Goal: Task Accomplishment & Management: Complete application form

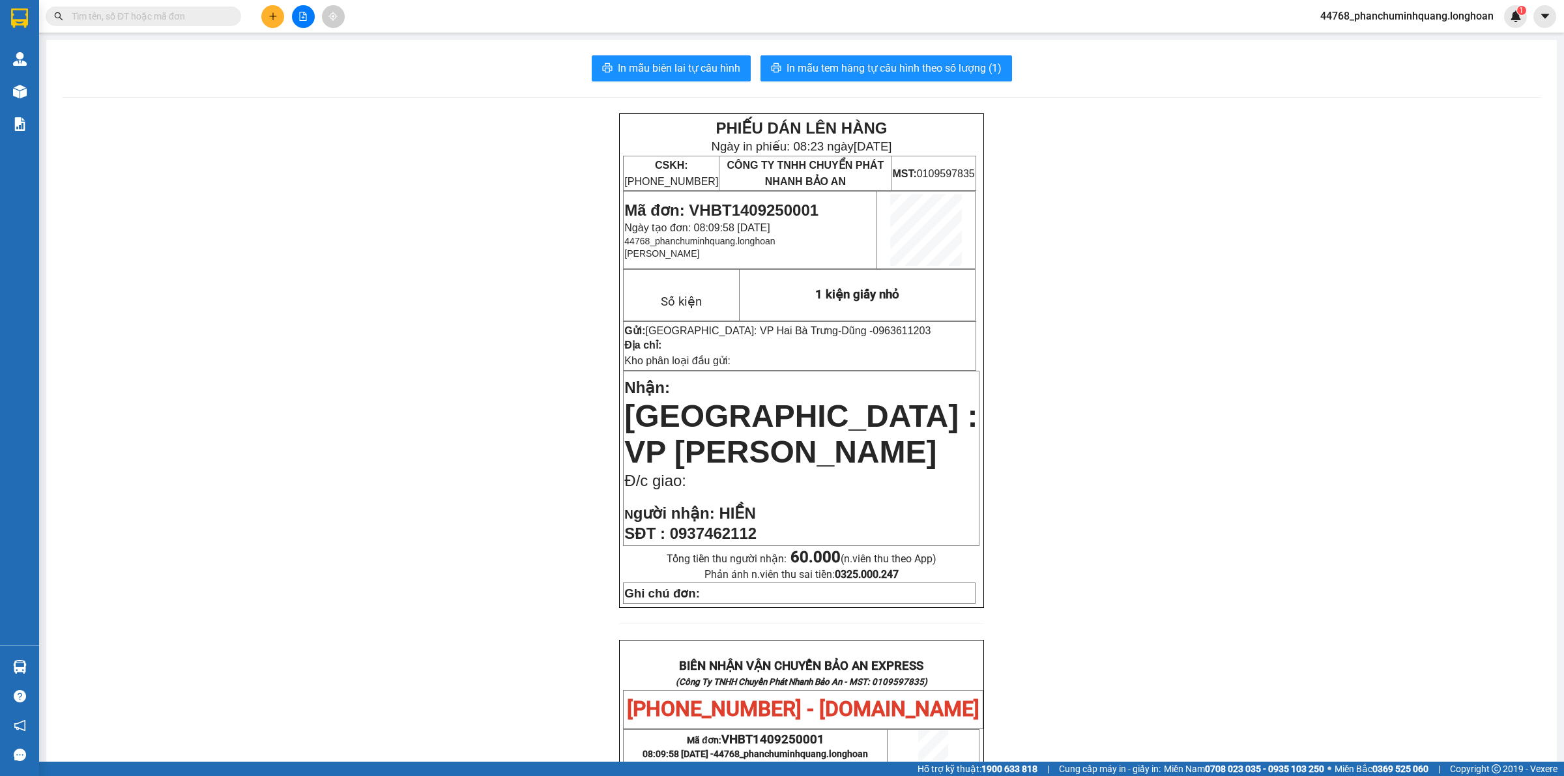
click at [197, 22] on input "text" at bounding box center [149, 16] width 154 height 14
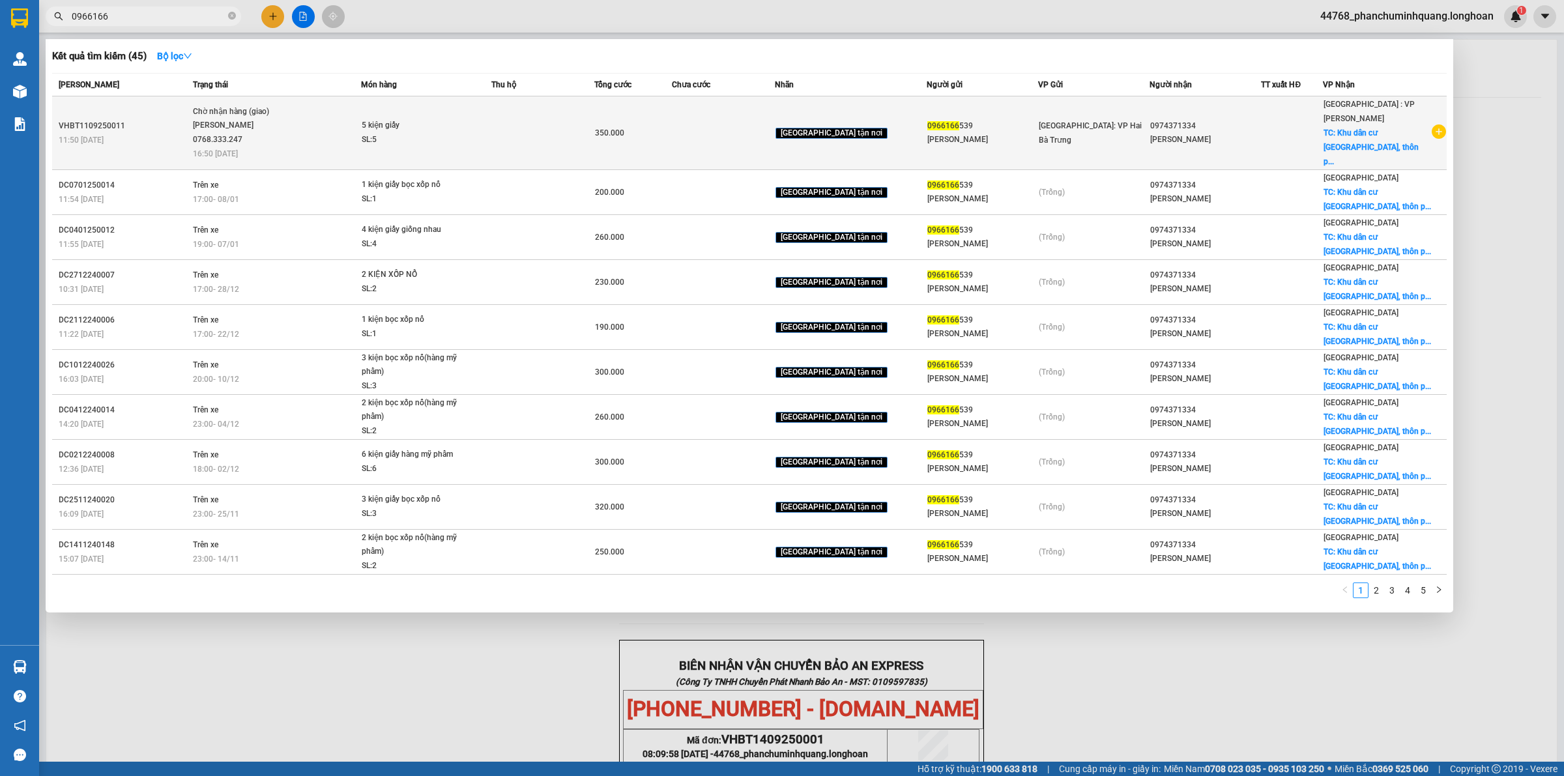
type input "0966166"
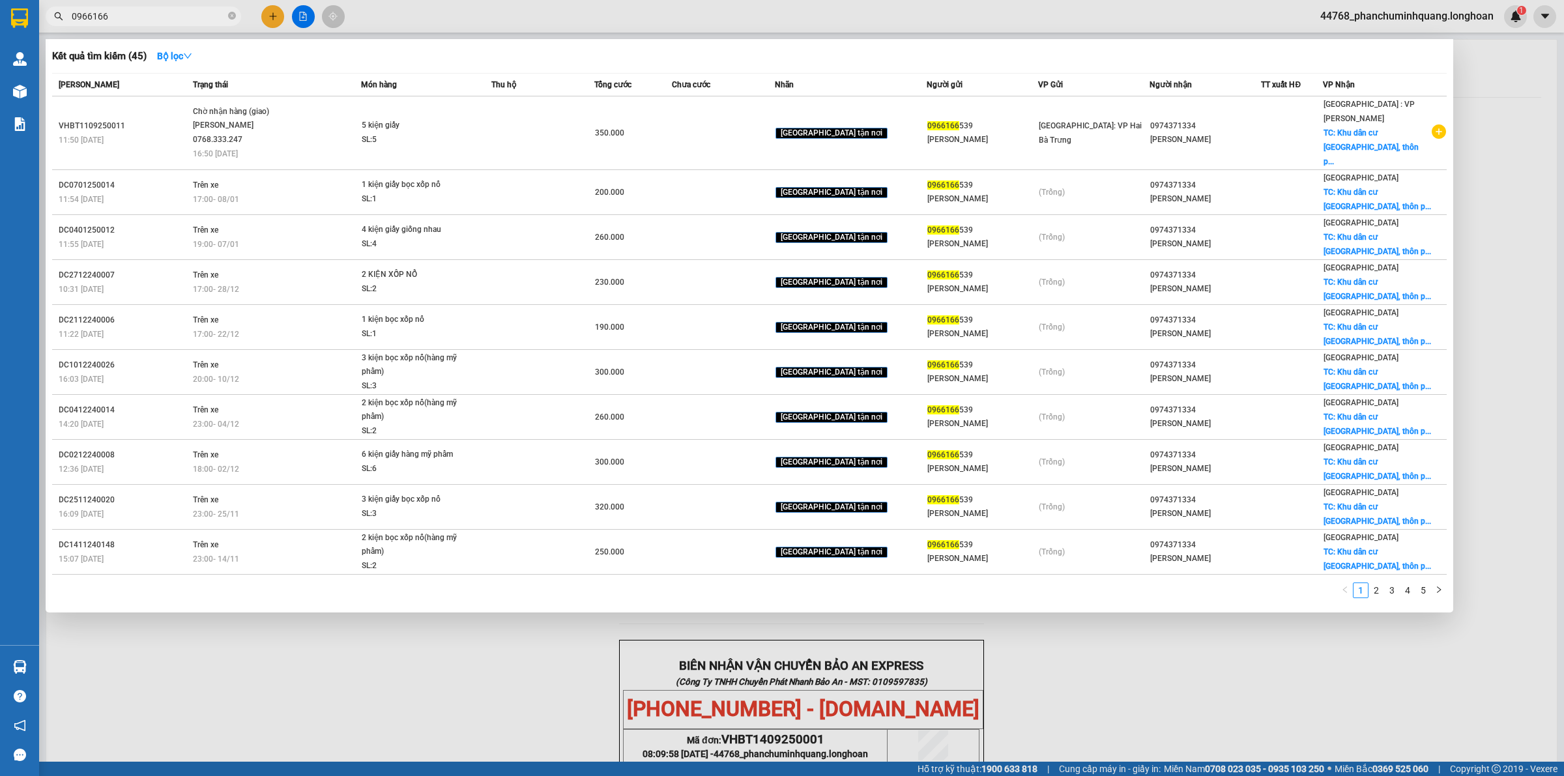
click at [489, 128] on span "5 kiện giấy SL: 5" at bounding box center [426, 133] width 129 height 28
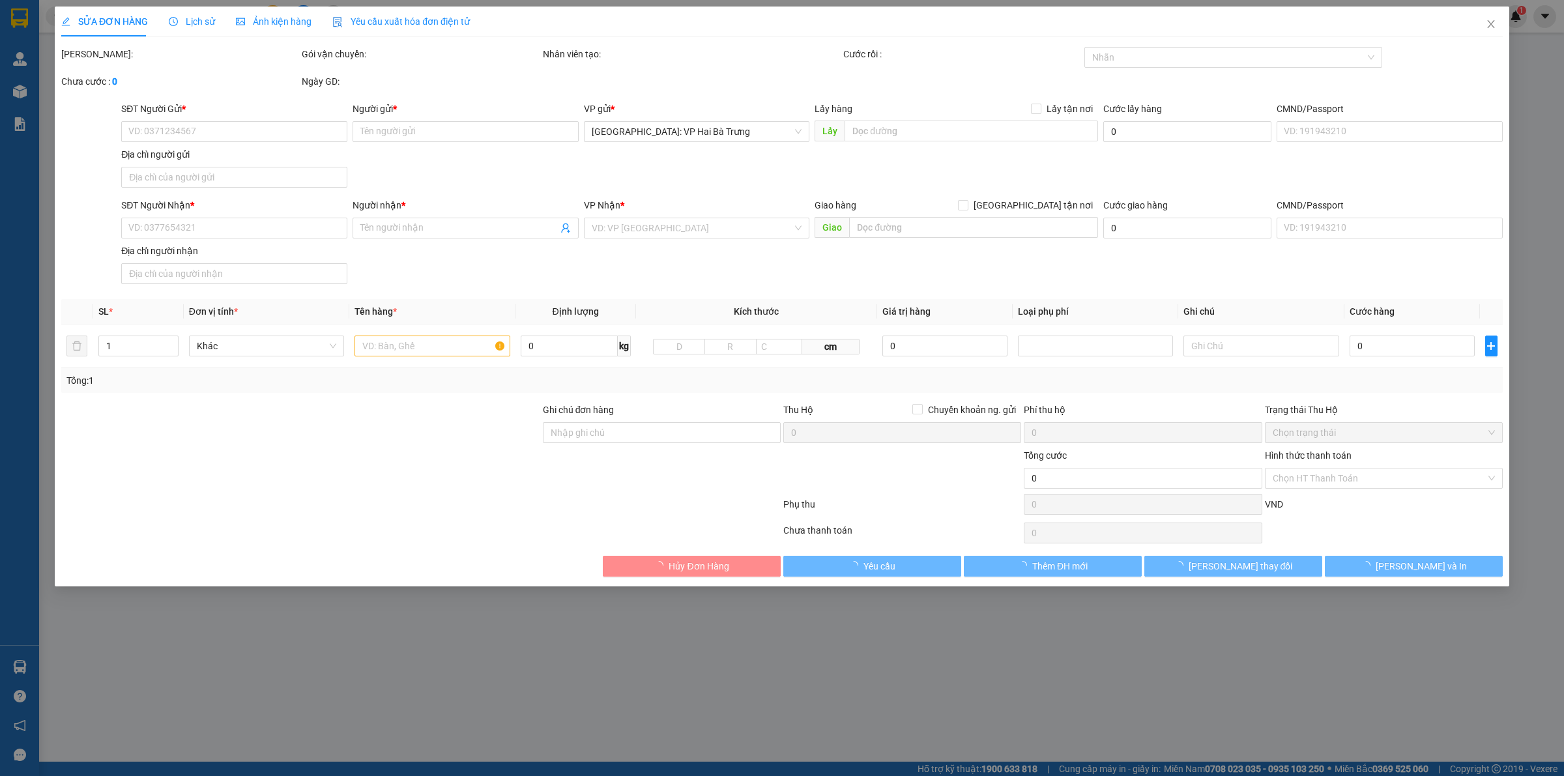
type input "0966166539"
type input "kiều hoài"
type input "0974371334"
type input "thẩm mỹ uyên lee"
checkbox input "true"
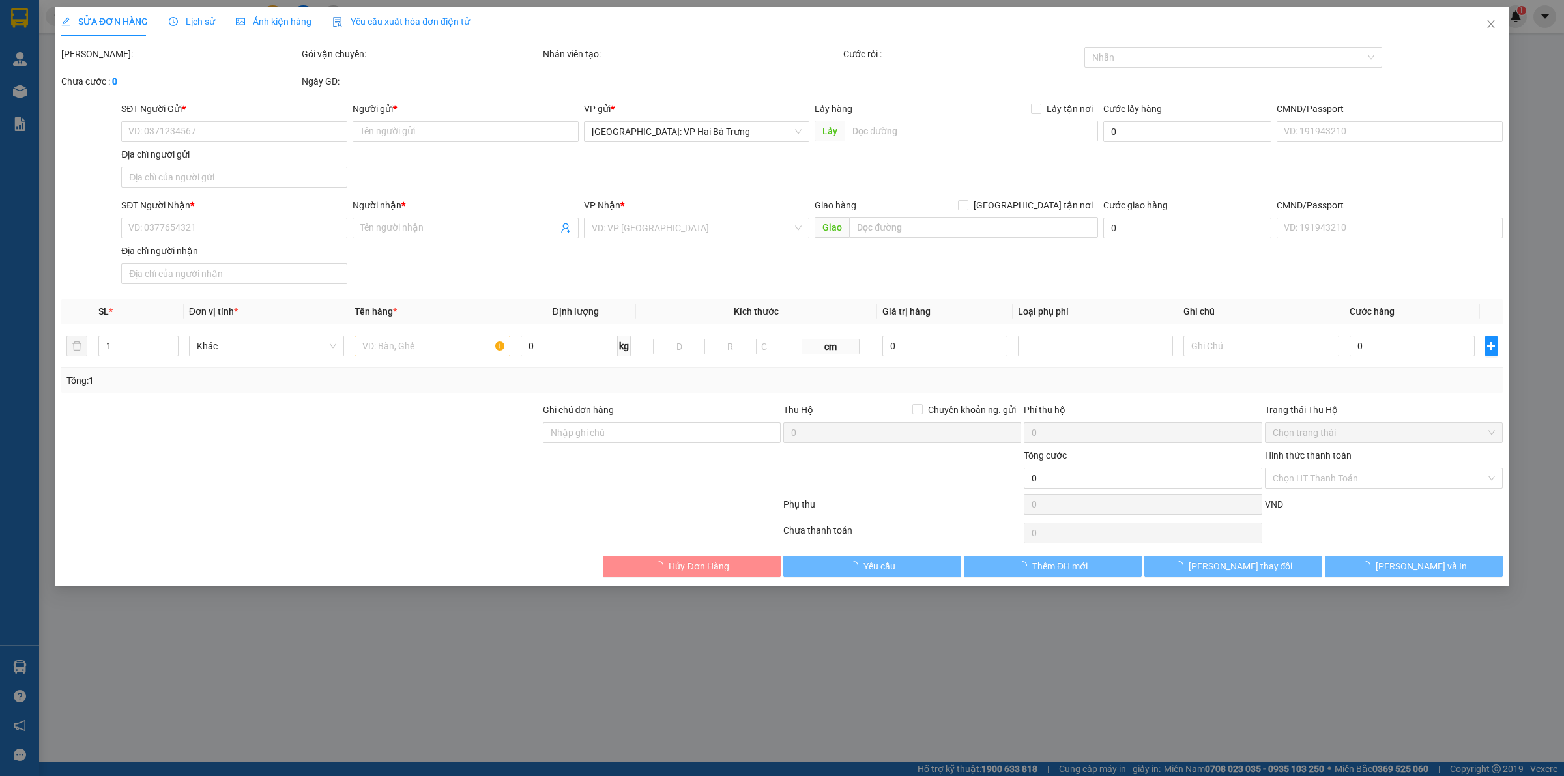
type input "Khu dân cư tây yên, thôn phú yên, xã tam đàn, phú ninh, quãng nam"
type input "350.000"
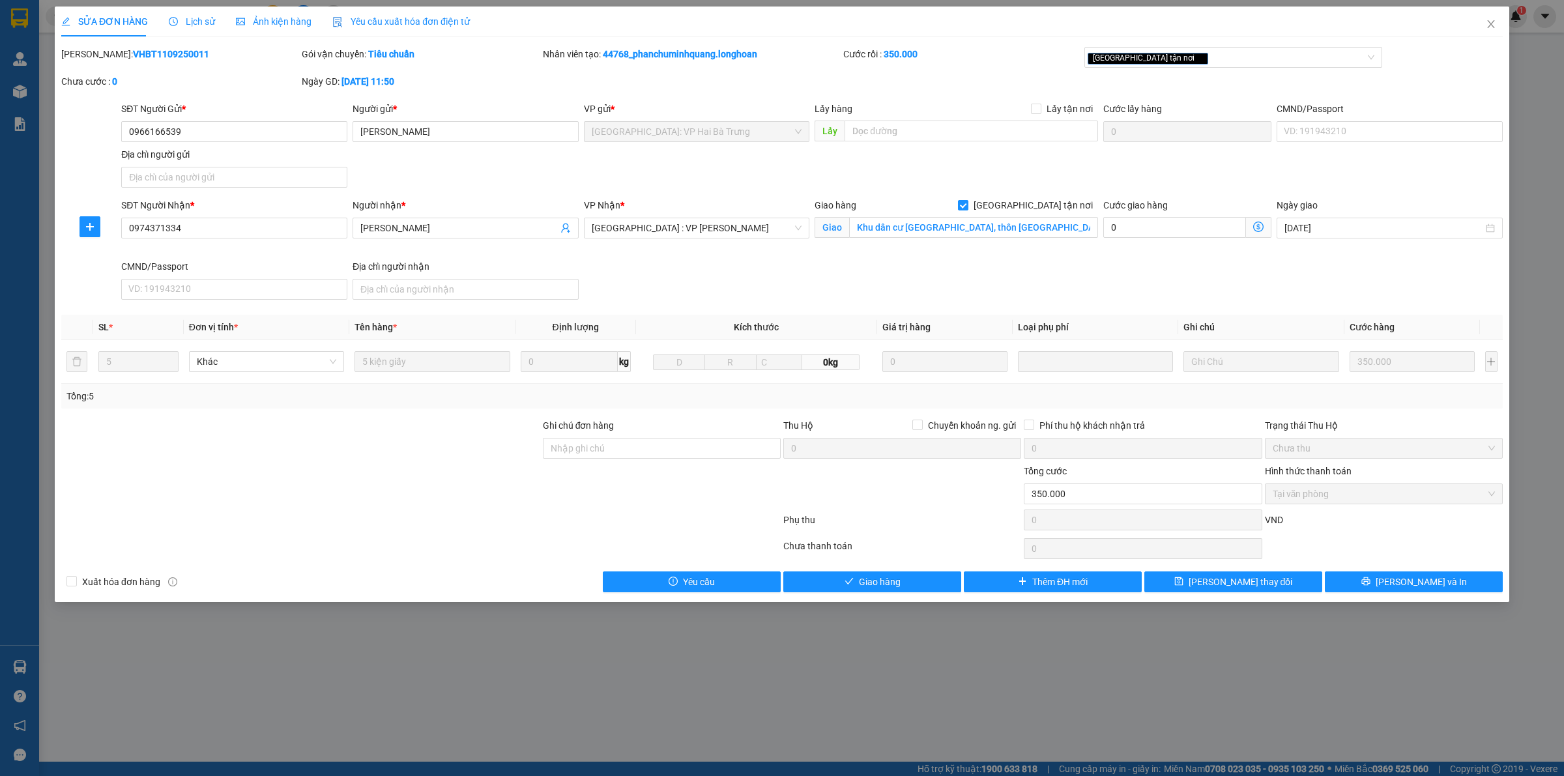
click at [181, 21] on span "Lịch sử" at bounding box center [192, 21] width 46 height 10
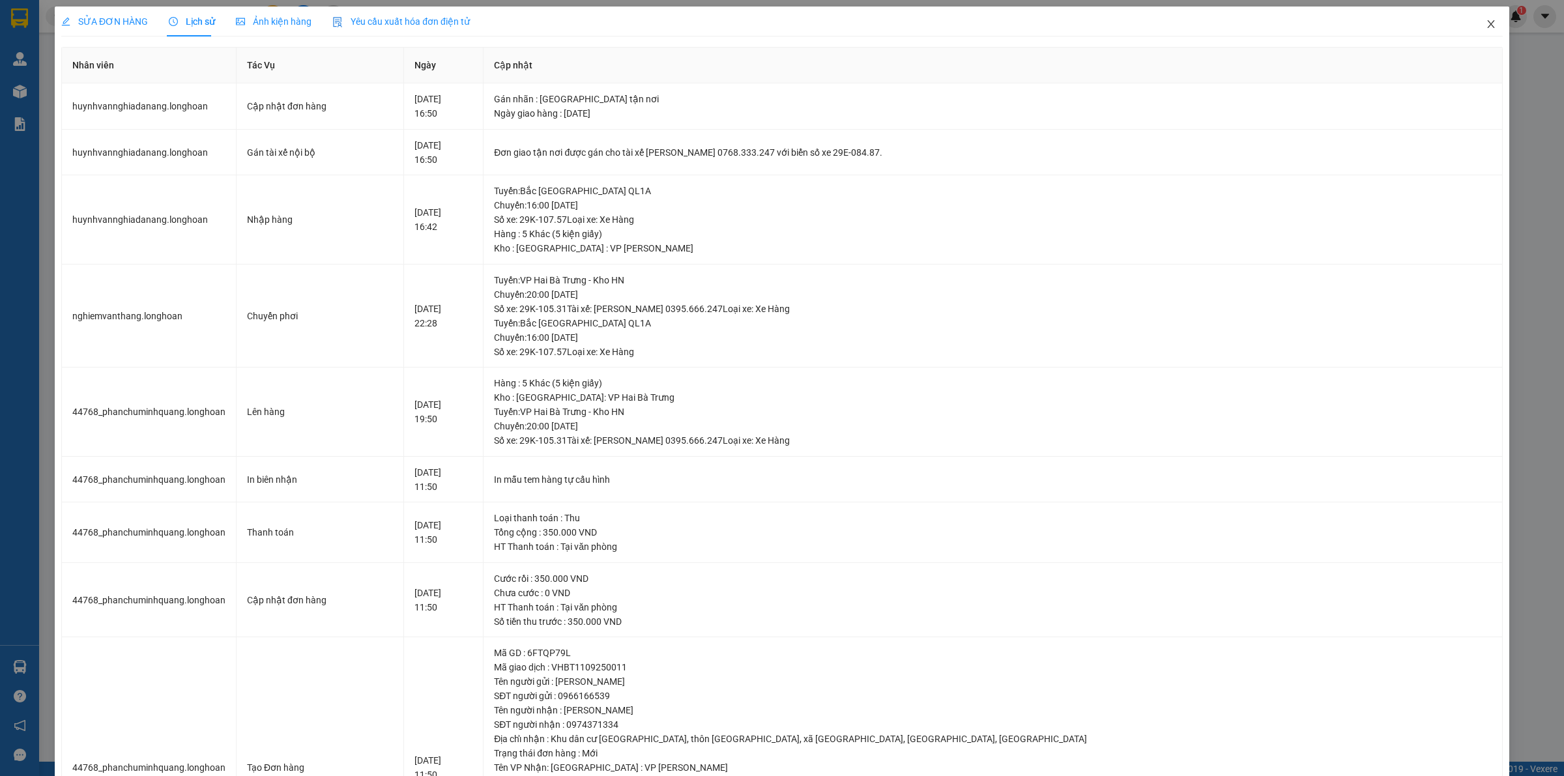
click at [1475, 16] on span "Close" at bounding box center [1491, 25] width 36 height 36
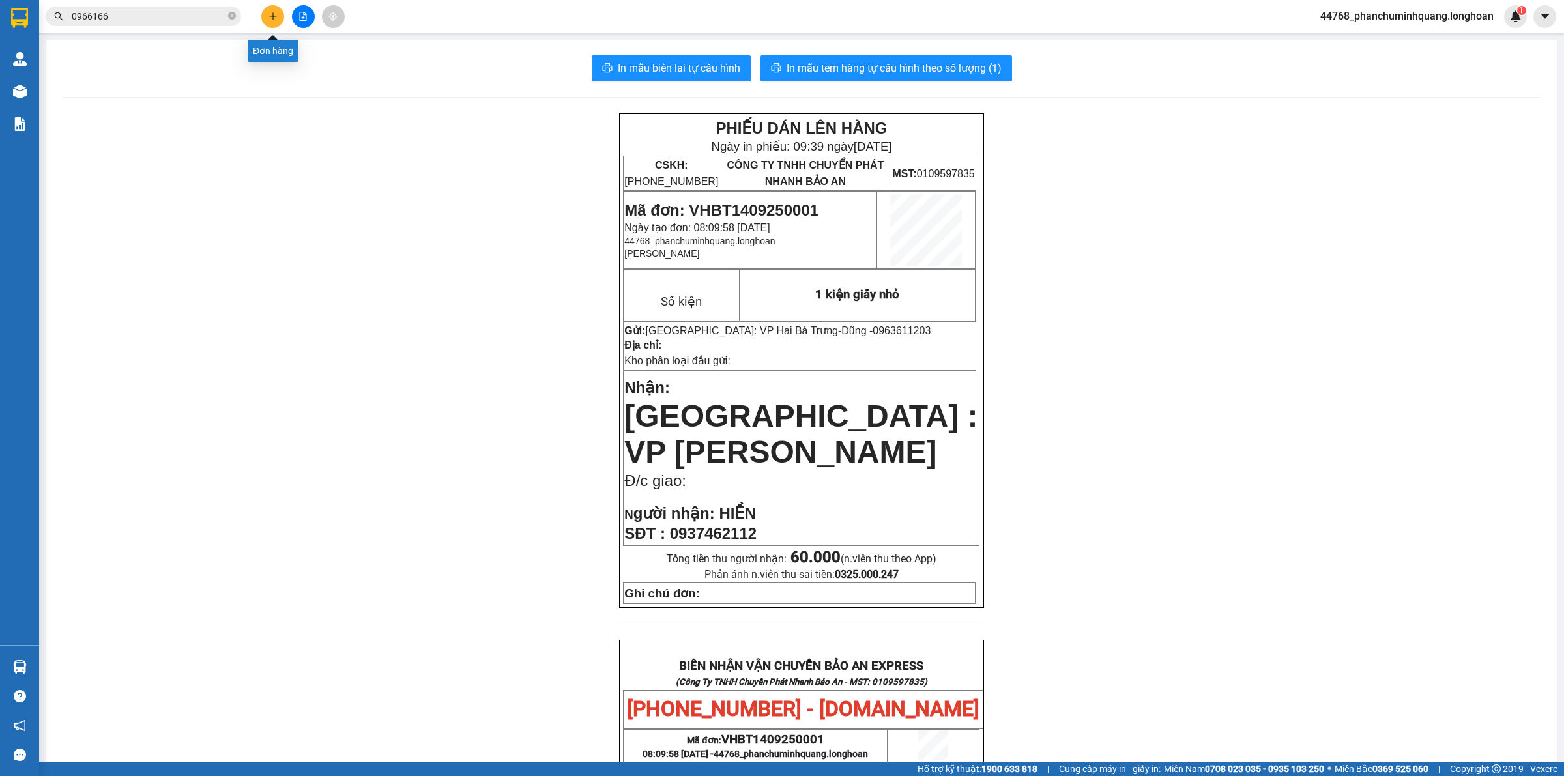
click at [269, 15] on icon "plus" at bounding box center [272, 16] width 9 height 9
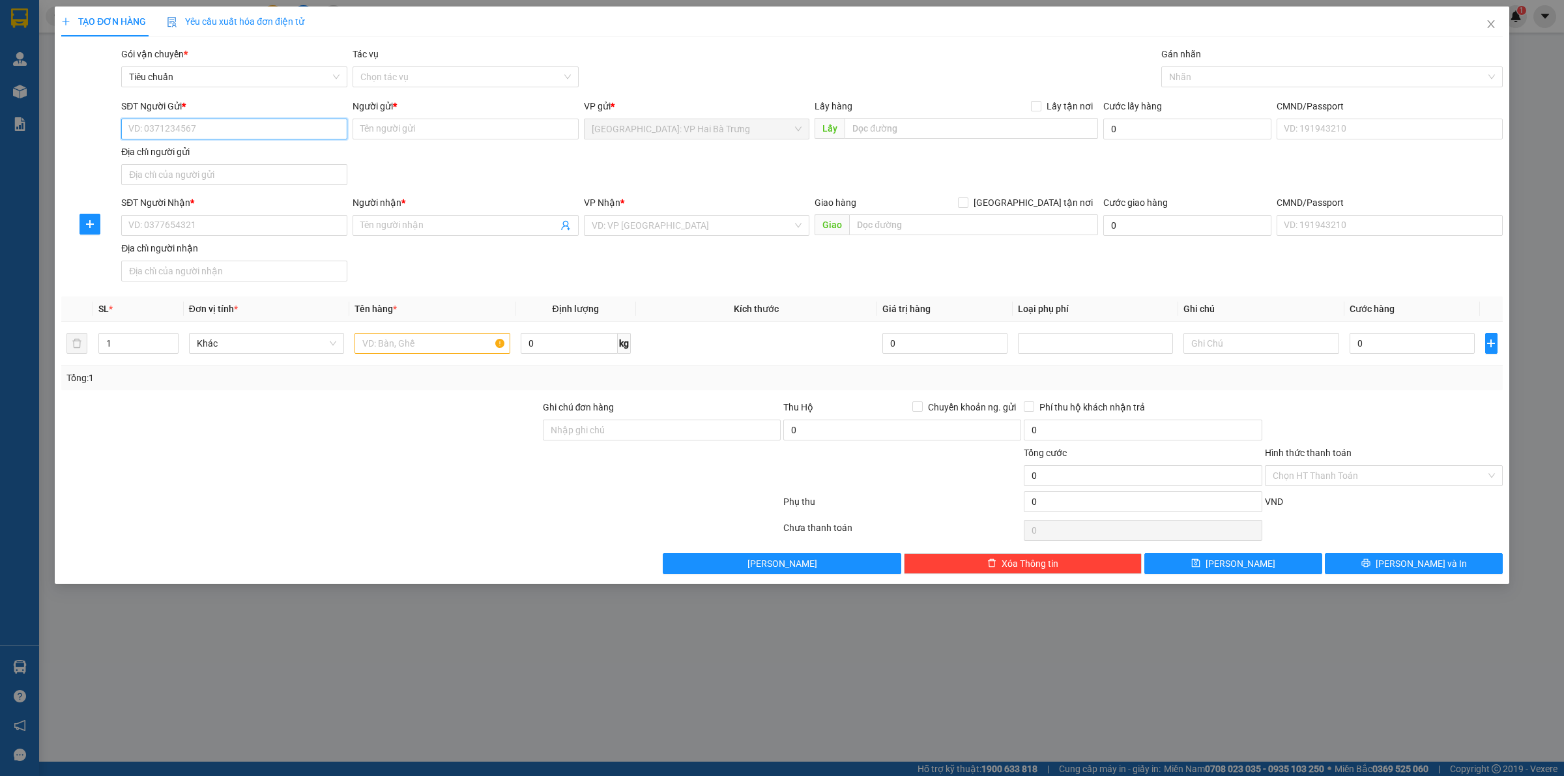
drag, startPoint x: 308, startPoint y: 124, endPoint x: 298, endPoint y: 121, distance: 10.9
click at [308, 123] on input "SĐT Người Gửi *" at bounding box center [234, 129] width 226 height 21
type input "0961248622"
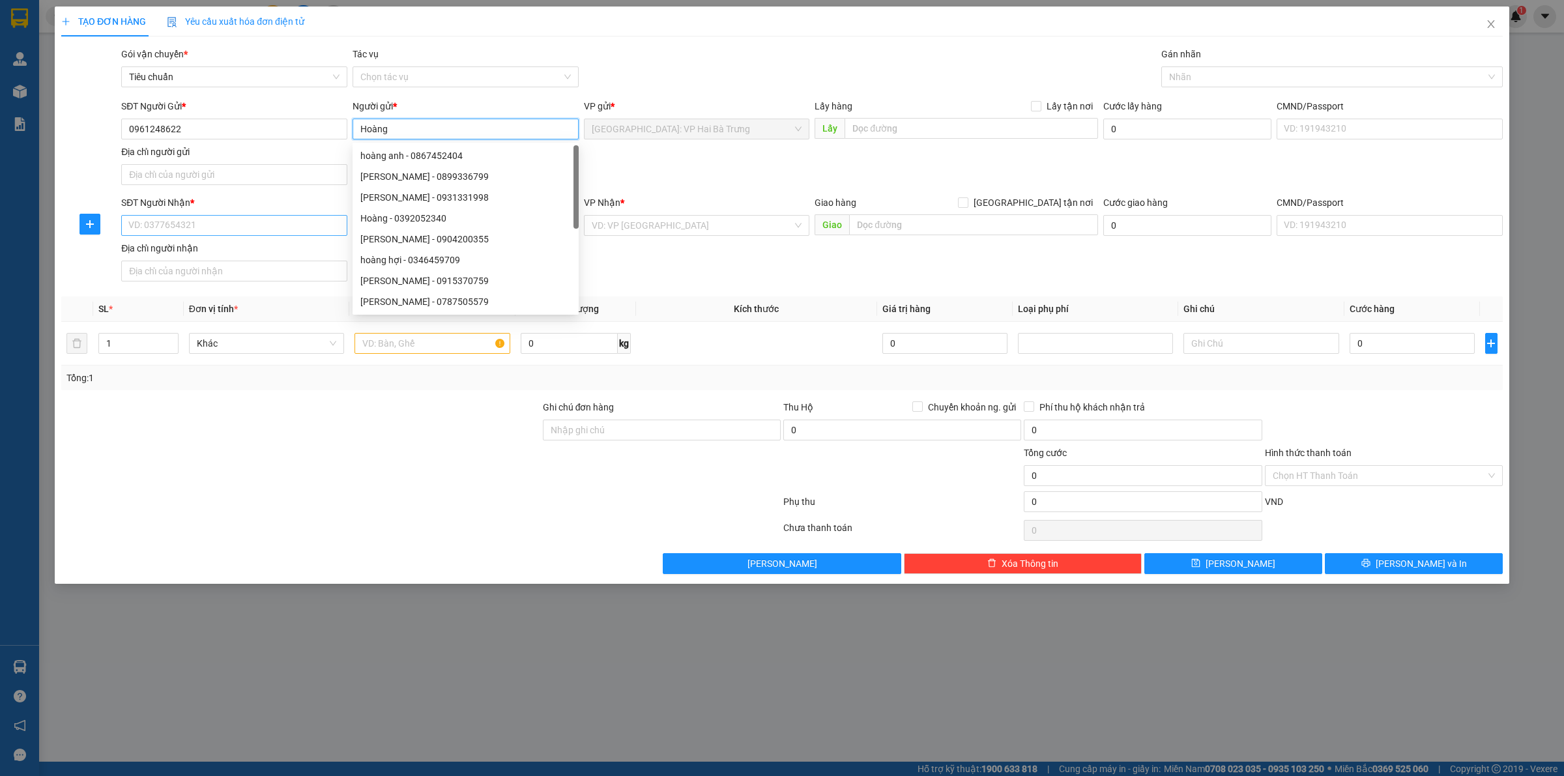
type input "Hoàng"
click at [275, 228] on input "SĐT Người Nhận *" at bounding box center [234, 225] width 226 height 21
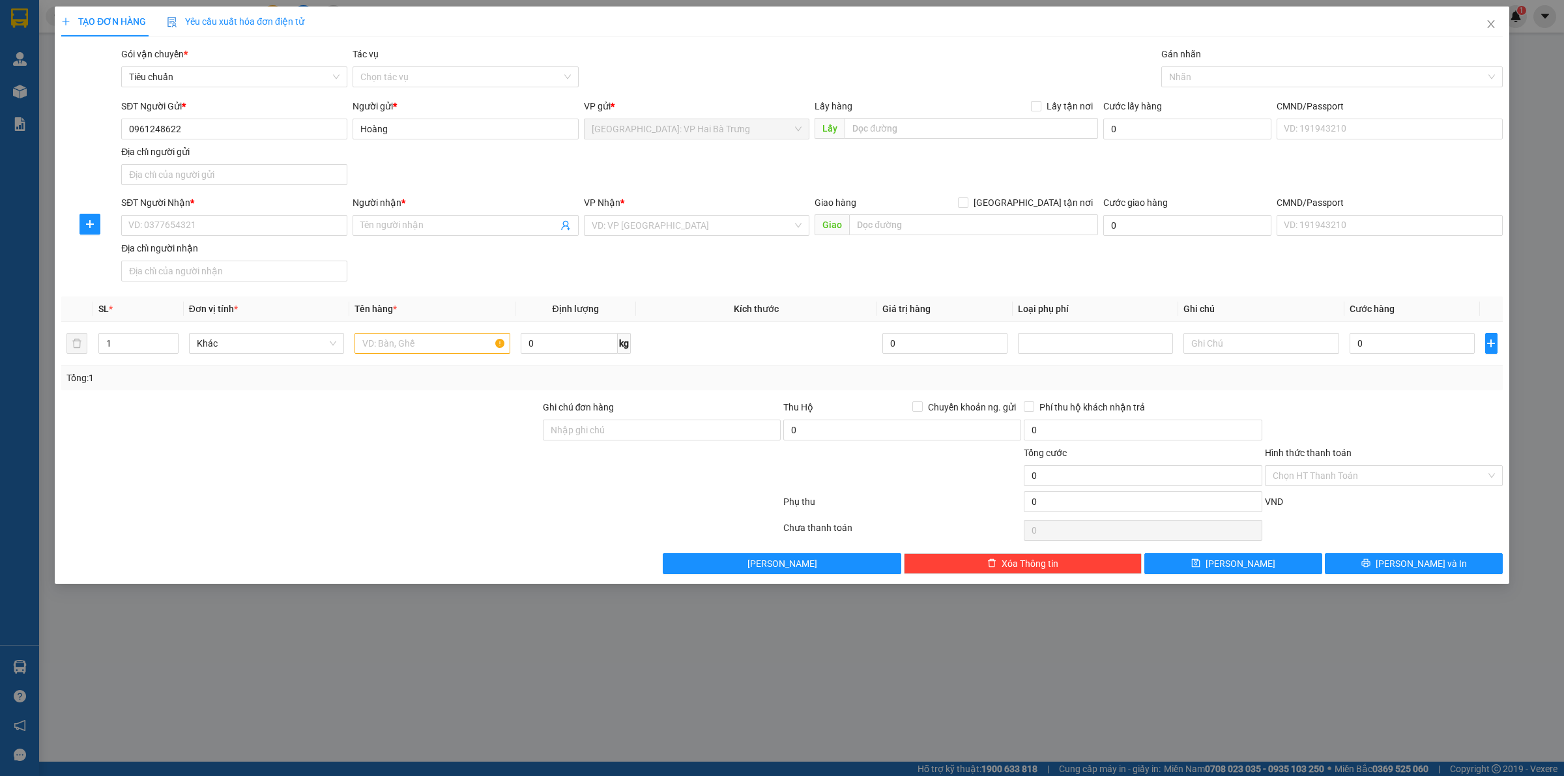
click at [714, 240] on div "VP Nhận * VD: VP Sài Gòn" at bounding box center [697, 218] width 226 height 46
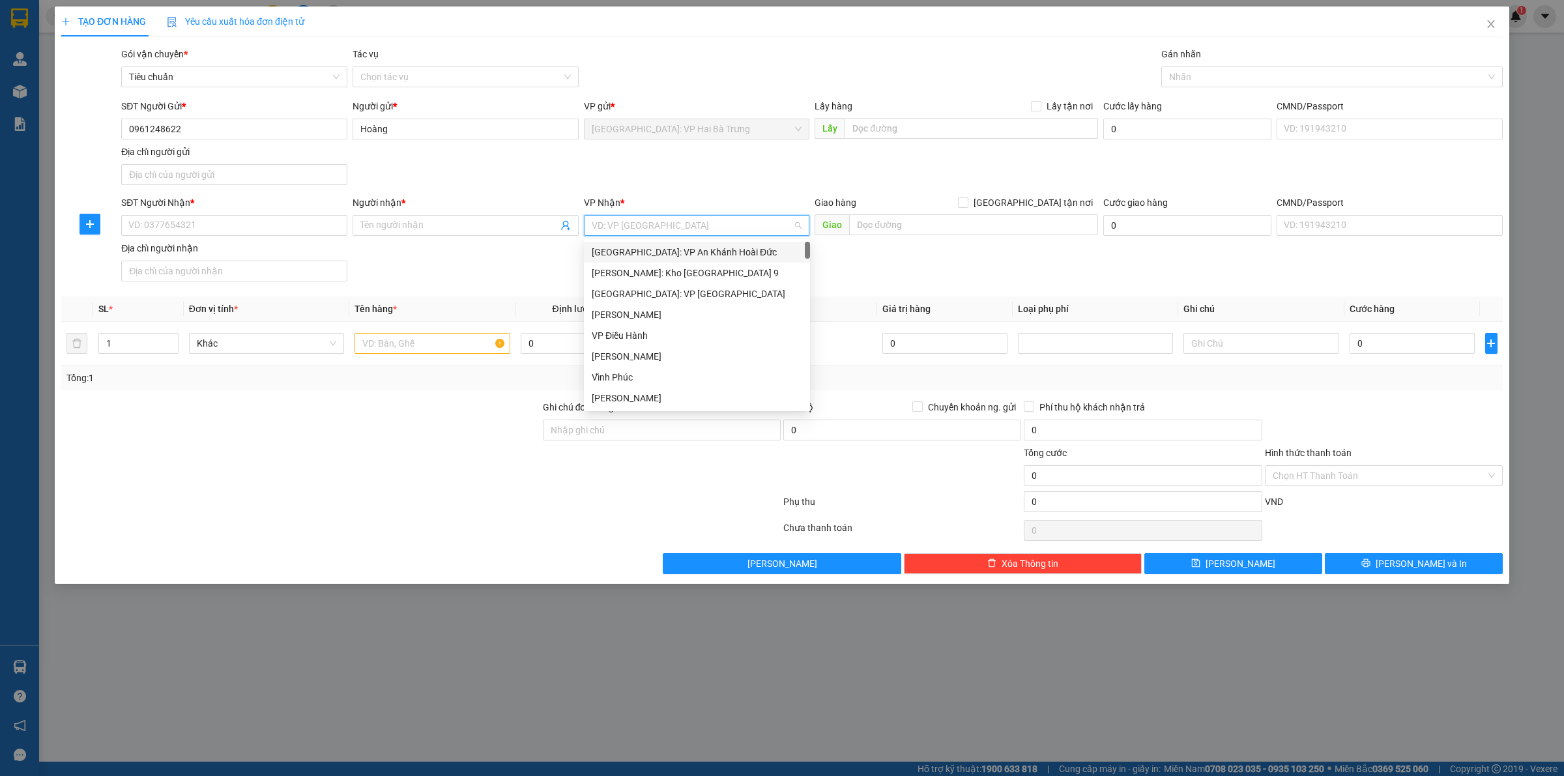
click at [704, 228] on input "search" at bounding box center [692, 226] width 201 height 20
type input "thuo"
click at [603, 249] on div "[GEOGRAPHIC_DATA]: Văn phòng Bến xe [GEOGRAPHIC_DATA]" at bounding box center [719, 252] width 255 height 14
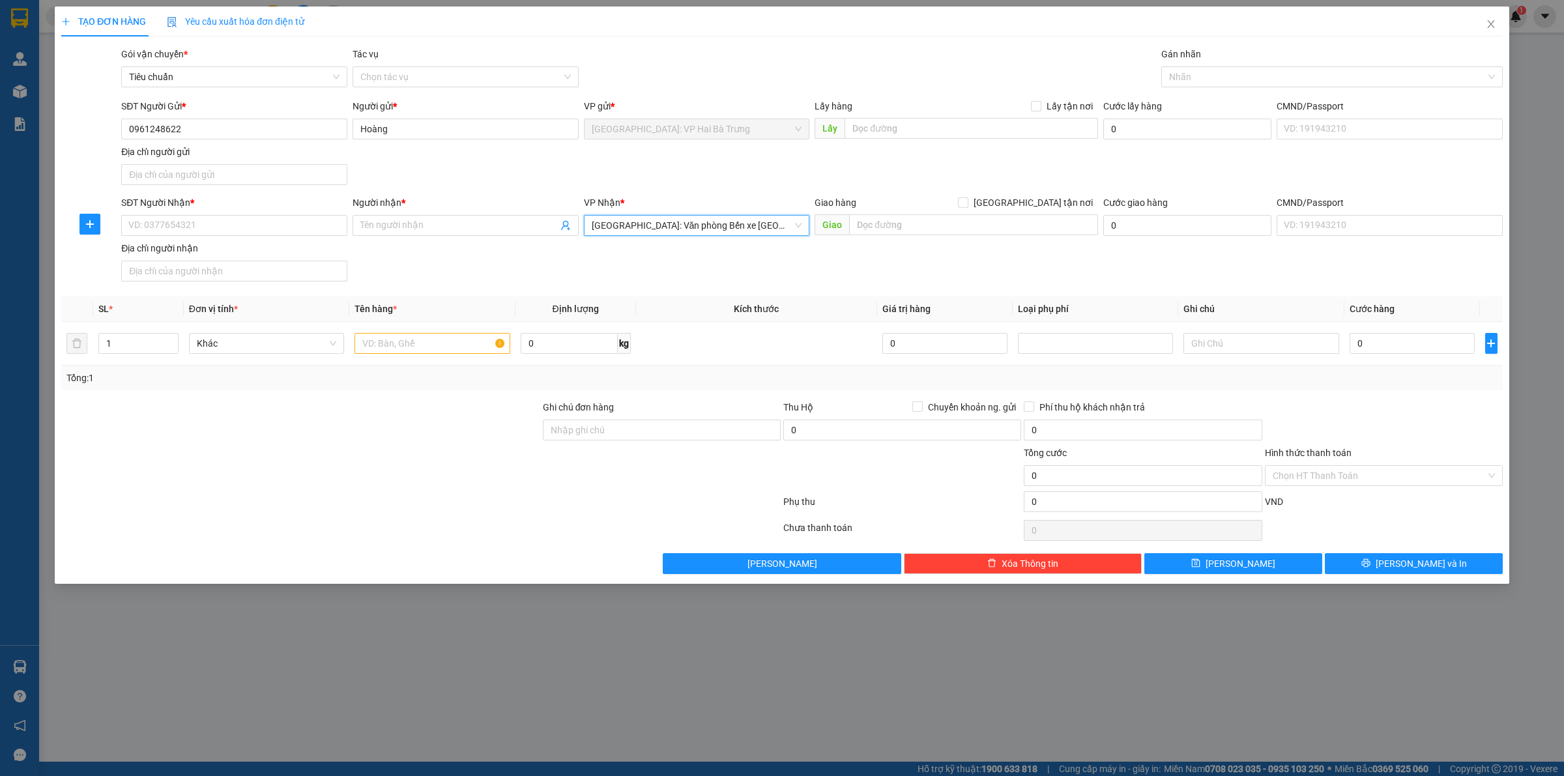
click at [316, 206] on div "SĐT Người Nhận *" at bounding box center [234, 202] width 226 height 14
click at [316, 215] on input "SĐT Người Nhận *" at bounding box center [234, 225] width 226 height 21
click at [314, 216] on input "SĐT Người Nhận *" at bounding box center [234, 225] width 226 height 21
type input "0386459678"
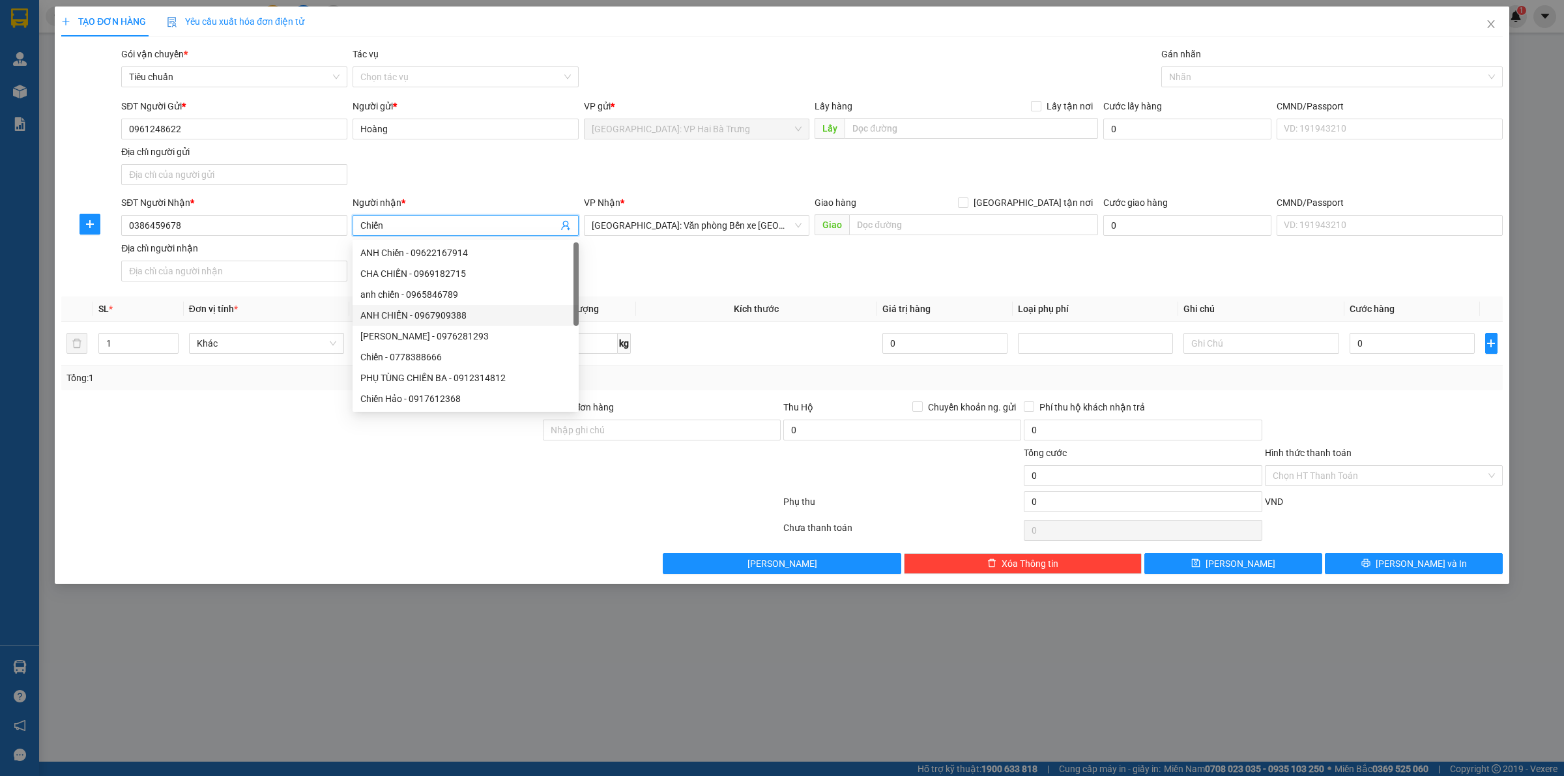
type input "Chiến"
click at [1050, 210] on div "Giao hàng Giao tận nơi" at bounding box center [956, 205] width 283 height 20
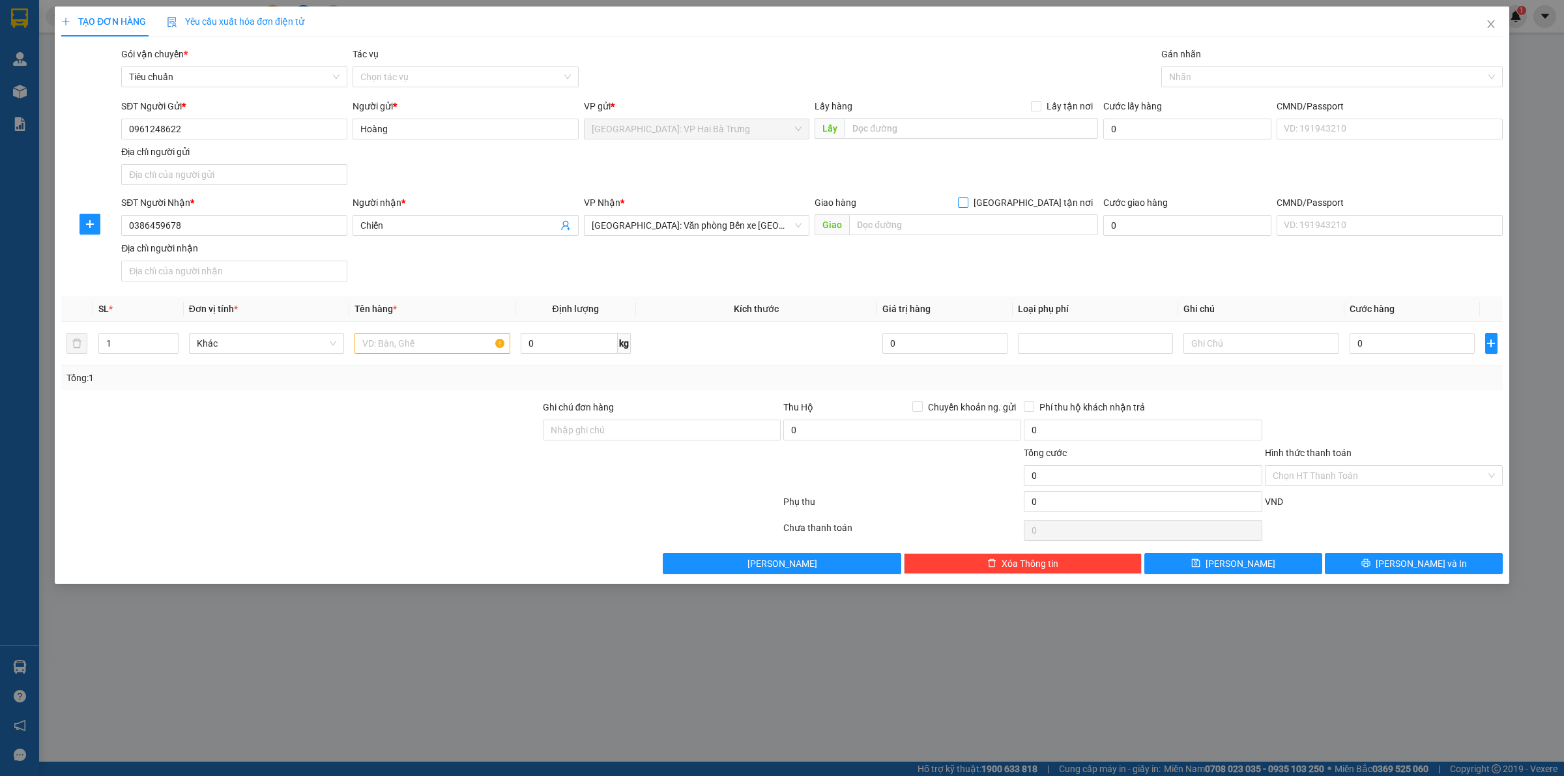
click at [1052, 207] on span "[GEOGRAPHIC_DATA] tận nơi" at bounding box center [1033, 202] width 130 height 14
click at [967, 207] on input "[GEOGRAPHIC_DATA] tận nơi" at bounding box center [962, 201] width 9 height 9
checkbox input "true"
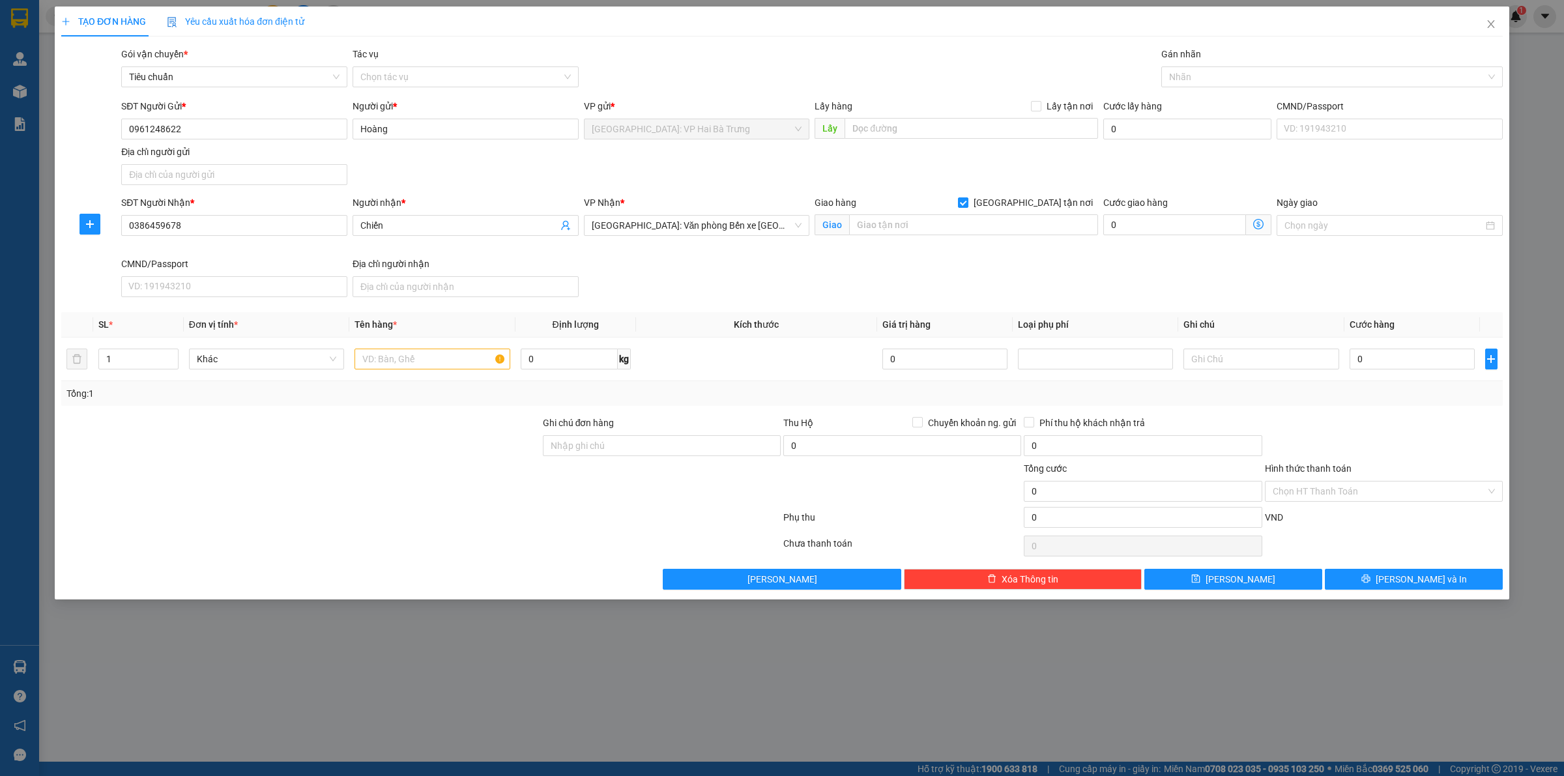
click at [1203, 95] on div "Transit Pickup Surcharge Ids Transit Deliver Surcharge Ids Transit Deliver Surc…" at bounding box center [781, 318] width 1441 height 543
click at [1217, 82] on div at bounding box center [1326, 77] width 322 height 16
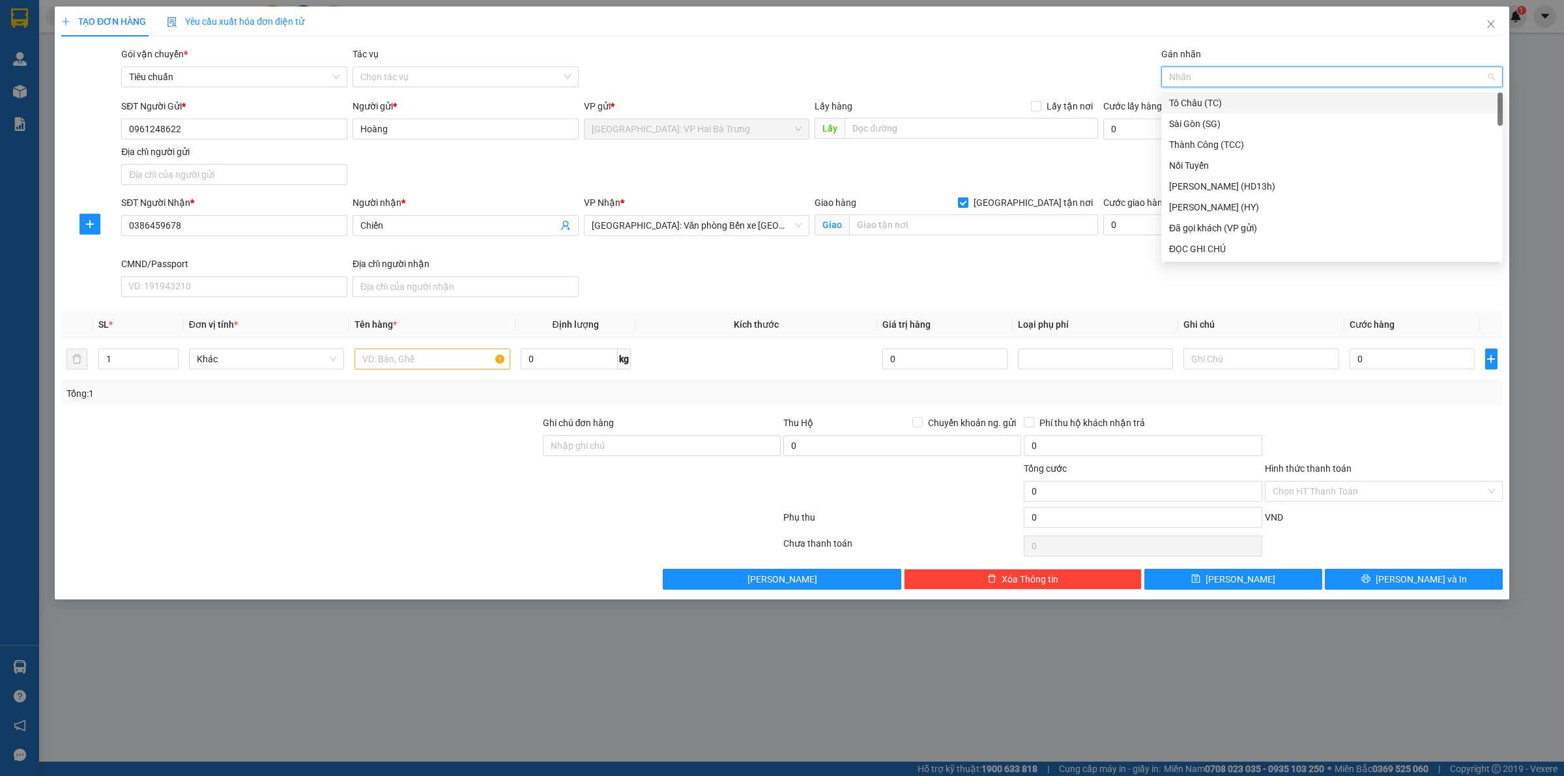
type input "G"
click at [1180, 250] on div "[GEOGRAPHIC_DATA] tận nơi" at bounding box center [1332, 249] width 326 height 14
click at [1024, 222] on input "text" at bounding box center [973, 224] width 249 height 21
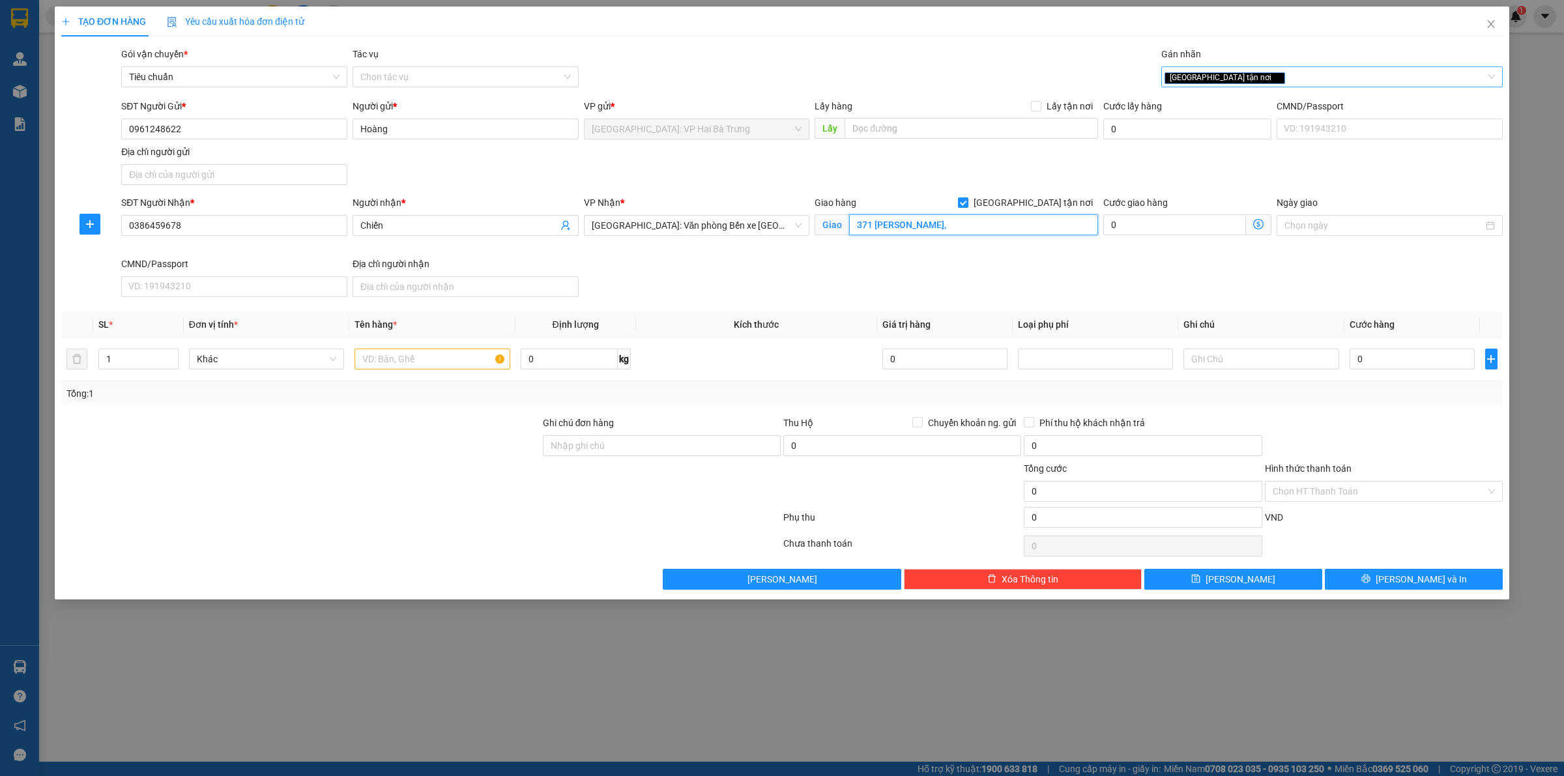
click at [1260, 70] on div "[GEOGRAPHIC_DATA] tận nơi" at bounding box center [1326, 77] width 322 height 16
type input "371 ngô gia tự,"
type input "xe"
click at [1253, 106] on div "Xe máy" at bounding box center [1332, 103] width 326 height 14
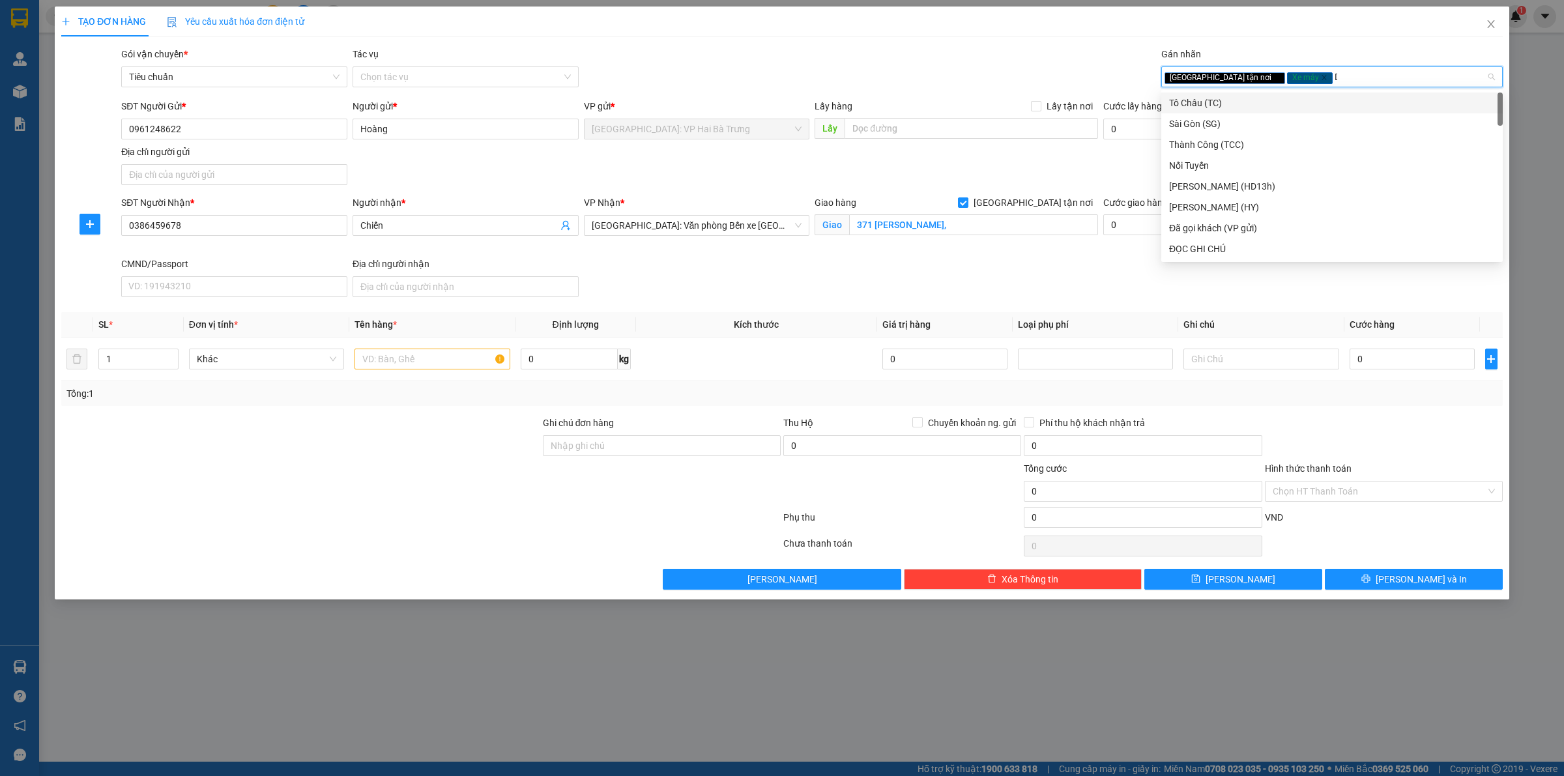
type input "D"
type input "Đ"
click at [1249, 139] on div "ĐỌC GHI CHÚ" at bounding box center [1332, 145] width 326 height 14
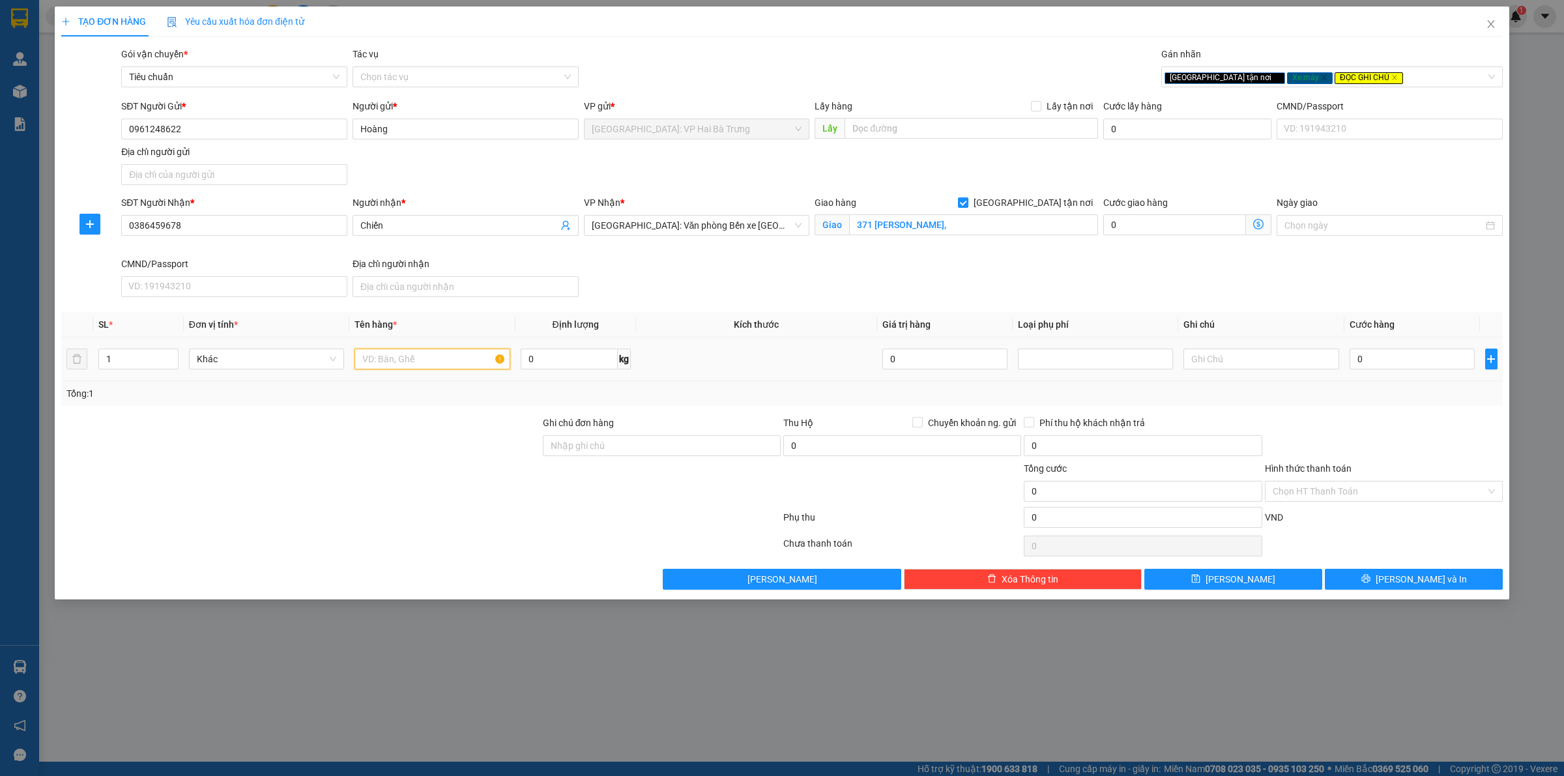
click at [392, 360] on input "text" at bounding box center [432, 359] width 155 height 21
type input "1 xe máy wave biển số 29P1-308.38"
drag, startPoint x: 562, startPoint y: 450, endPoint x: 557, endPoint y: 444, distance: 7.4
click at [562, 450] on input "Ghi chú đơn hàng" at bounding box center [662, 445] width 238 height 21
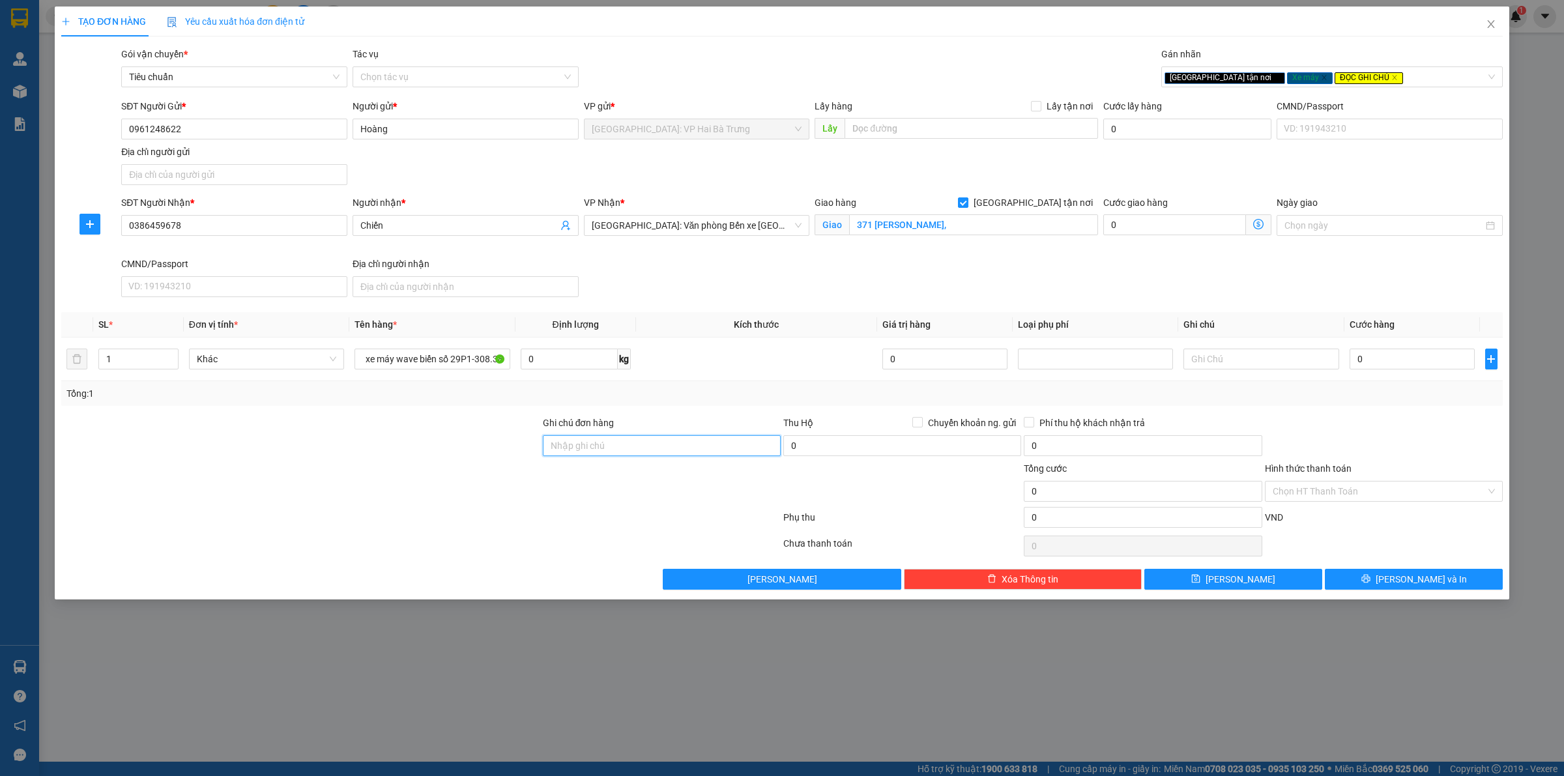
scroll to position [0, 0]
type input "có 1 chìa khoá xe, giấy tờ xe, 2 gương"
click at [1005, 225] on input "371 ngô gia tự," at bounding box center [973, 224] width 249 height 21
click at [1004, 225] on input "371 ngô gia tự," at bounding box center [973, 224] width 249 height 21
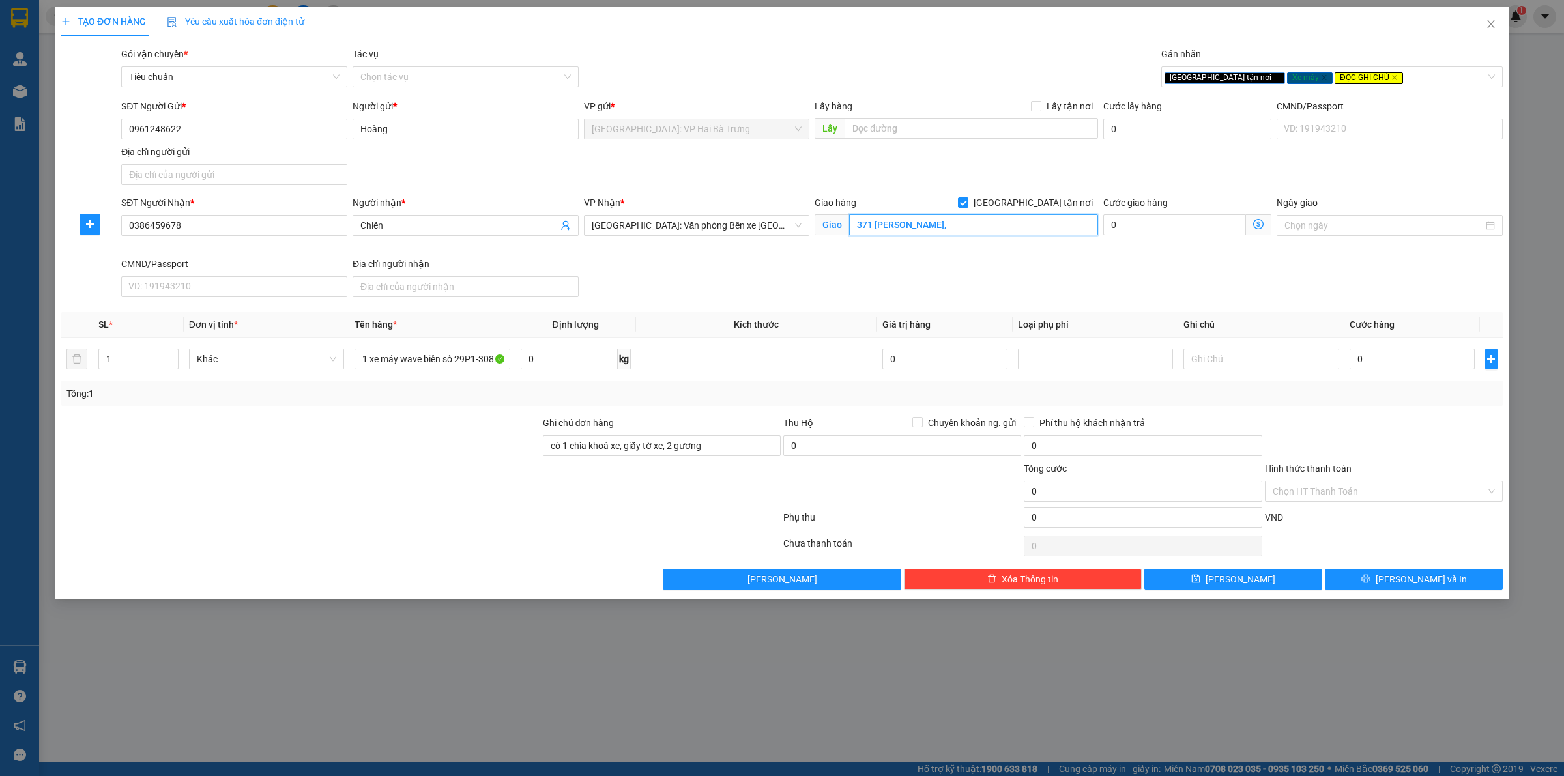
click at [952, 225] on input "371 ngô gia tự," at bounding box center [973, 224] width 249 height 21
type input "371 ngô gia tự, đằng lâm, hải an, hải phòng"
click at [1398, 363] on input "0" at bounding box center [1412, 359] width 125 height 21
type input "3"
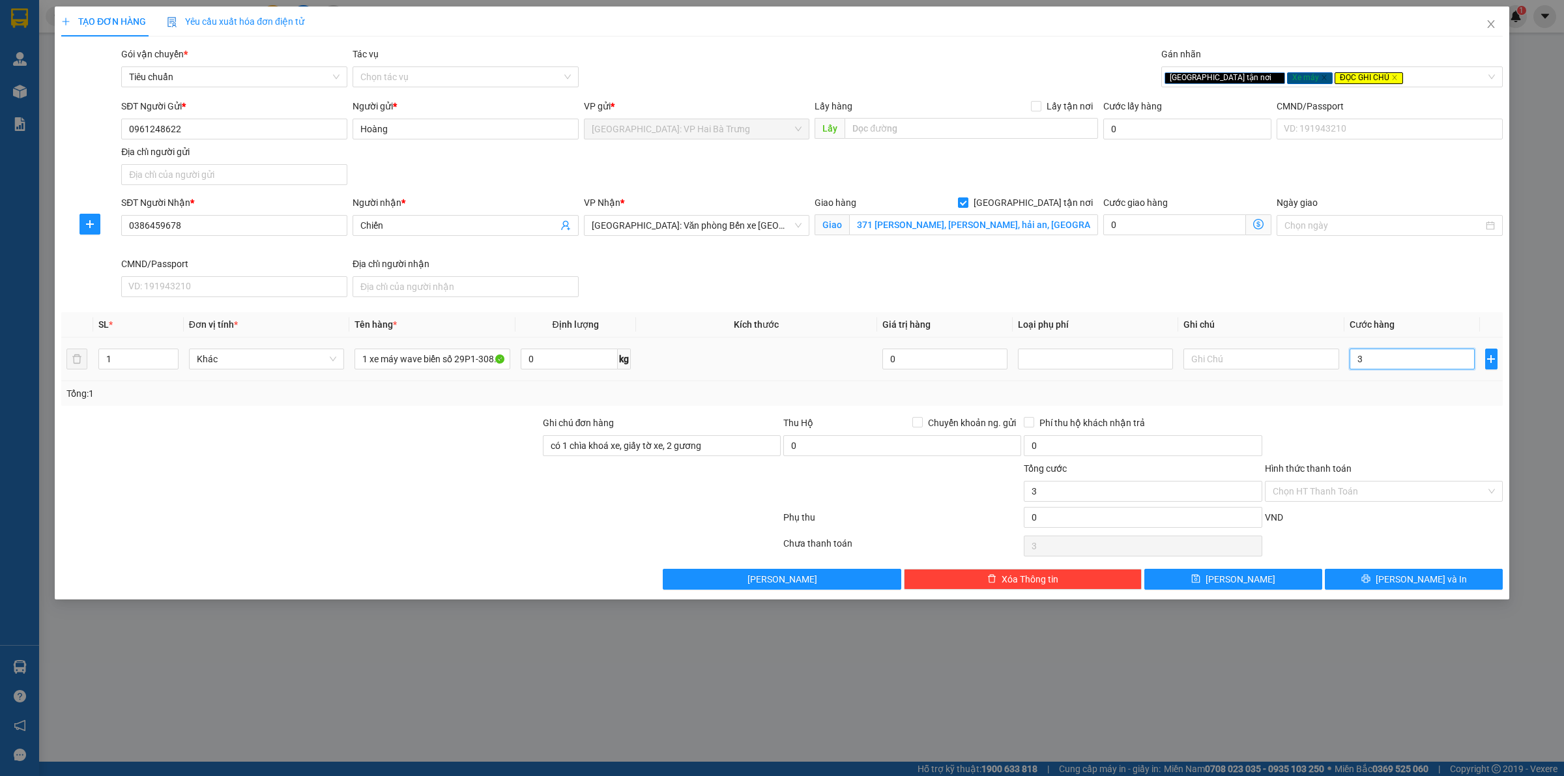
type input "3"
type input "34"
type input "340"
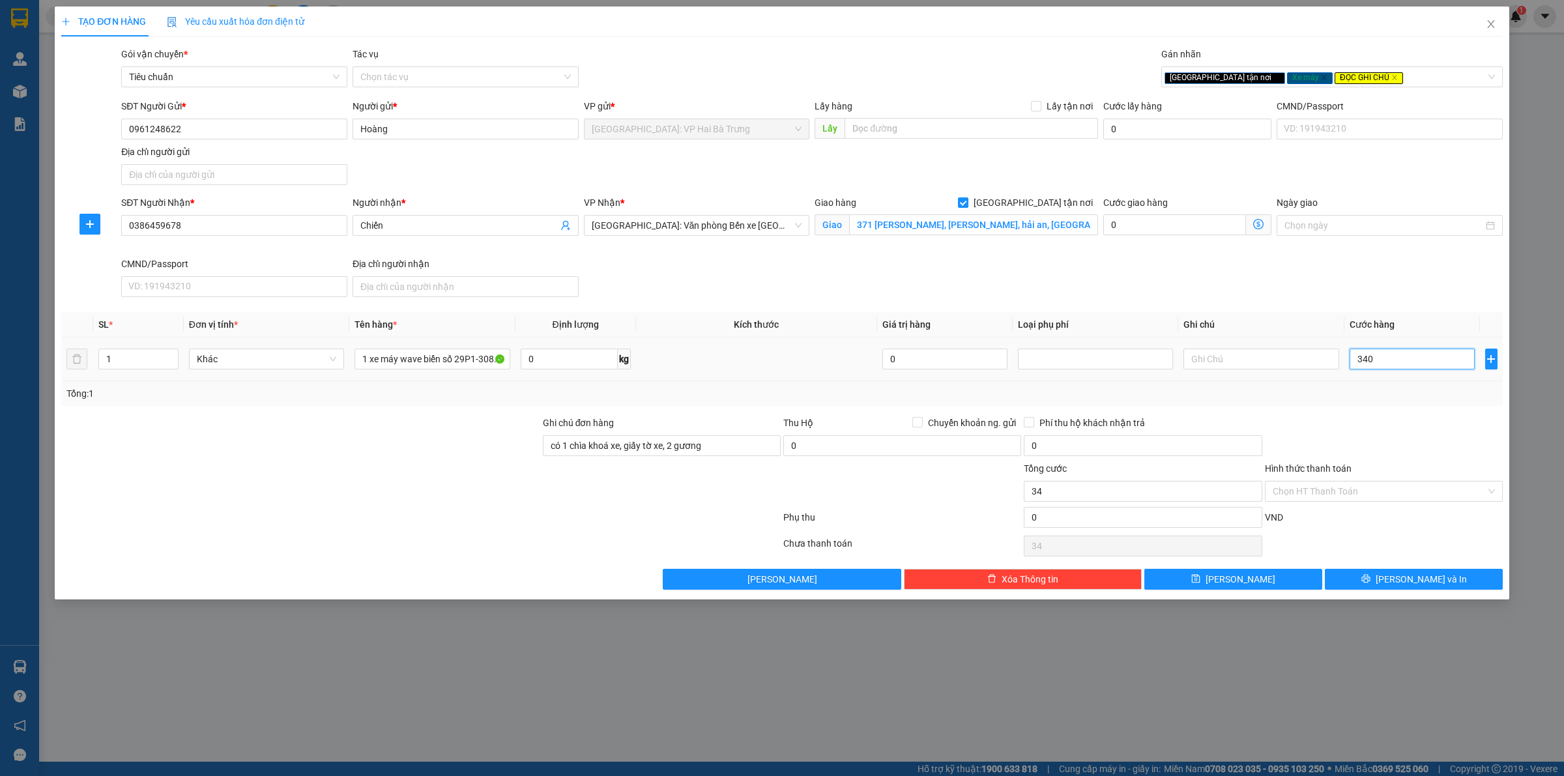
type input "340"
type input "3.400"
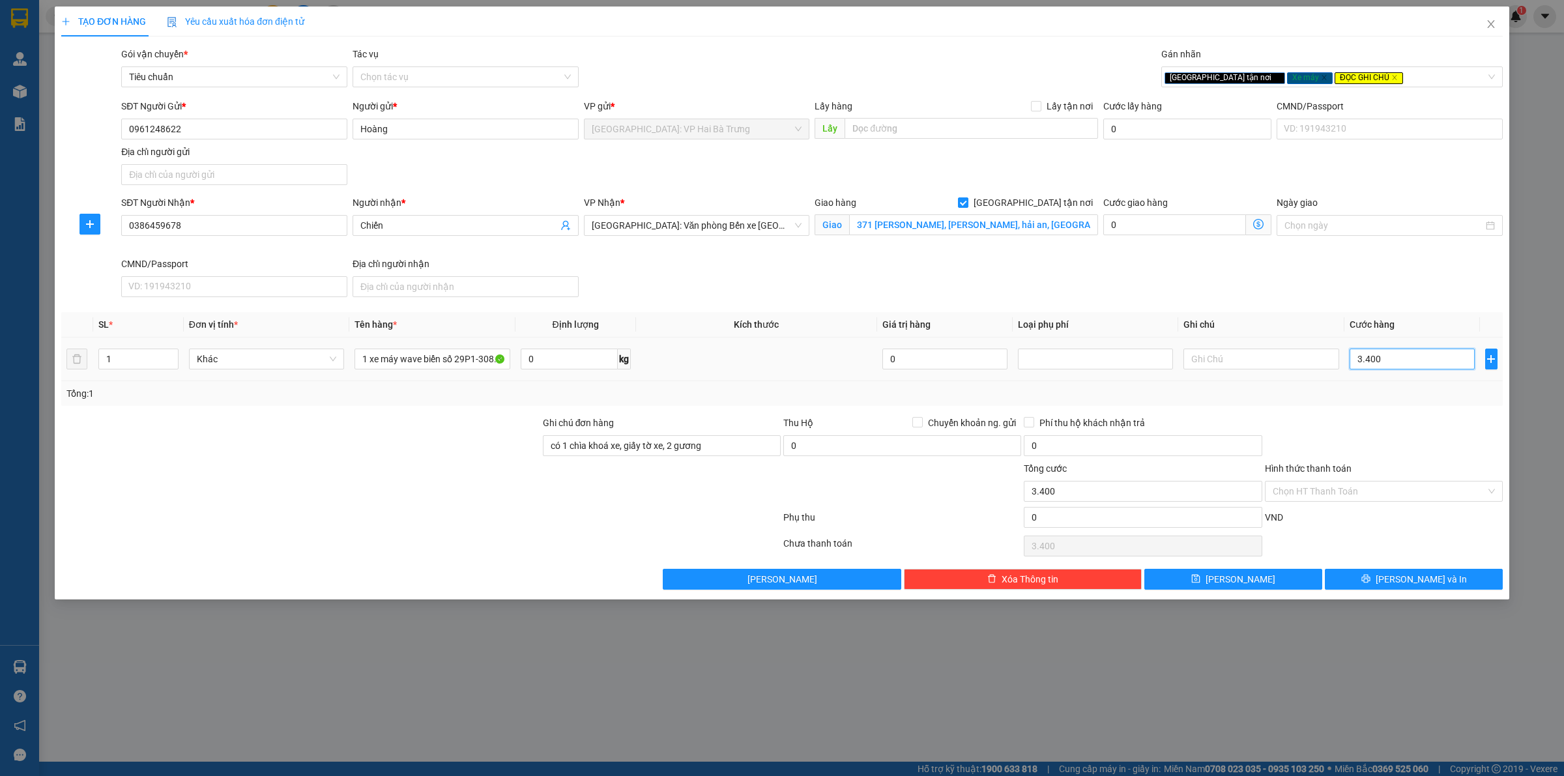
type input "34.000"
type input "340.000"
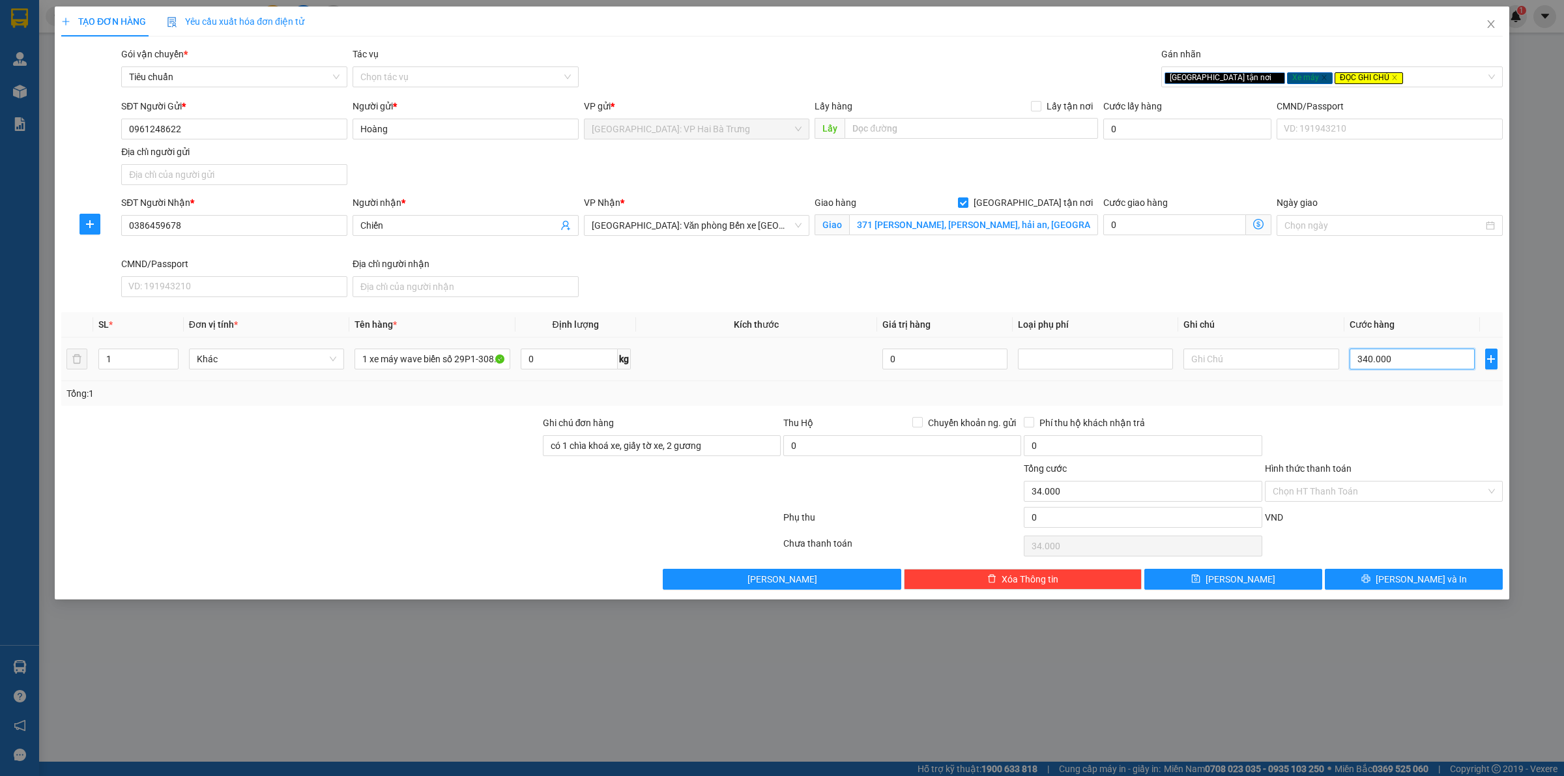
type input "340.000"
click at [1406, 579] on span "[PERSON_NAME] và In" at bounding box center [1421, 579] width 91 height 14
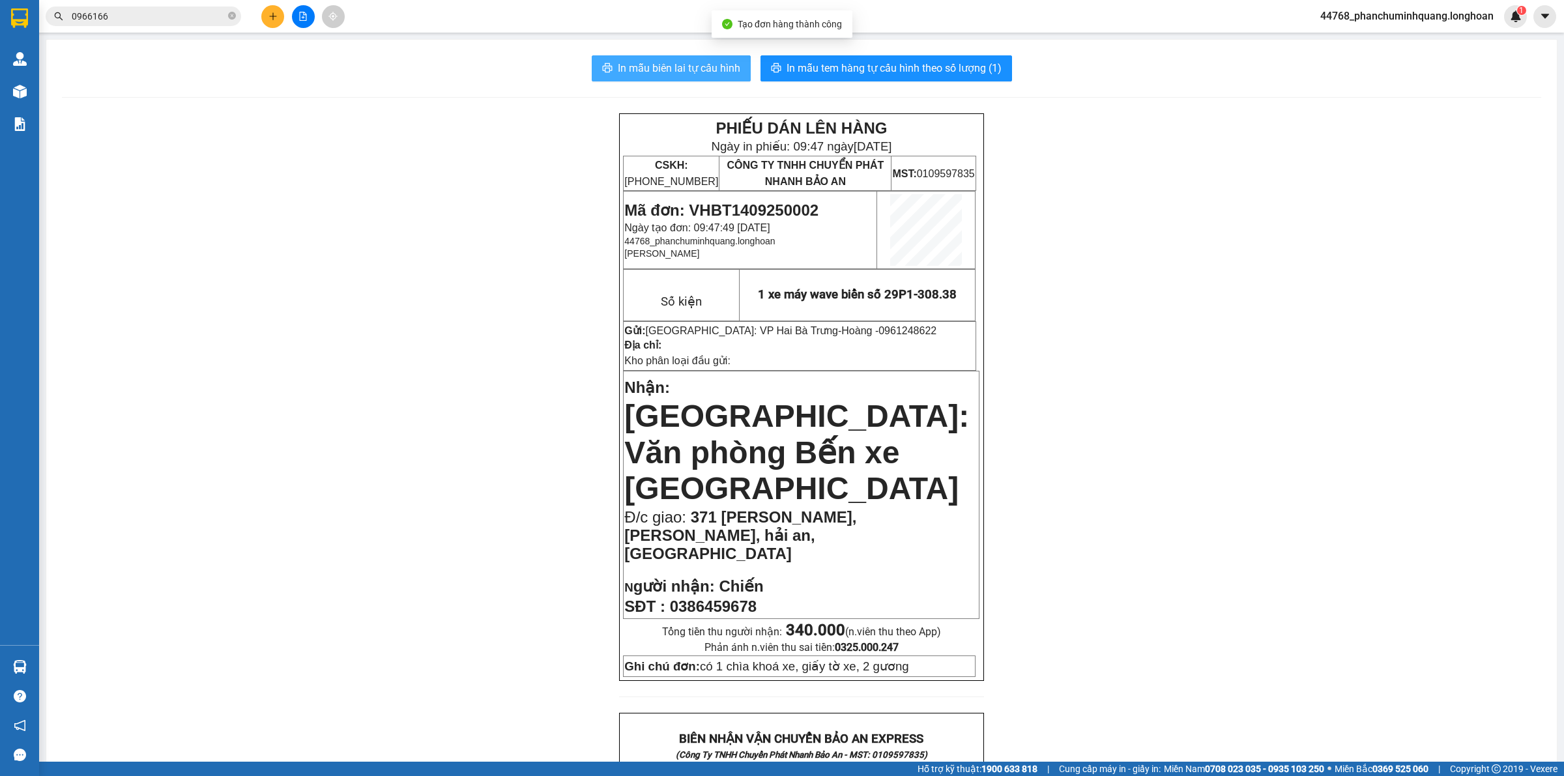
click at [665, 76] on span "In mẫu biên lai tự cấu hình" at bounding box center [679, 68] width 123 height 16
click at [926, 72] on span "In mẫu tem hàng tự cấu hình theo số lượng (1)" at bounding box center [894, 68] width 215 height 16
click at [267, 12] on button at bounding box center [272, 16] width 23 height 23
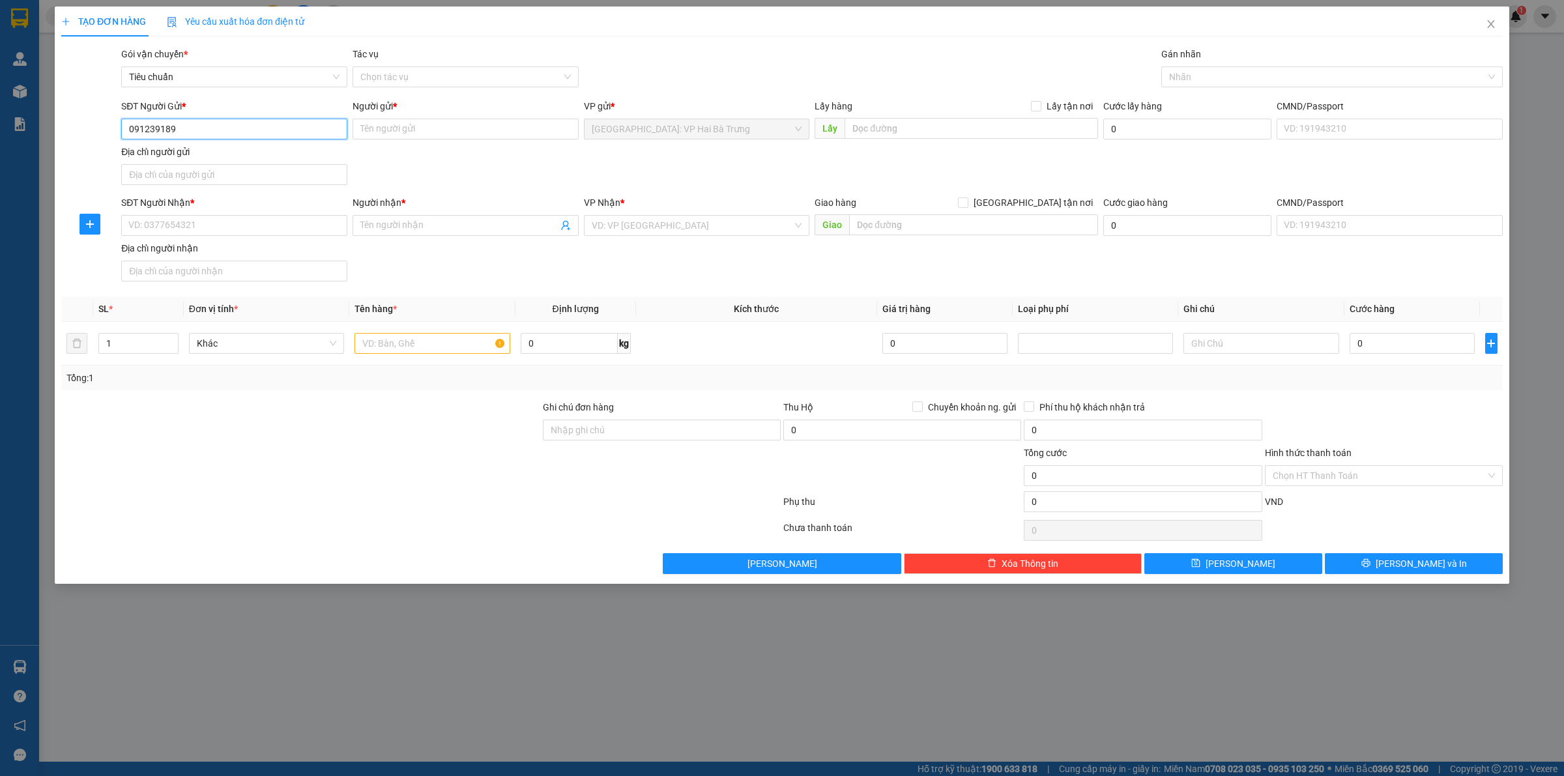
type input "0912391896"
type input "Loan"
type input "0912391896"
click at [318, 227] on input "SĐT Người Nhận *" at bounding box center [234, 225] width 226 height 21
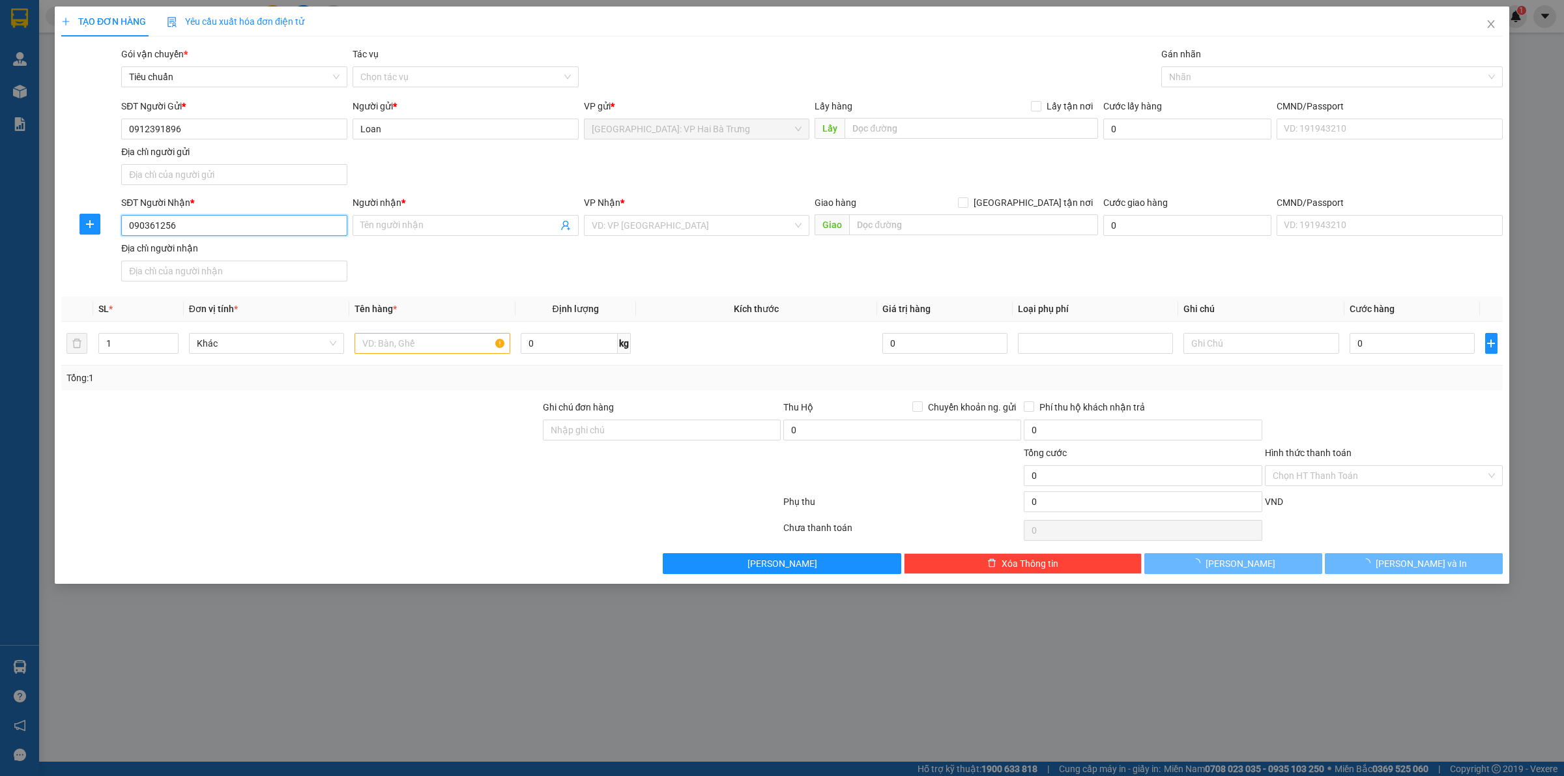
type input "0903612562"
type input "My"
checkbox input "true"
type input "19/38 trần bình trọng, phường 5, bình thạnh, hcm"
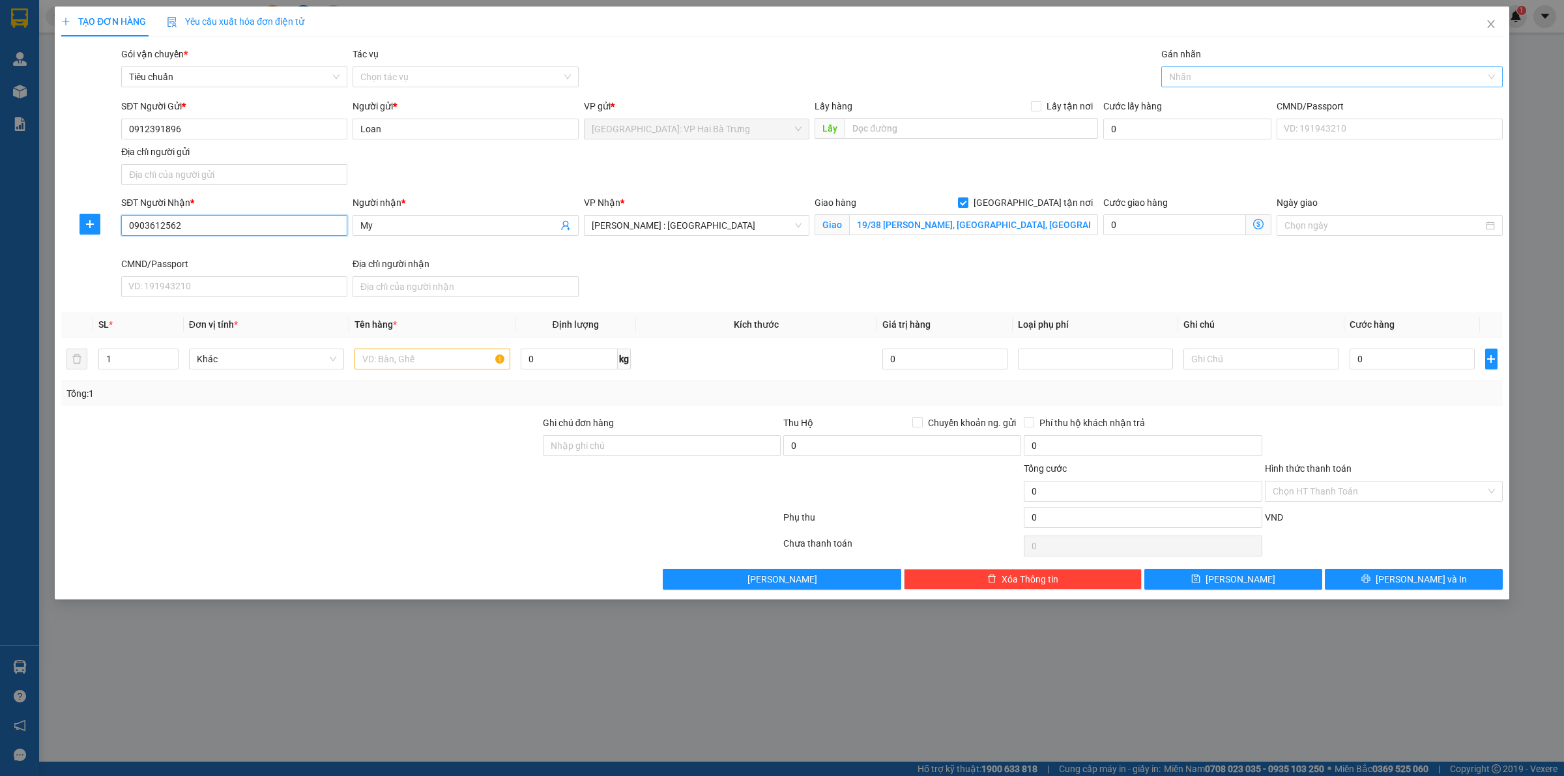
click at [1206, 80] on div at bounding box center [1326, 77] width 322 height 16
type input "0903612562"
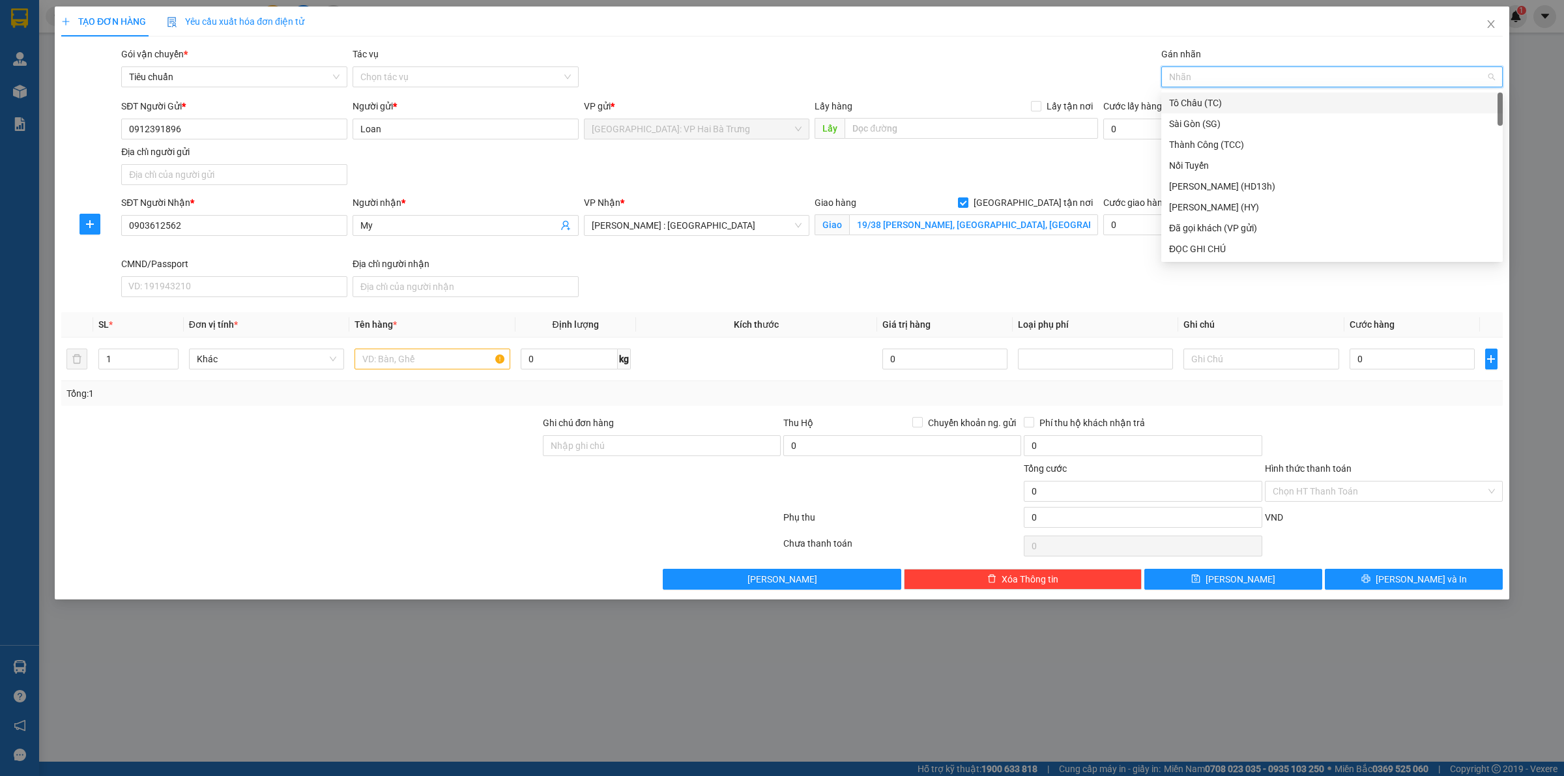
type input "G"
drag, startPoint x: 1197, startPoint y: 248, endPoint x: 1119, endPoint y: 262, distance: 79.5
click at [1197, 248] on div "[GEOGRAPHIC_DATA] tận nơi" at bounding box center [1332, 249] width 326 height 14
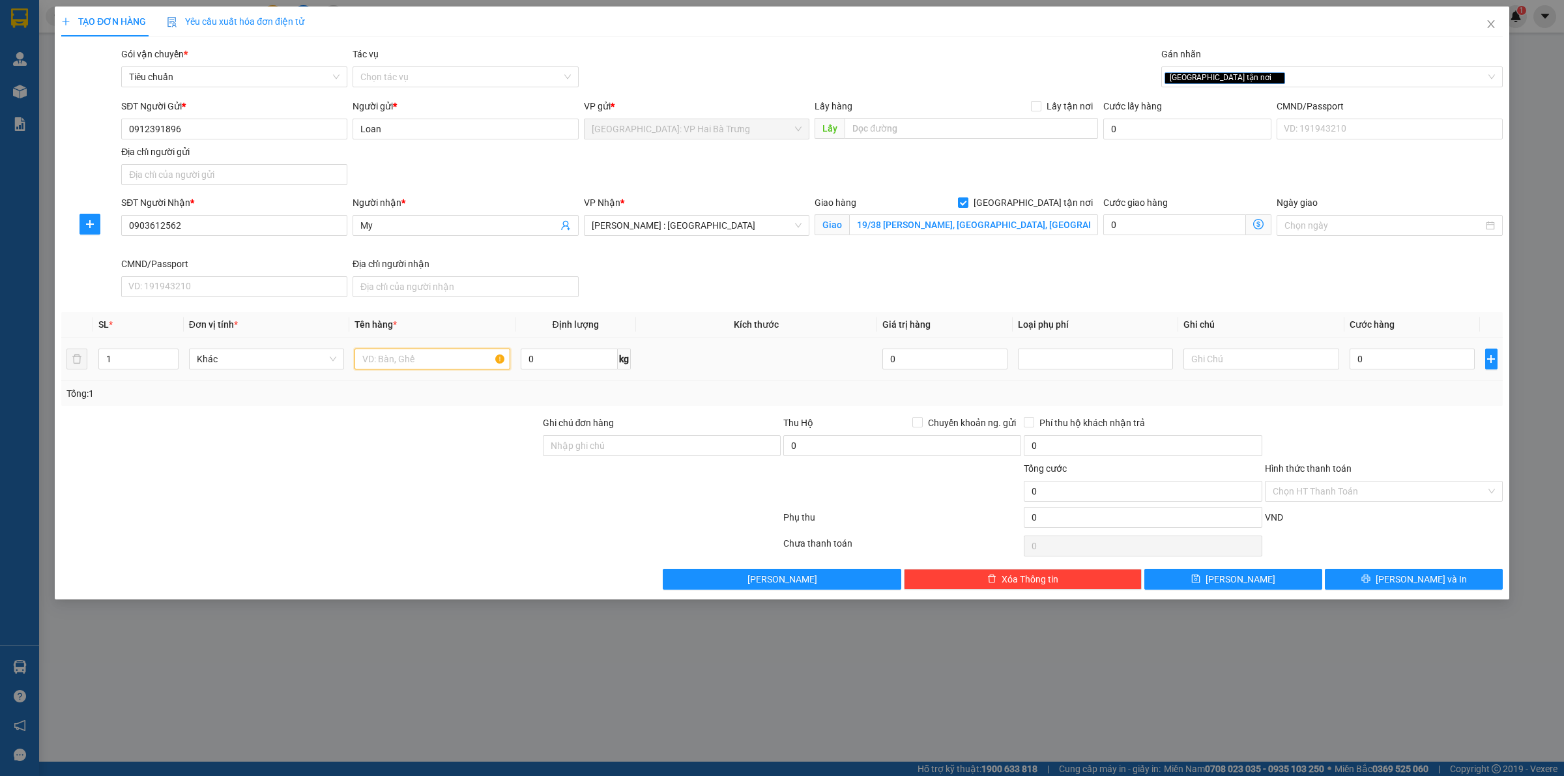
click at [454, 360] on input "text" at bounding box center [432, 359] width 155 height 21
click at [396, 355] on input "text" at bounding box center [432, 359] width 155 height 21
click at [412, 359] on input "text" at bounding box center [432, 359] width 155 height 21
type input "1 tải trắng (gạo)"
click at [1408, 364] on input "0" at bounding box center [1412, 359] width 125 height 21
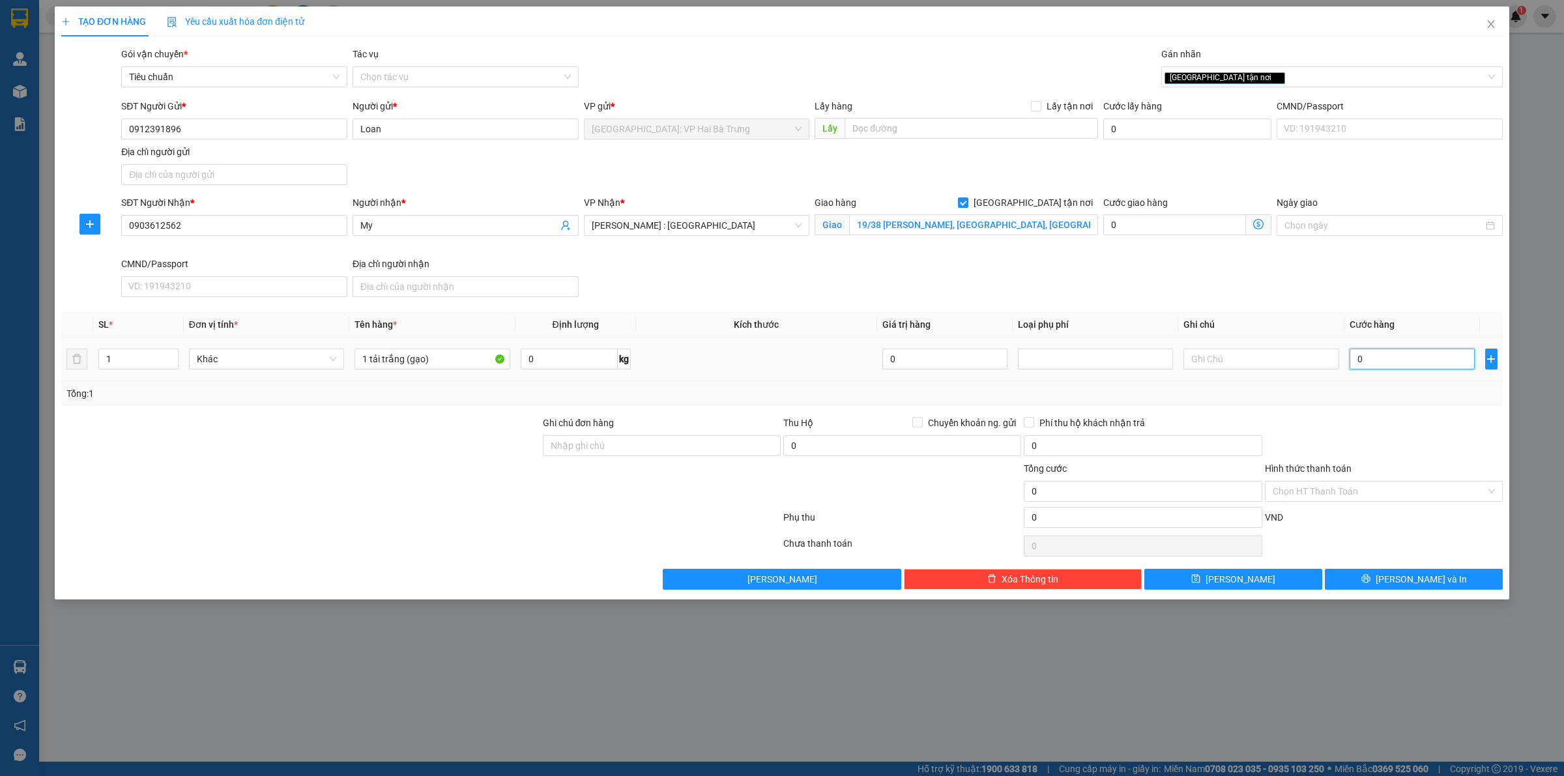
type input "1"
type input "16"
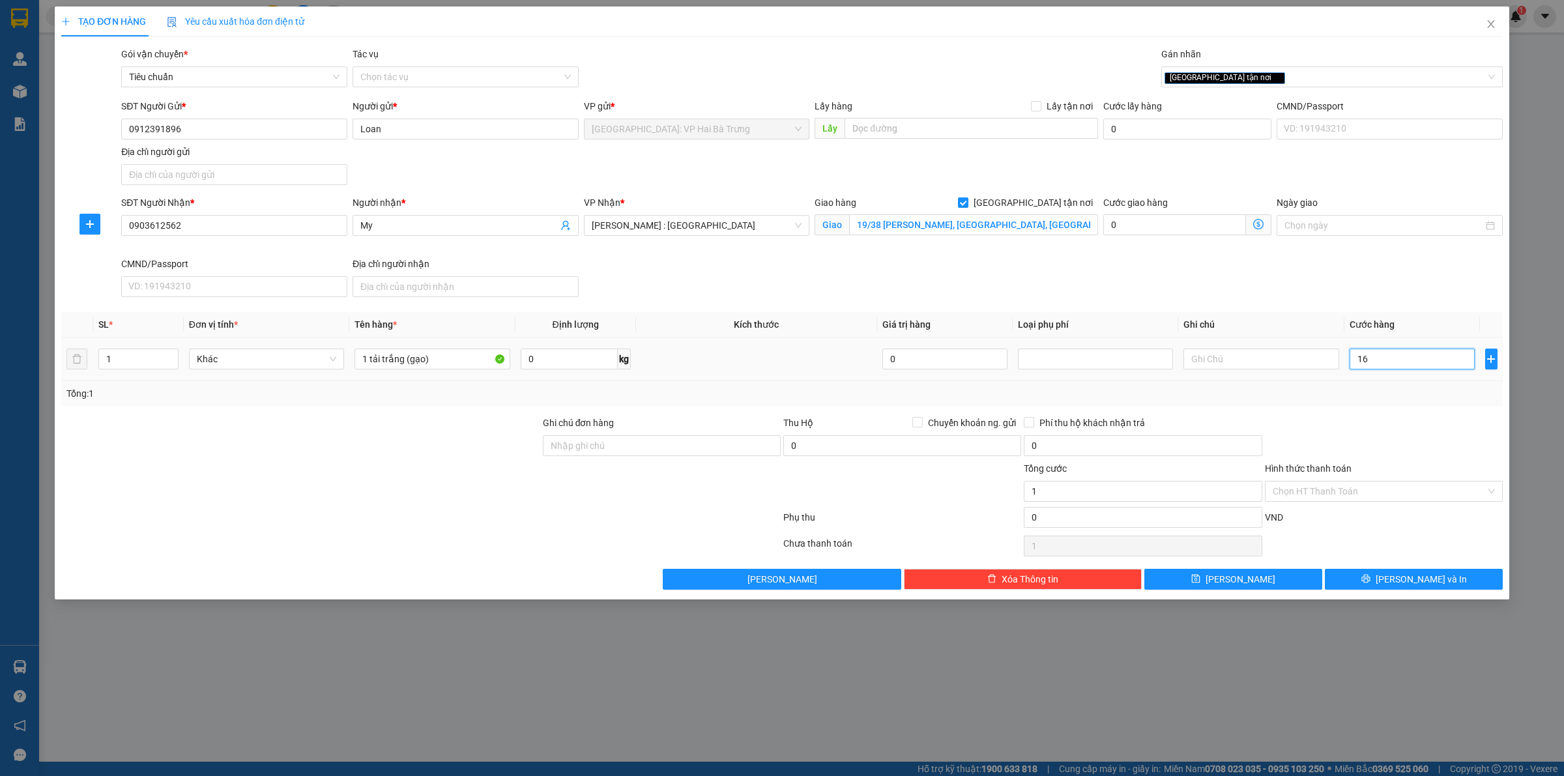
type input "16"
type input "165"
type input "1.650"
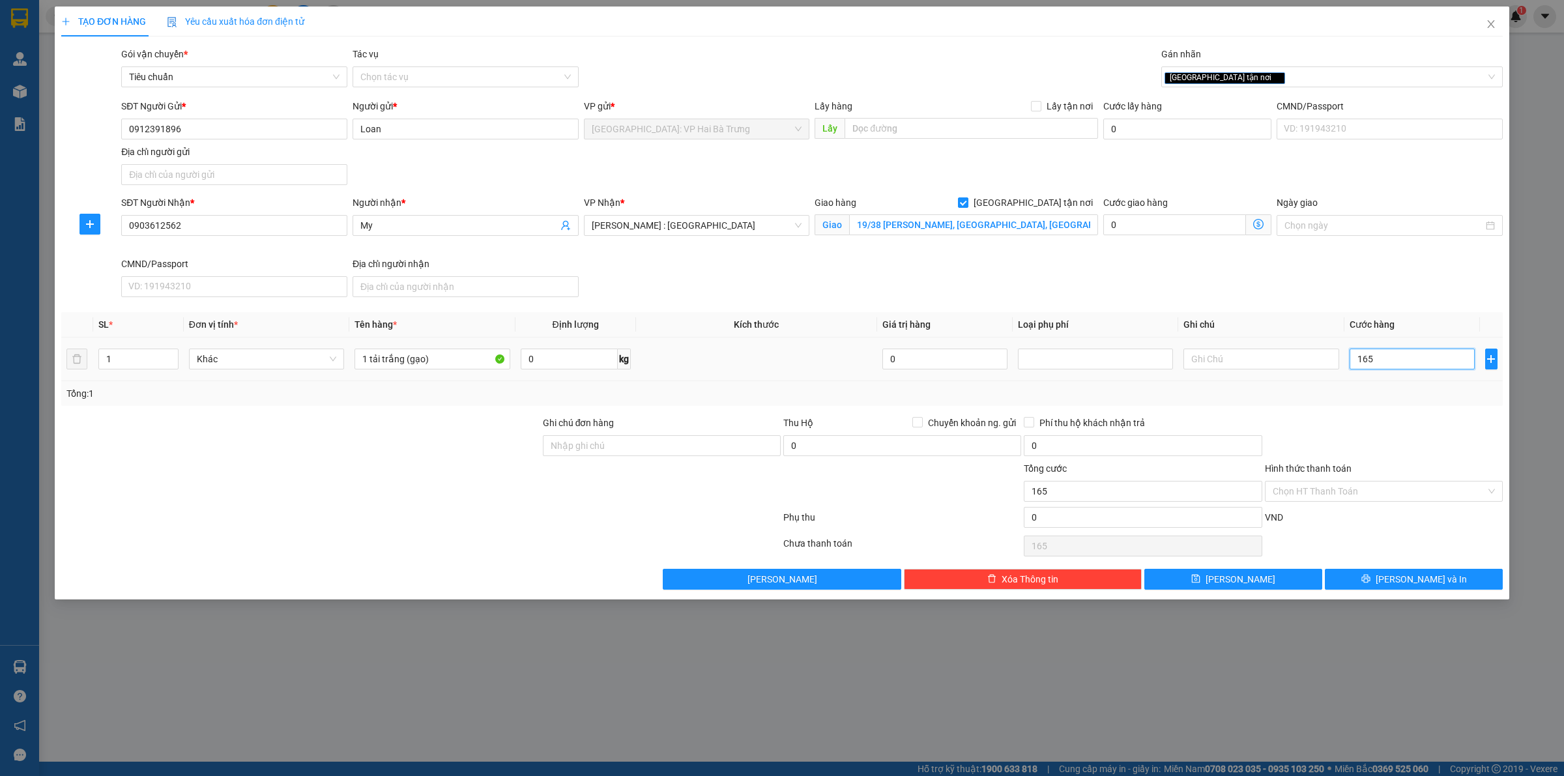
type input "1.650"
type input "16.500"
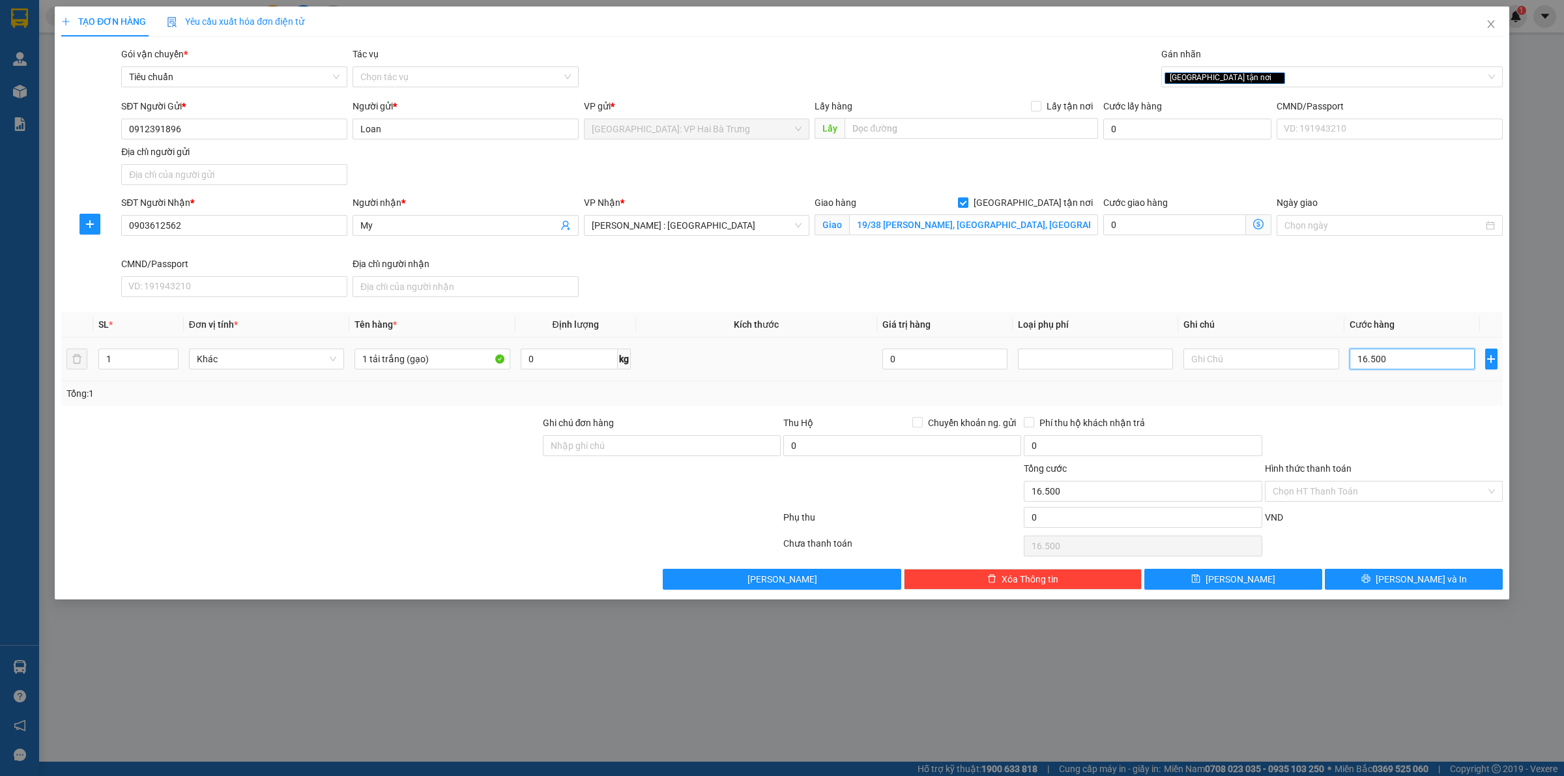
type input "165.000"
click at [1401, 362] on input "165.000" at bounding box center [1412, 359] width 125 height 21
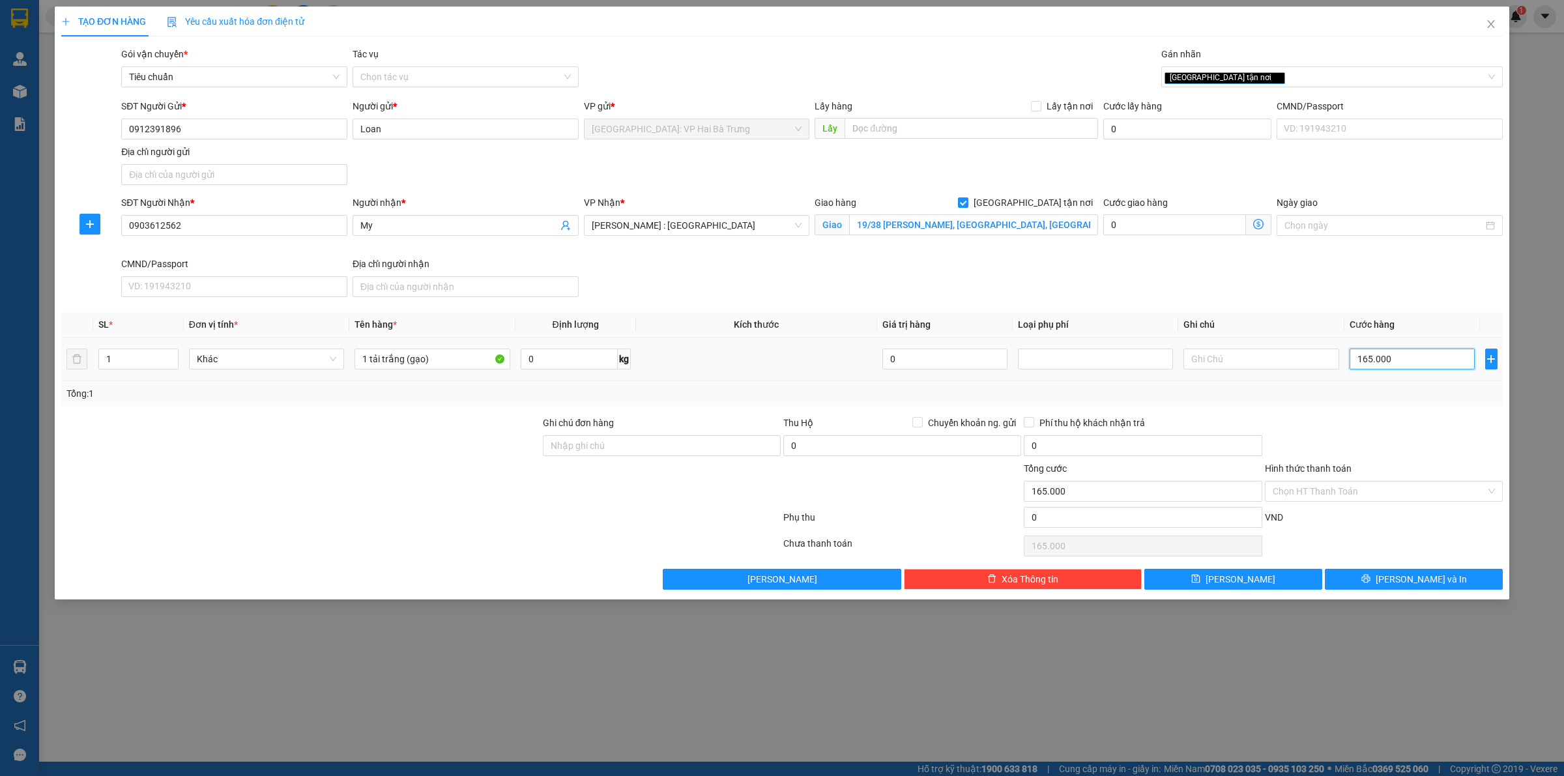
type input "1"
type input "17"
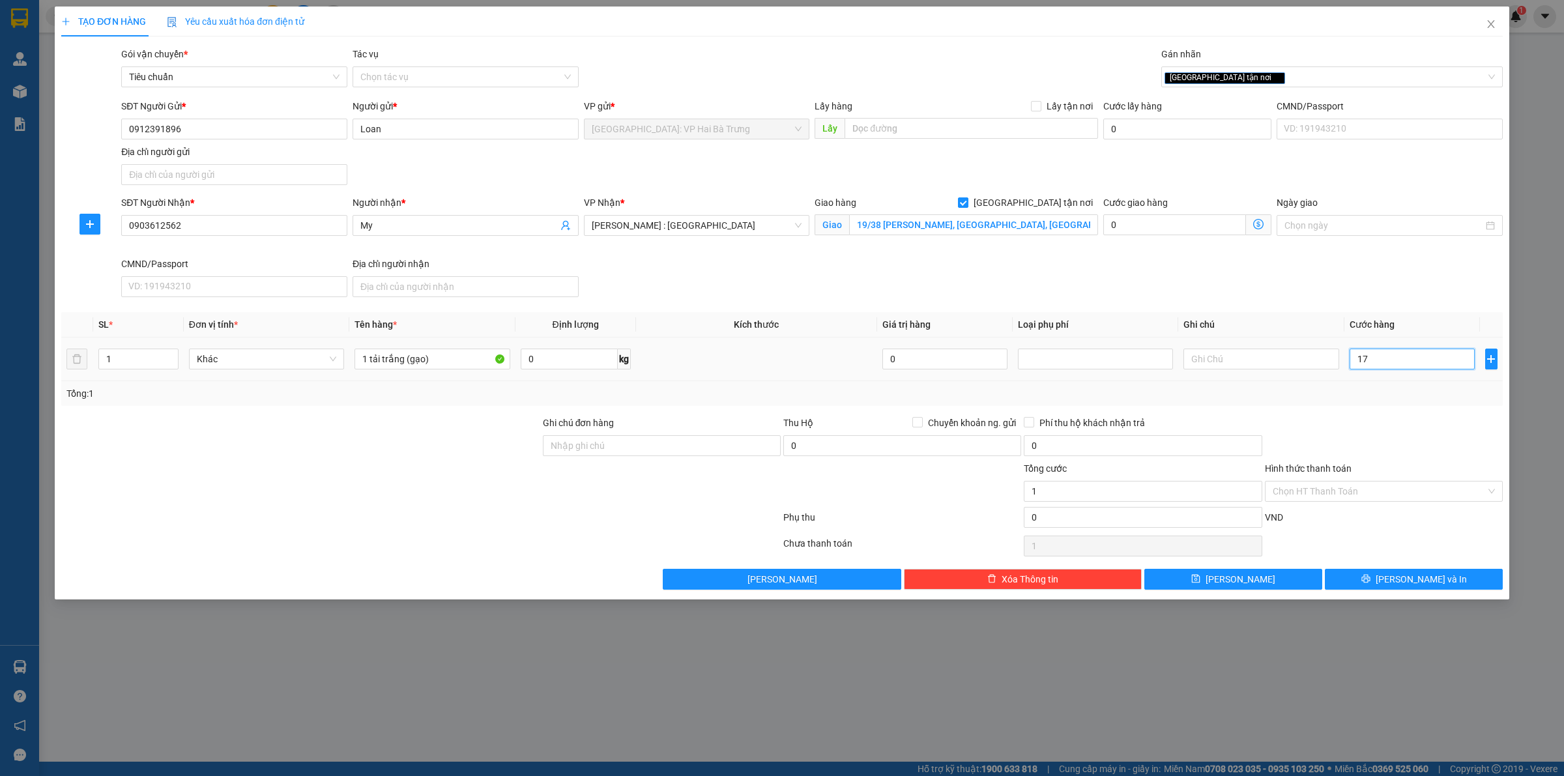
type input "17"
type input "170"
type input "1.700"
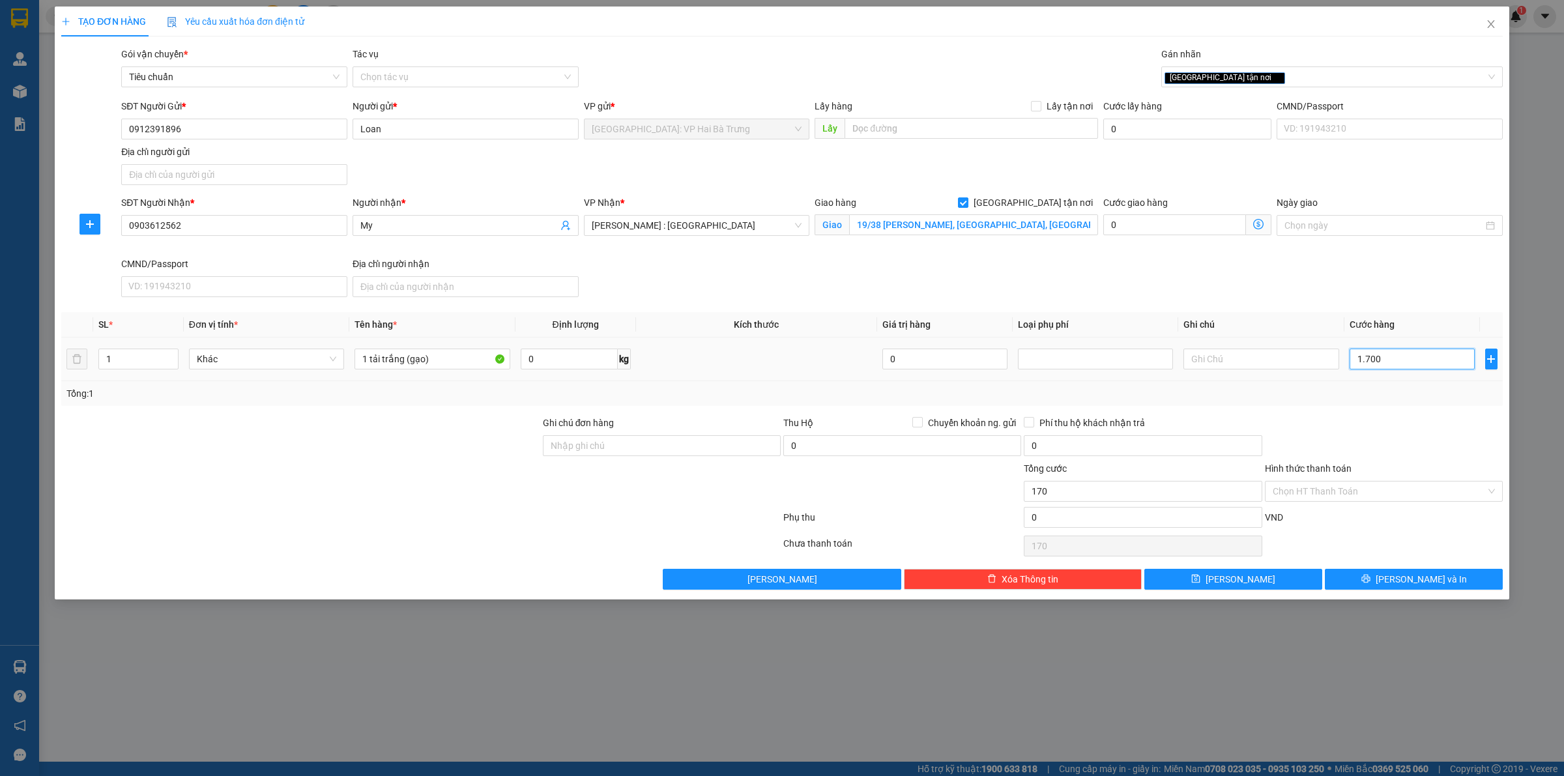
type input "1.700"
type input "17.000"
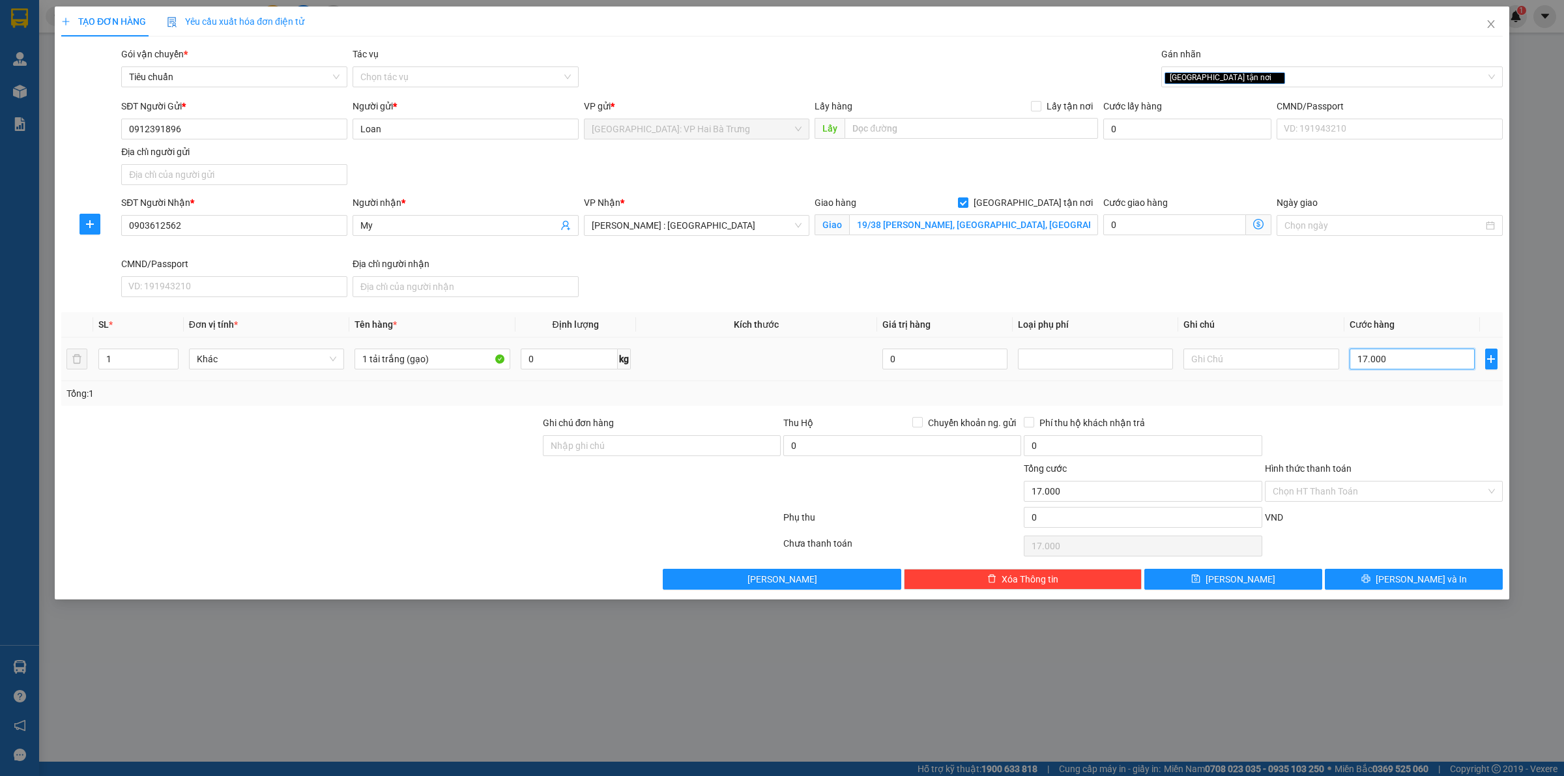
type input "170.000"
click at [1425, 484] on input "Hình thức thanh toán" at bounding box center [1379, 492] width 213 height 20
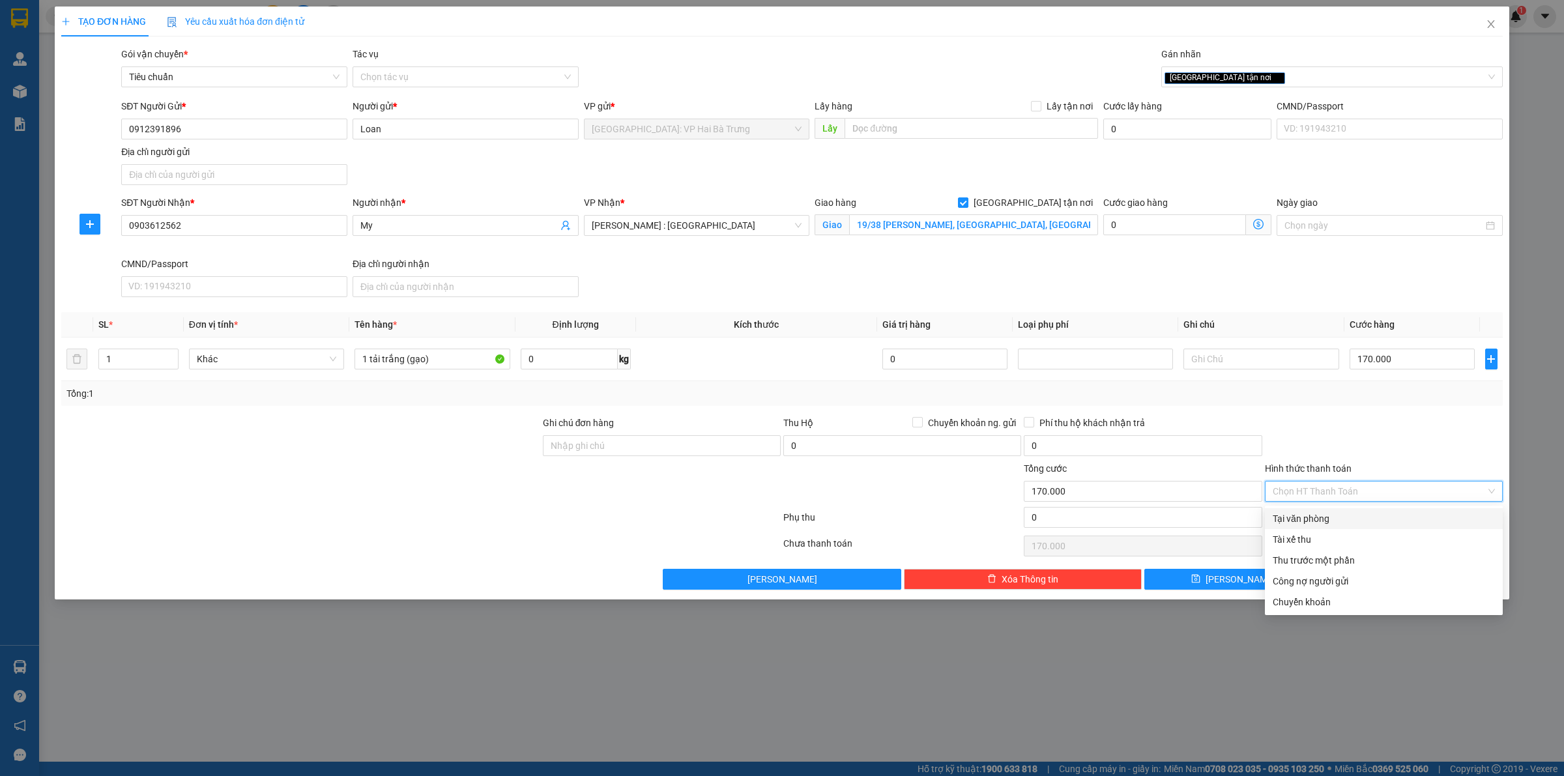
click at [1400, 515] on div "Tại văn phòng" at bounding box center [1384, 519] width 222 height 14
type input "0"
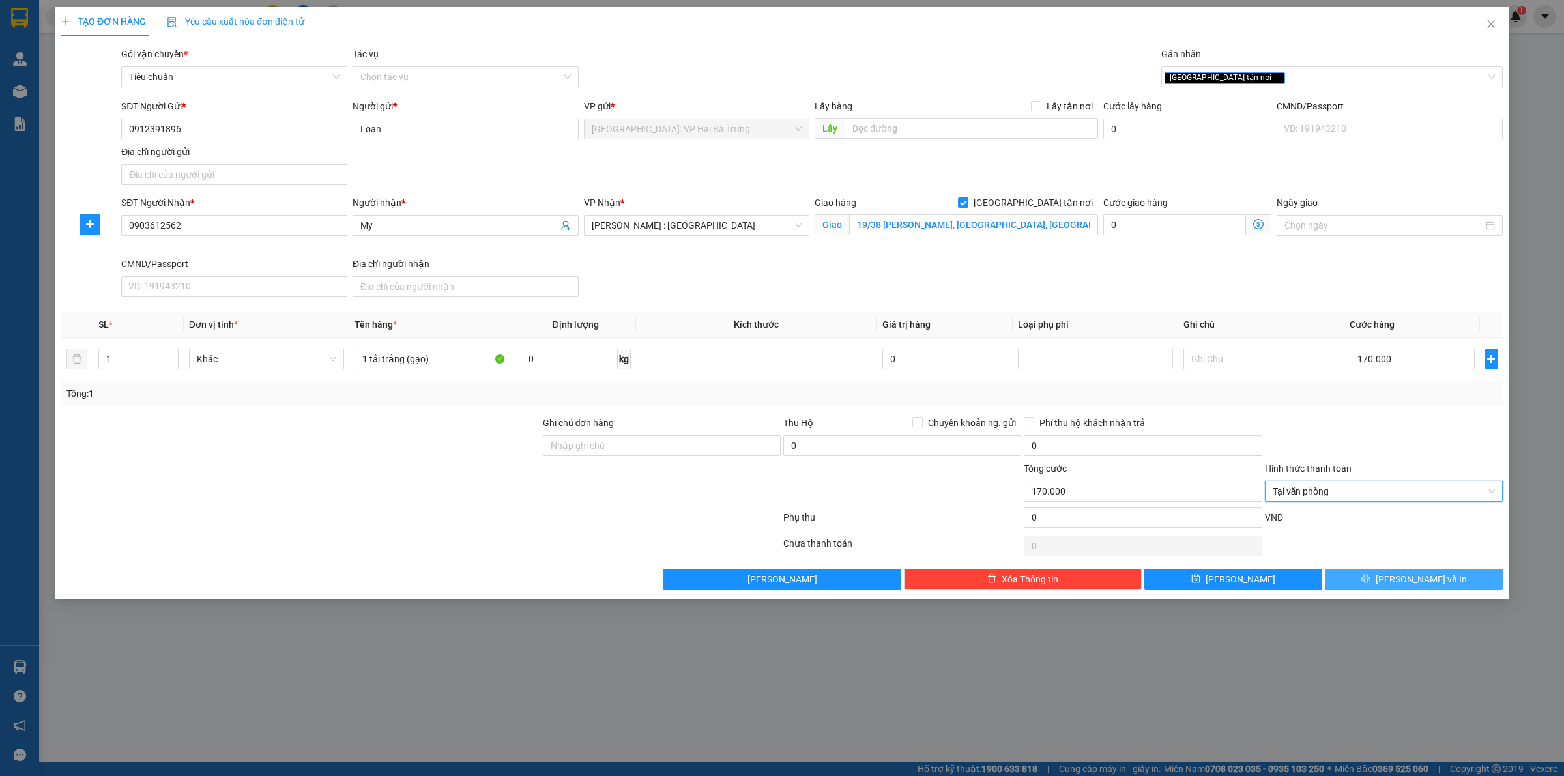
click at [1399, 582] on button "[PERSON_NAME] và In" at bounding box center [1414, 579] width 178 height 21
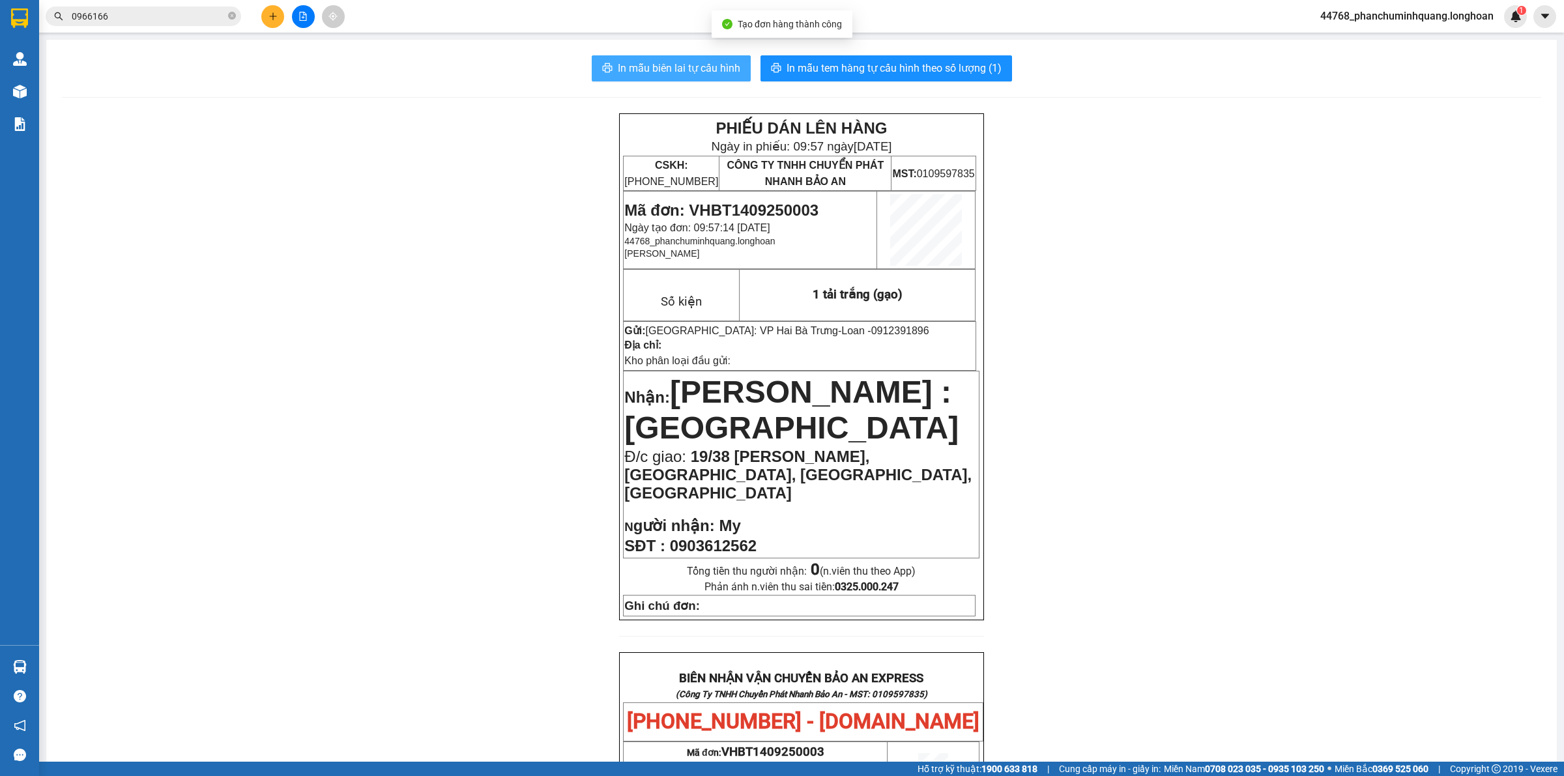
click at [652, 70] on span "In mẫu biên lai tự cấu hình" at bounding box center [679, 68] width 123 height 16
drag, startPoint x: 865, startPoint y: 69, endPoint x: 873, endPoint y: 73, distance: 9.3
click at [869, 70] on span "In mẫu tem hàng tự cấu hình theo số lượng (1)" at bounding box center [894, 68] width 215 height 16
click at [272, 14] on icon "plus" at bounding box center [272, 16] width 9 height 9
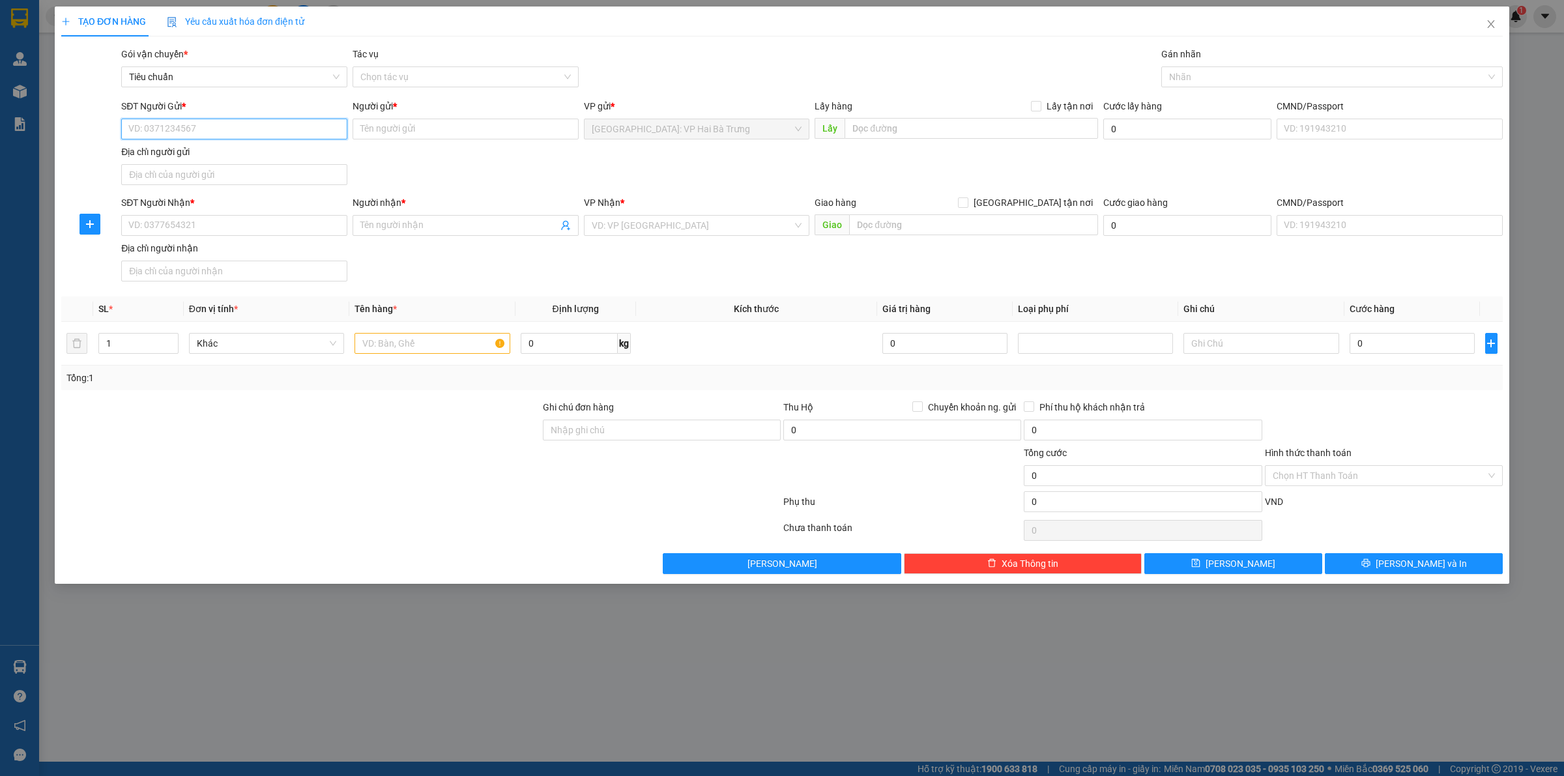
click at [287, 128] on input "SĐT Người Gửi *" at bounding box center [234, 129] width 226 height 21
type input "0986509396"
type input "phạm văn đức"
checkbox input "true"
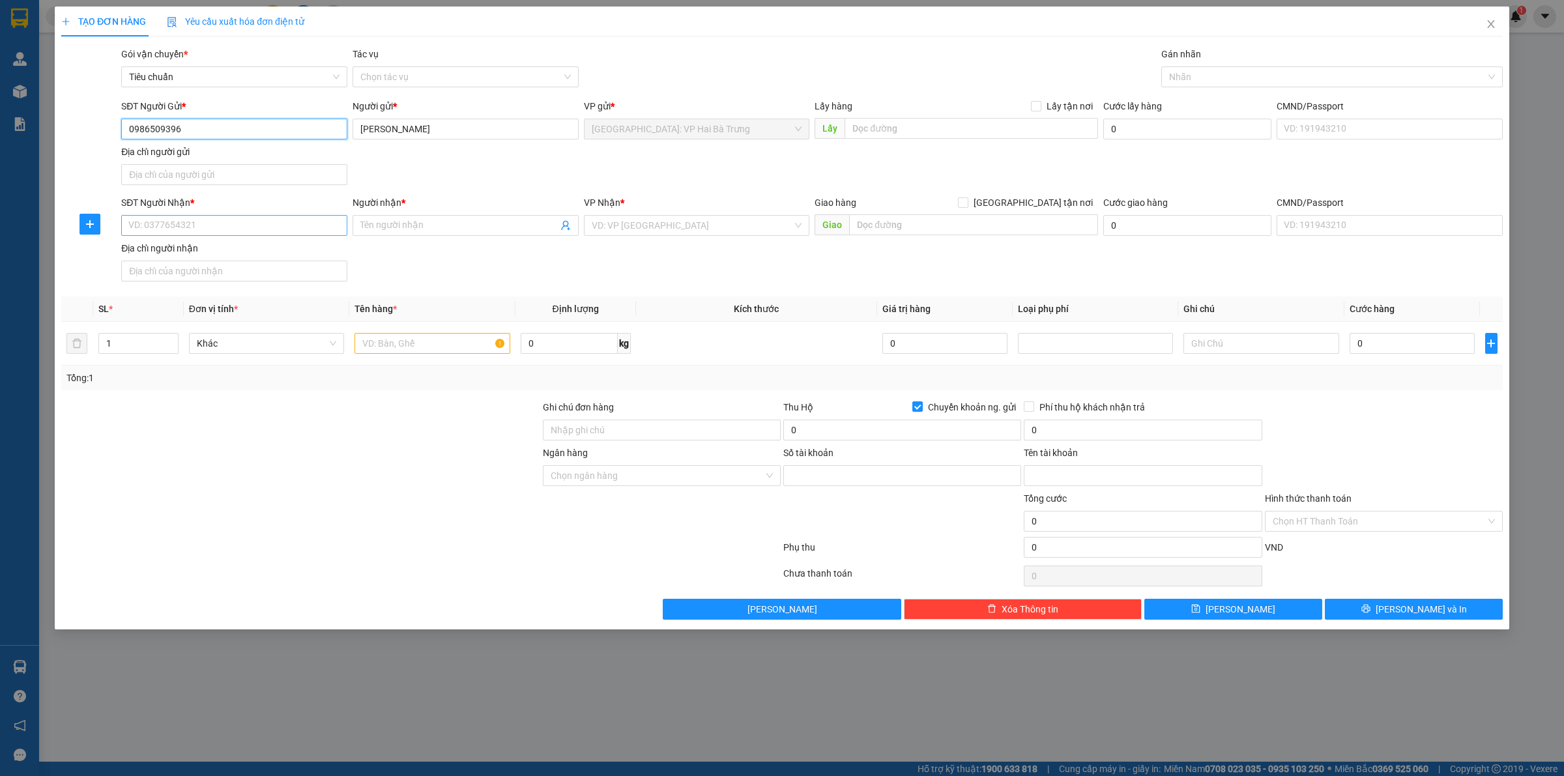
type input "0986509396"
click at [330, 235] on input "SĐT Người Nhận *" at bounding box center [234, 225] width 226 height 21
paste input "0838545615"
type input "0838545615"
click at [646, 220] on input "search" at bounding box center [692, 226] width 201 height 20
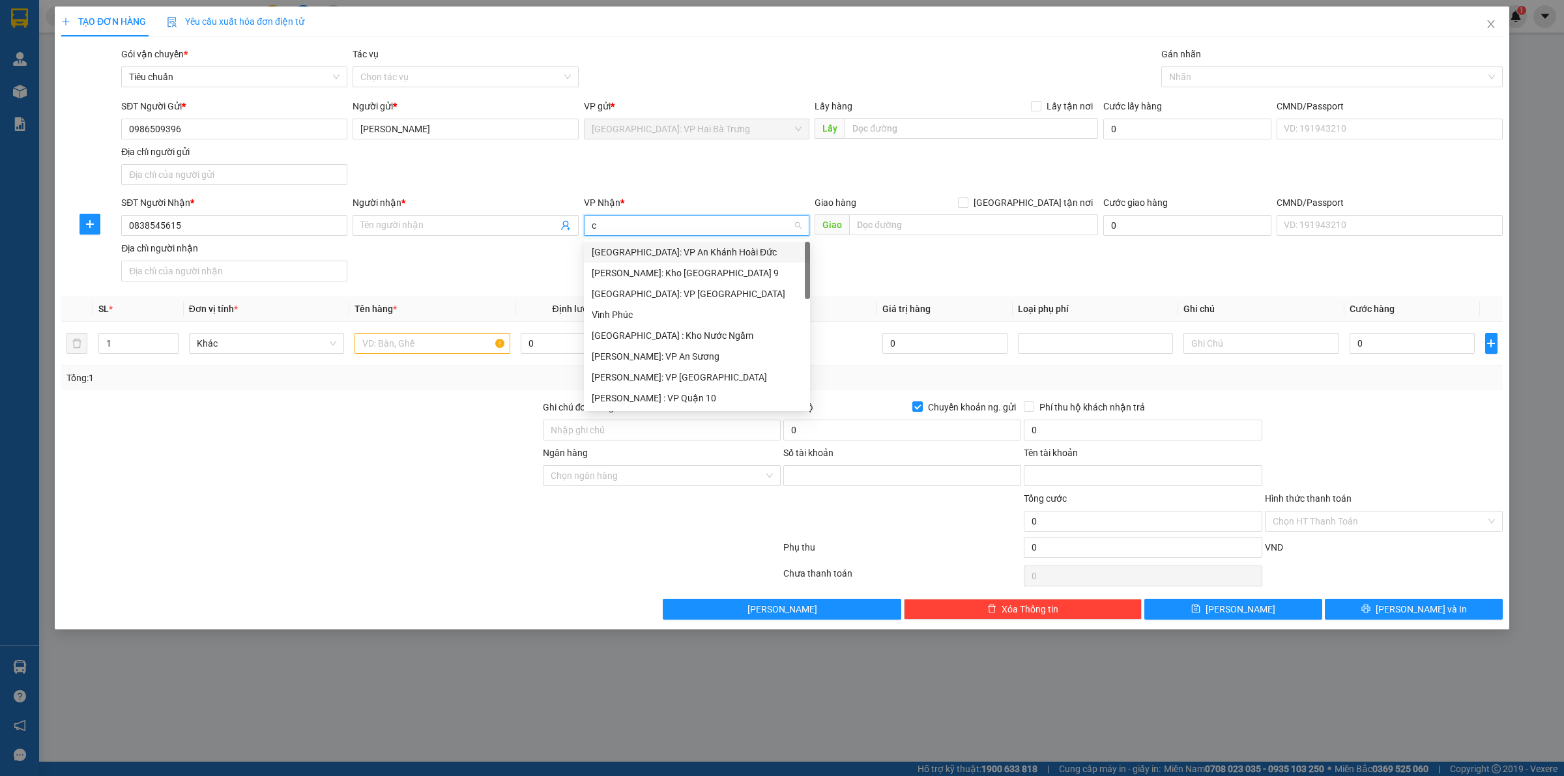
type input "câ"
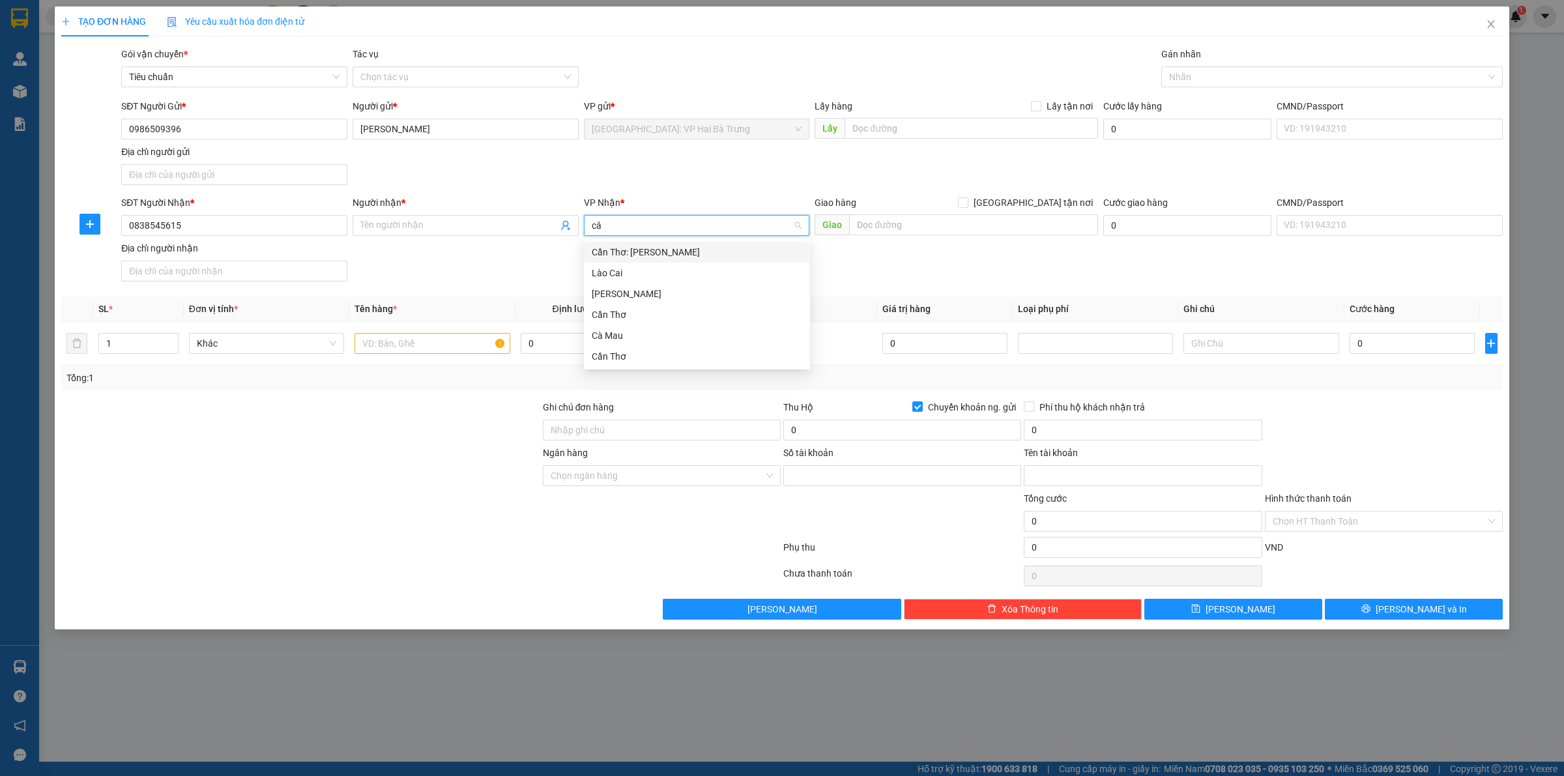
click at [628, 255] on div "Cần Thơ: [PERSON_NAME]" at bounding box center [697, 252] width 210 height 14
click at [888, 220] on input "text" at bounding box center [973, 224] width 249 height 21
paste input "Nguyễn công trứ phường8 cà mau"
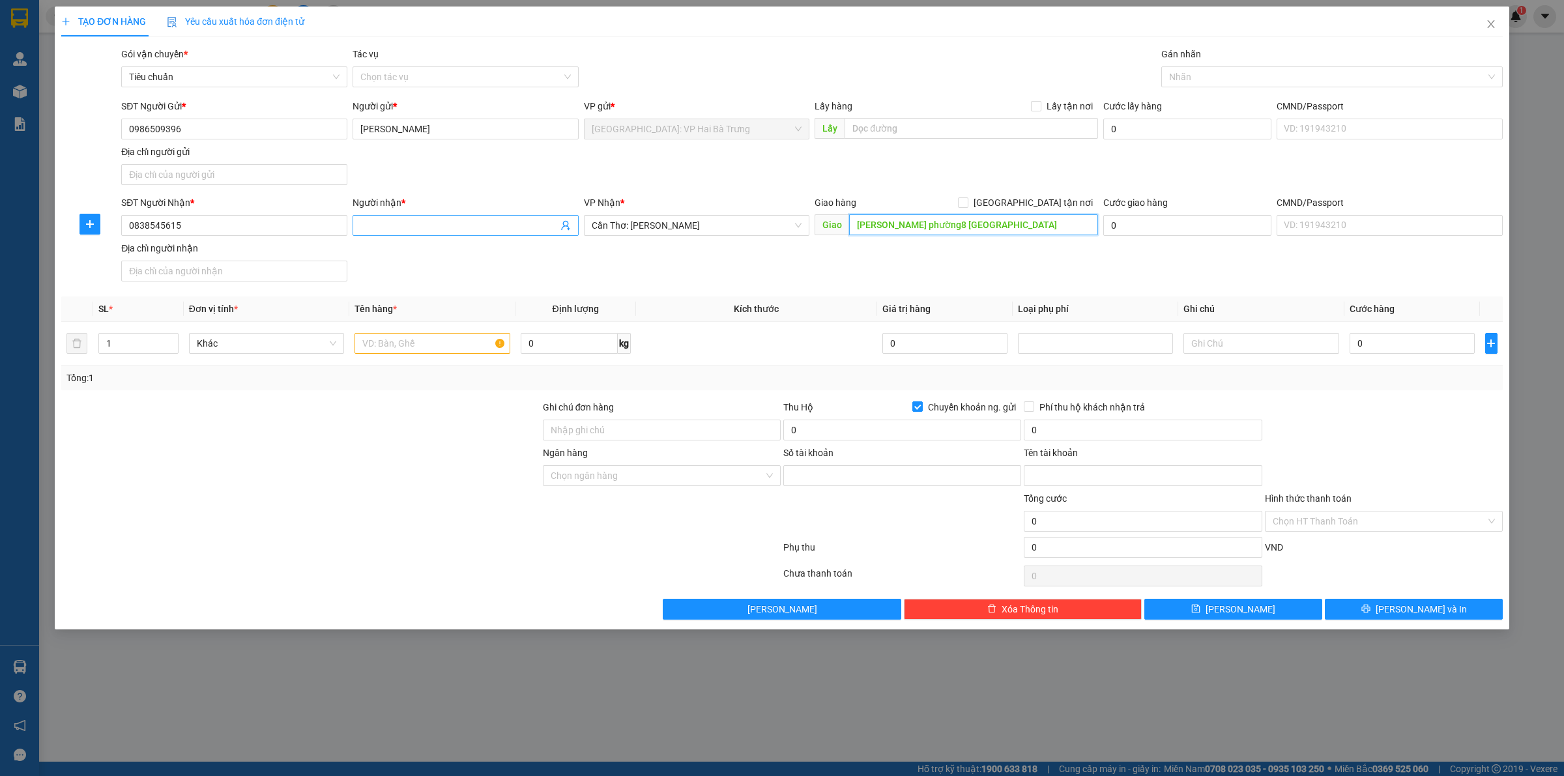
type input "Nguyễn công trứ phường8 cà mau"
click at [497, 219] on input "Người nhận *" at bounding box center [458, 225] width 197 height 14
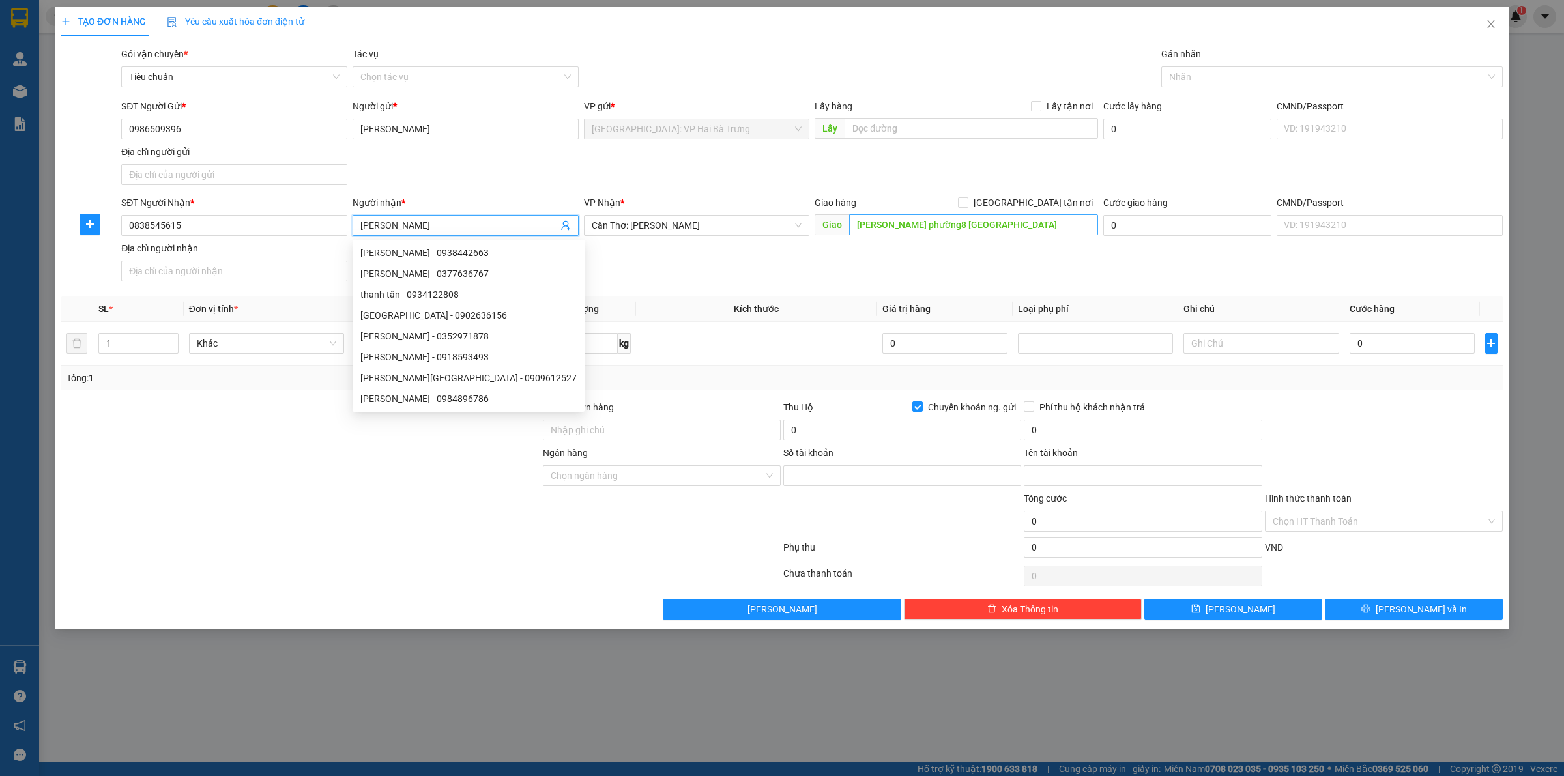
type input "Thanh Tân"
click at [962, 229] on input "Nguyễn công trứ phường8 cà mau" at bounding box center [973, 224] width 249 height 21
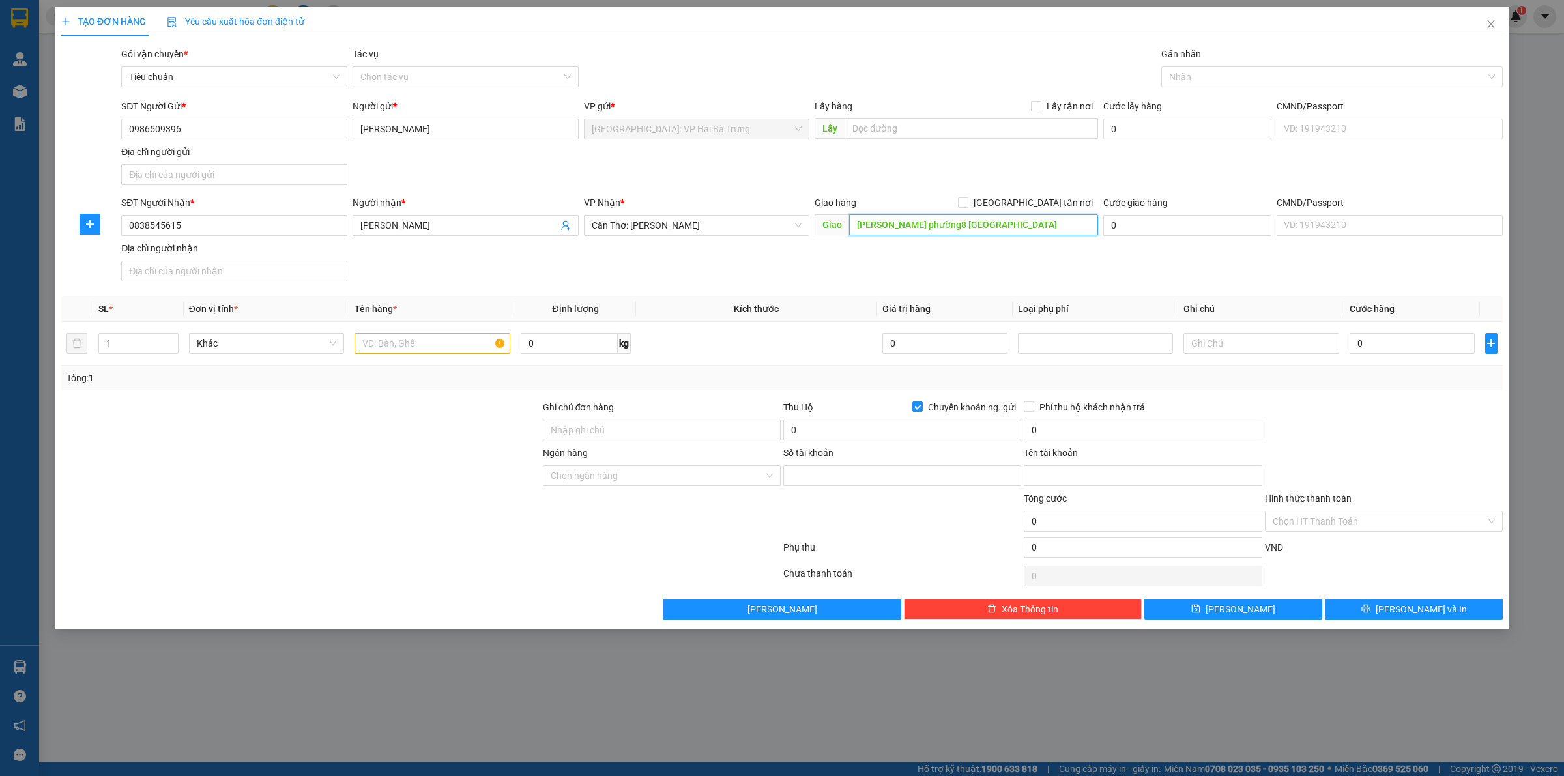
click at [961, 228] on input "Nguyễn công trứ phường8 cà mau" at bounding box center [973, 224] width 249 height 21
click at [971, 226] on input "Nguyễn công trứ phường 8 cà mau" at bounding box center [973, 224] width 249 height 21
click at [929, 226] on input "Nguyễn công trứ phường 8, cà mau" at bounding box center [973, 224] width 249 height 21
click at [979, 220] on input "Nguyễn công trứ, phường 8, cà mau" at bounding box center [973, 224] width 249 height 21
type input "Nguyễn công trứ, phường 8, tp cà mau"
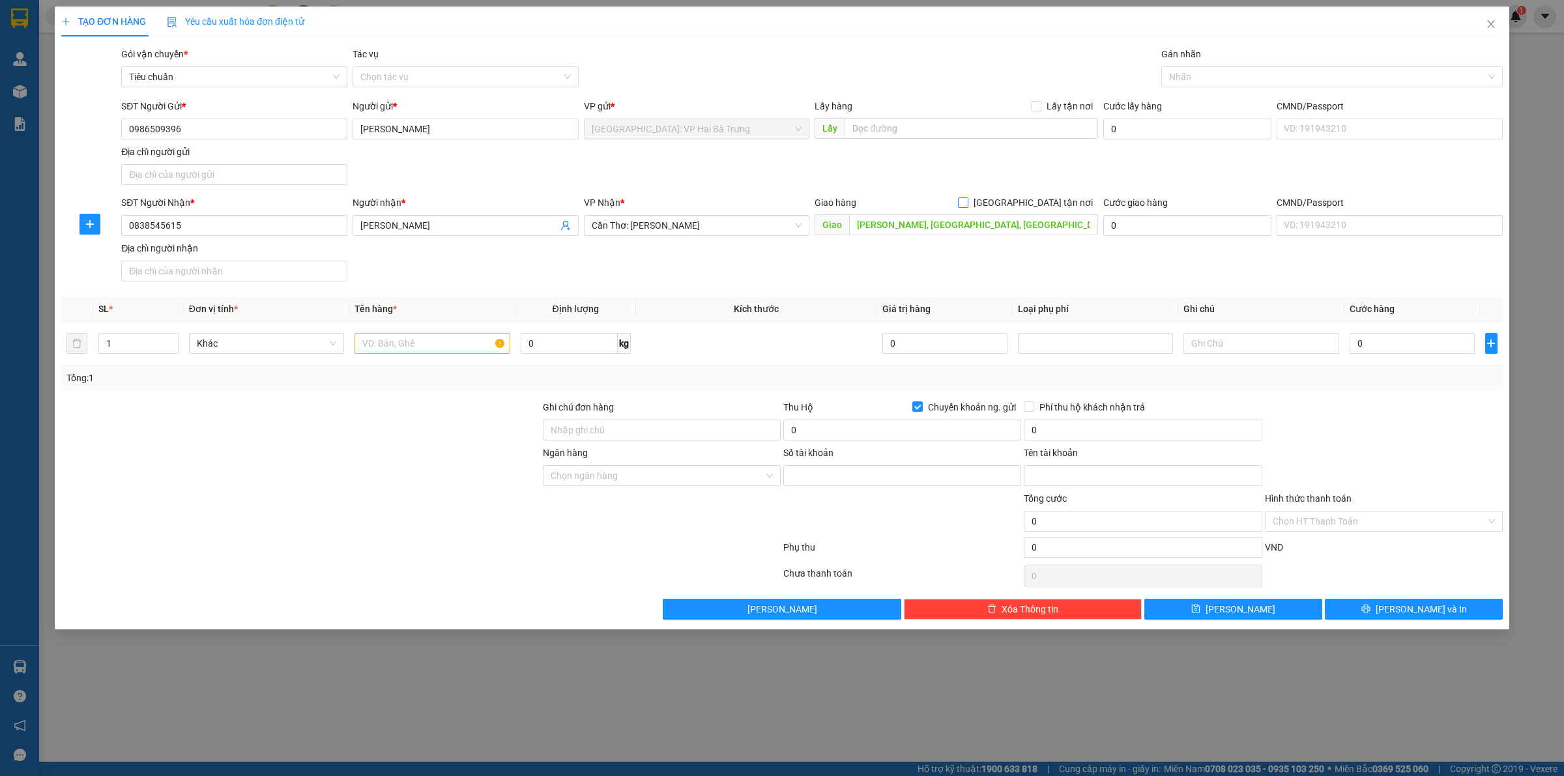
drag, startPoint x: 1058, startPoint y: 203, endPoint x: 1087, endPoint y: 177, distance: 39.2
click at [1058, 201] on span "[GEOGRAPHIC_DATA] tận nơi" at bounding box center [1033, 202] width 130 height 14
click at [967, 201] on input "[GEOGRAPHIC_DATA] tận nơi" at bounding box center [962, 201] width 9 height 9
checkbox input "true"
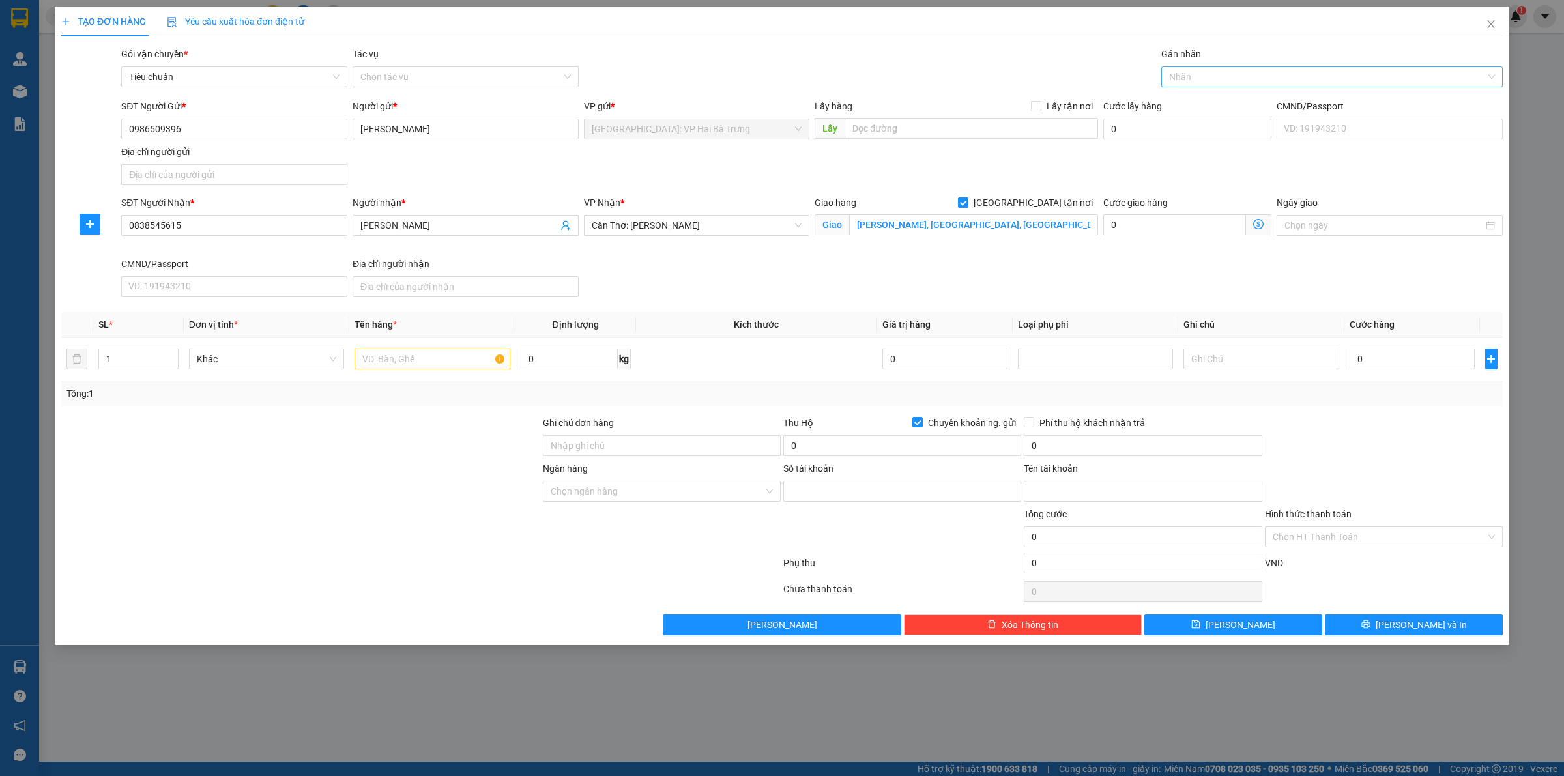
click at [1187, 80] on div at bounding box center [1326, 77] width 322 height 16
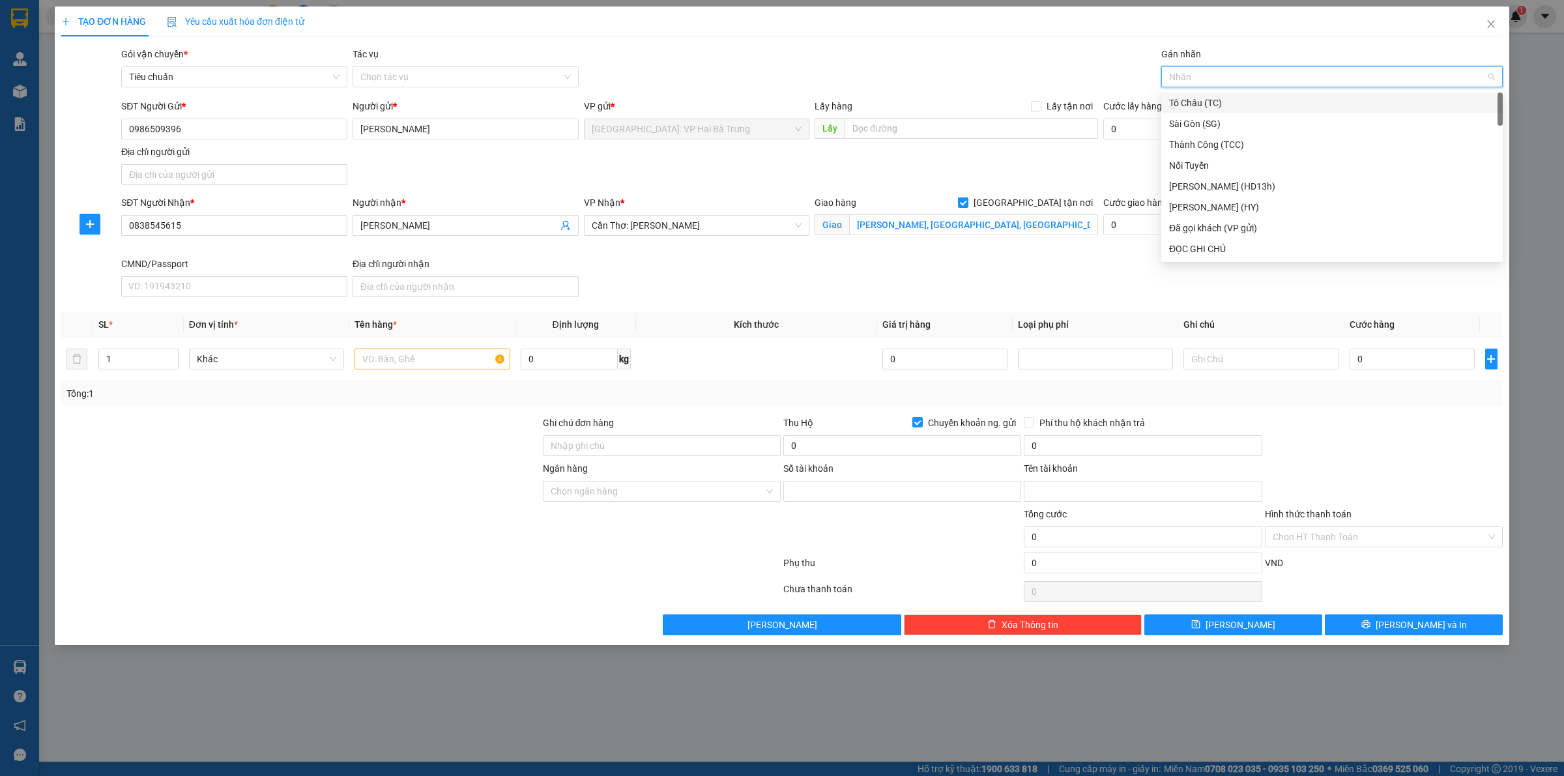
type input "G"
drag, startPoint x: 1174, startPoint y: 249, endPoint x: 1163, endPoint y: 243, distance: 12.5
click at [1174, 250] on div "[GEOGRAPHIC_DATA] tận nơi" at bounding box center [1332, 249] width 326 height 14
click at [137, 359] on input "1" at bounding box center [138, 359] width 79 height 20
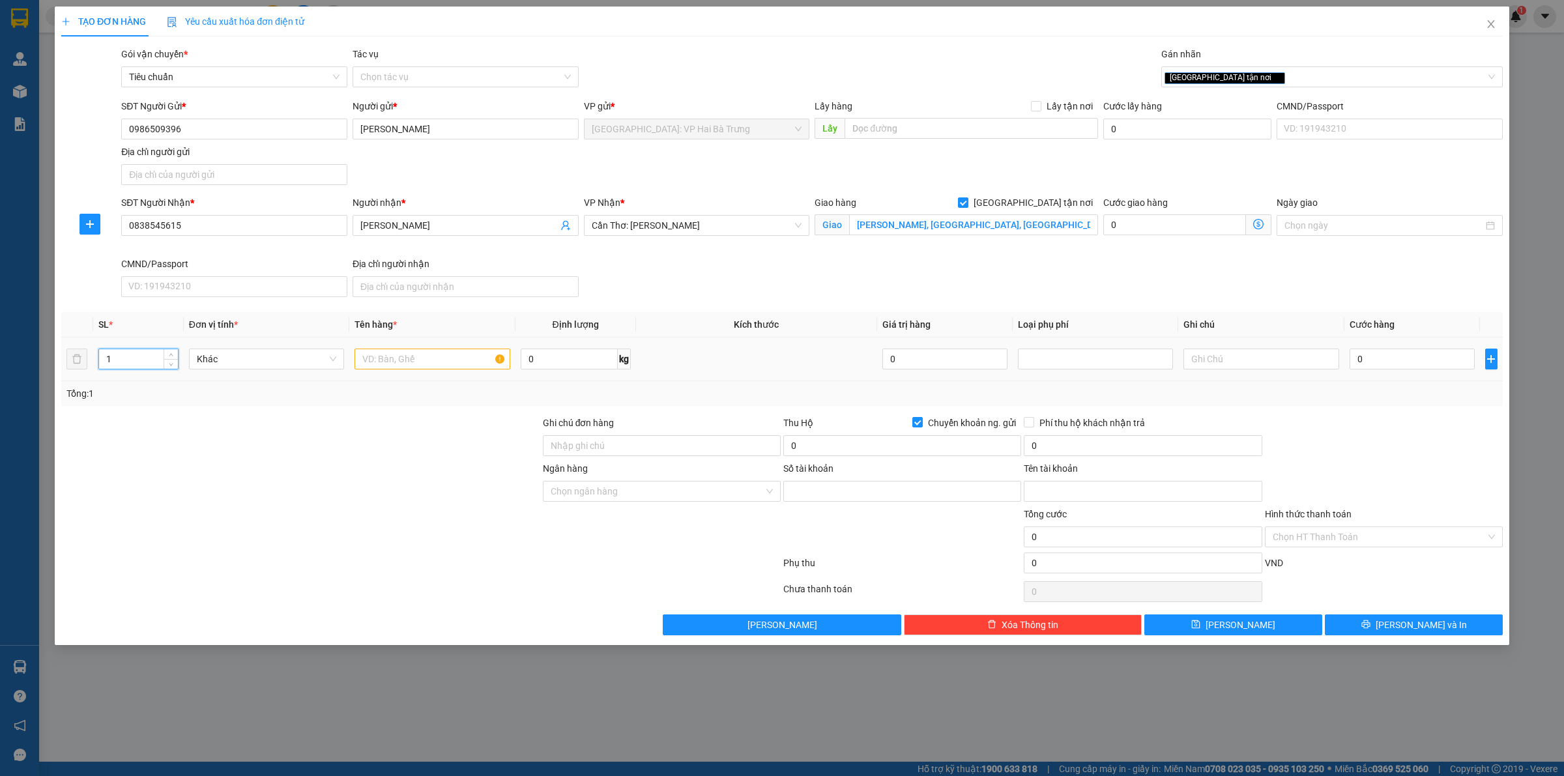
type input "13"
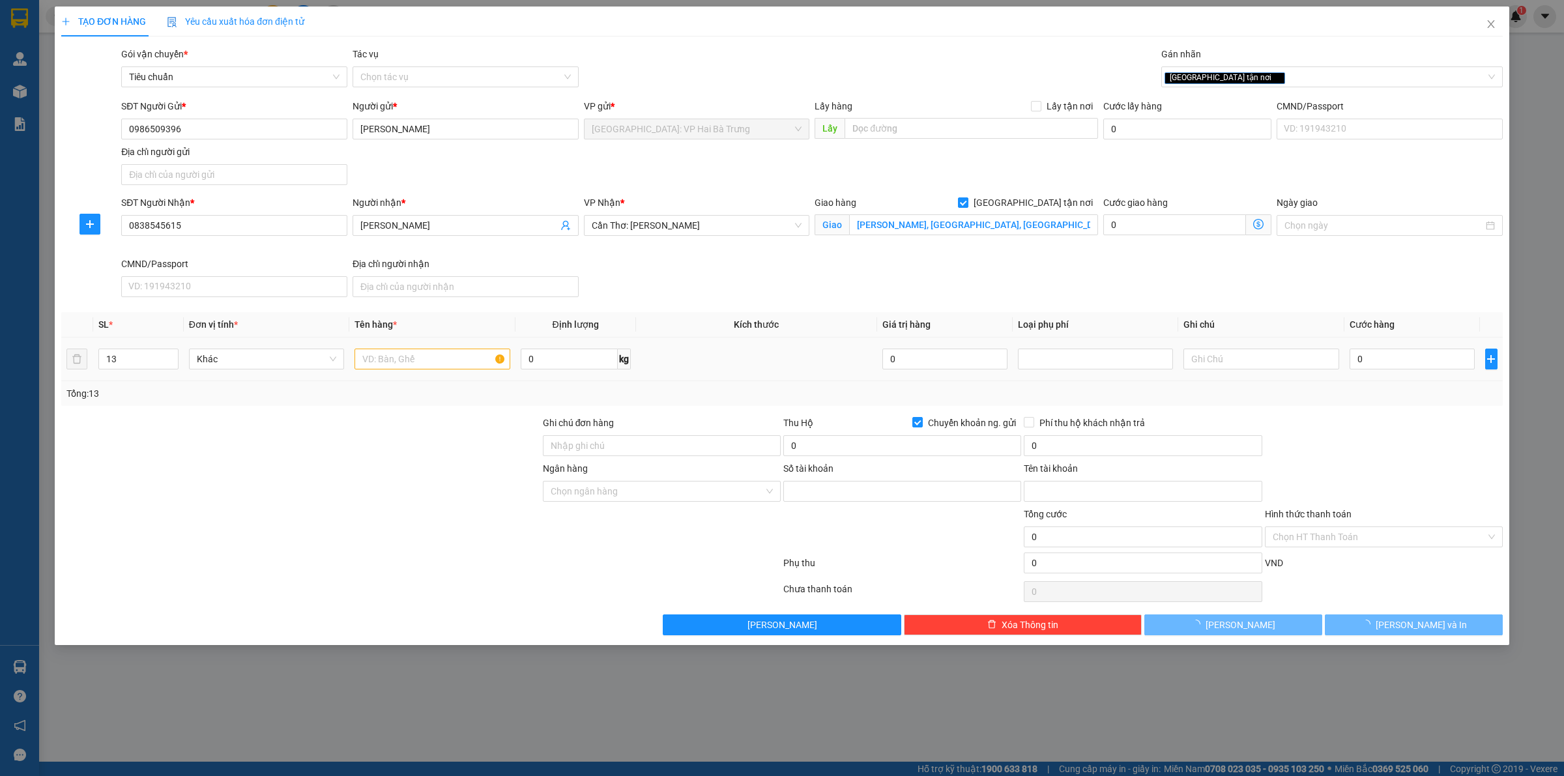
drag, startPoint x: 353, startPoint y: 350, endPoint x: 366, endPoint y: 352, distance: 13.2
click at [353, 350] on td at bounding box center [432, 360] width 166 height 44
click at [379, 354] on input "text" at bounding box center [432, 359] width 155 height 21
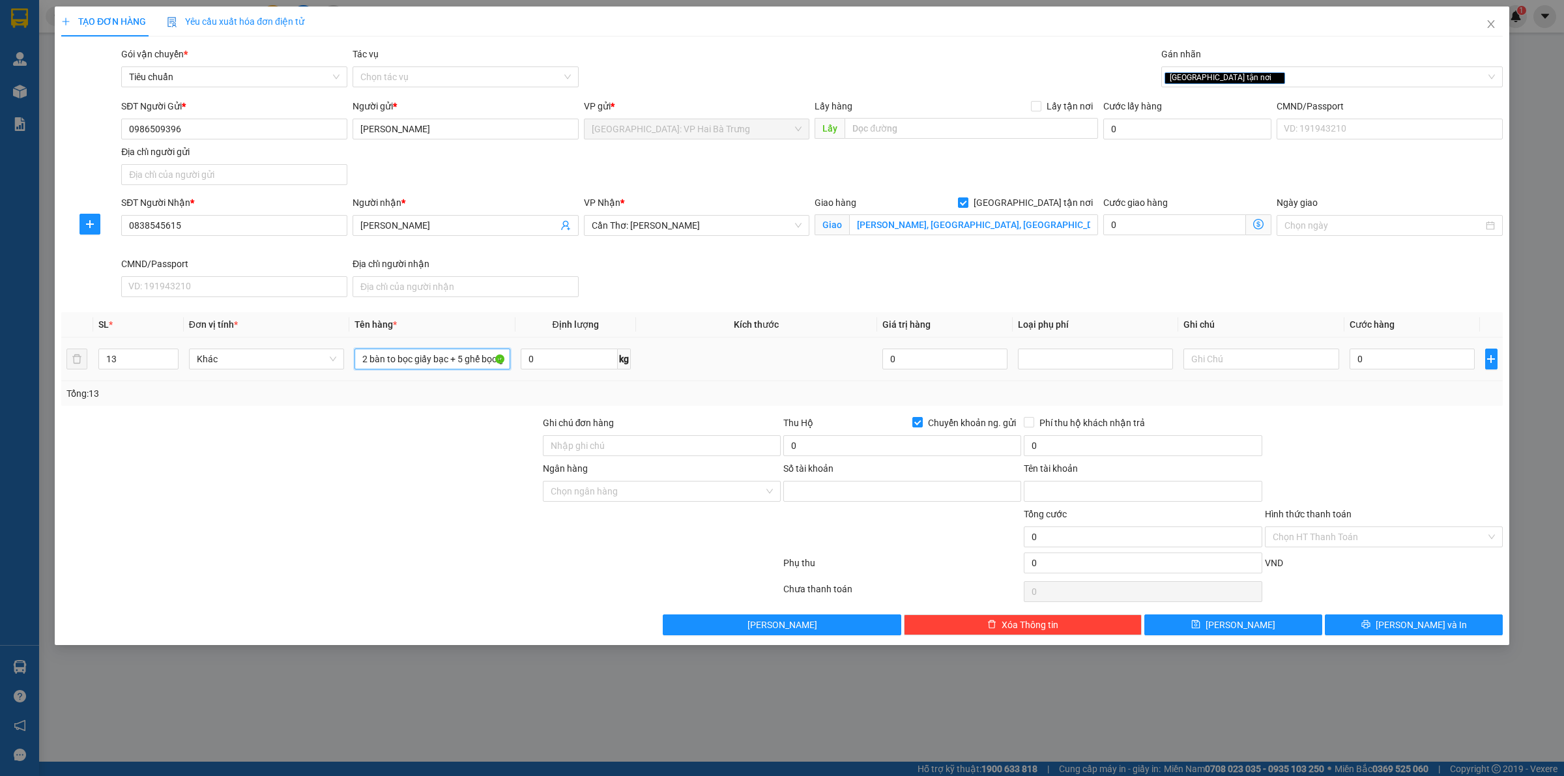
click at [489, 366] on input "2 bàn to bọc giấy bạc + 5 ghế bọc giấy bạc + 5 chân ghế bọc giấy bạc + 1 kiện g…" at bounding box center [432, 359] width 155 height 21
click at [472, 364] on input "2 bàn to bọc giấy bạc + 5 ghế bọc giấy bạc + 5 chân ghế bọc giấy bạc + 1 kiện g…" at bounding box center [432, 359] width 155 height 21
type input "2 bàn to bọc giấy bạc + 5 ghế bọc giấy bạc + 5 chân ghế bọc giấy bạc + 1 kiện g…"
drag, startPoint x: 390, startPoint y: 443, endPoint x: 646, endPoint y: 280, distance: 303.5
click at [402, 424] on div at bounding box center [301, 439] width 482 height 46
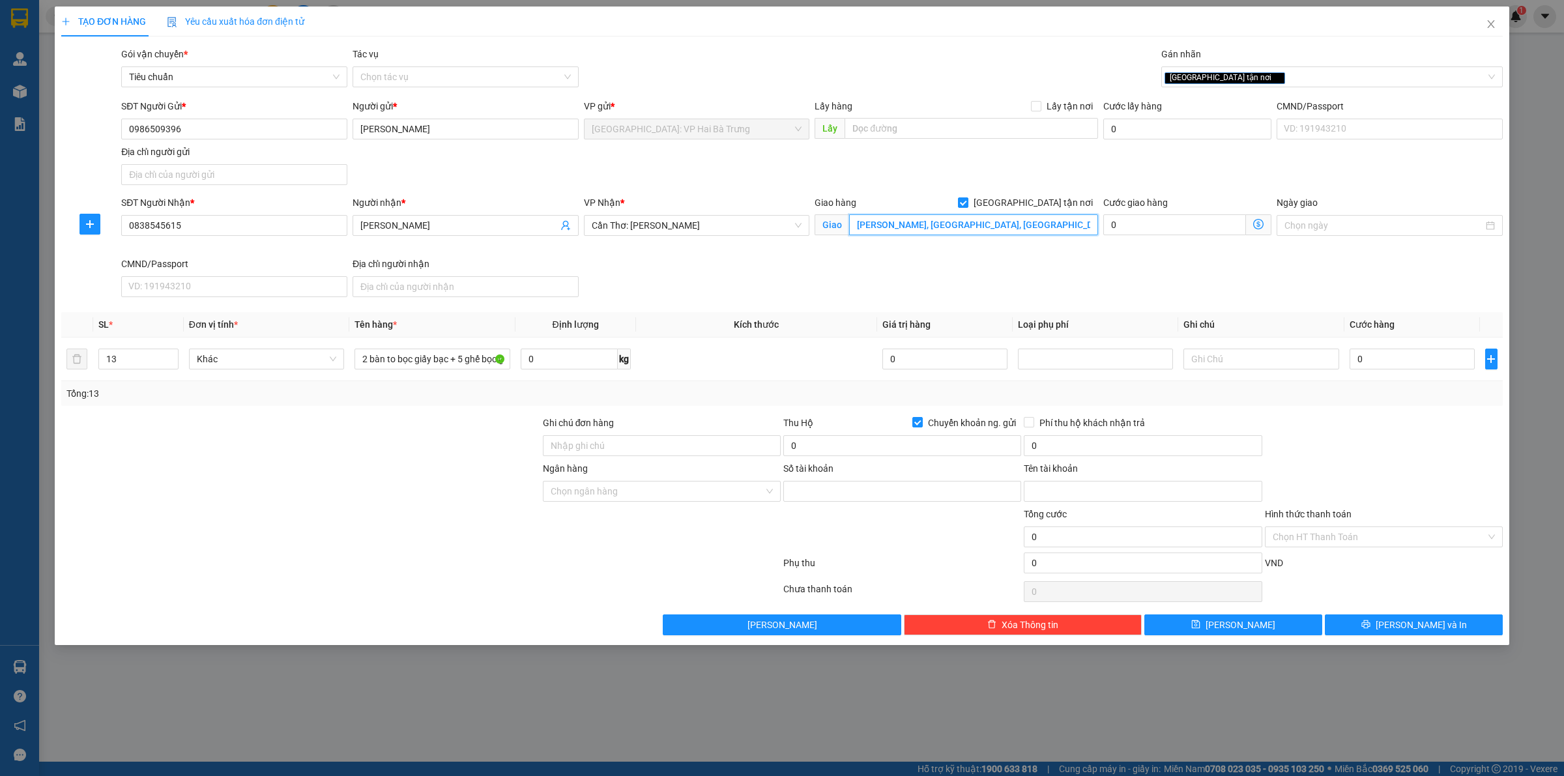
click at [865, 225] on input "Nguyễn công trứ, phường 8, tp cà mau" at bounding box center [973, 224] width 249 height 21
click at [859, 225] on input "Nguyễn công trứ, phường 8, tp cà mau" at bounding box center [973, 224] width 249 height 21
click at [857, 225] on input "Nguyễn công trứ, phường 8, tp cà mau" at bounding box center [973, 224] width 249 height 21
click at [858, 224] on input "Nguyễn công trứ, phường 8, tp cà mau" at bounding box center [973, 224] width 249 height 21
click at [859, 223] on input "Nguyễn công trứ, phường 8, tp cà mau" at bounding box center [973, 224] width 249 height 21
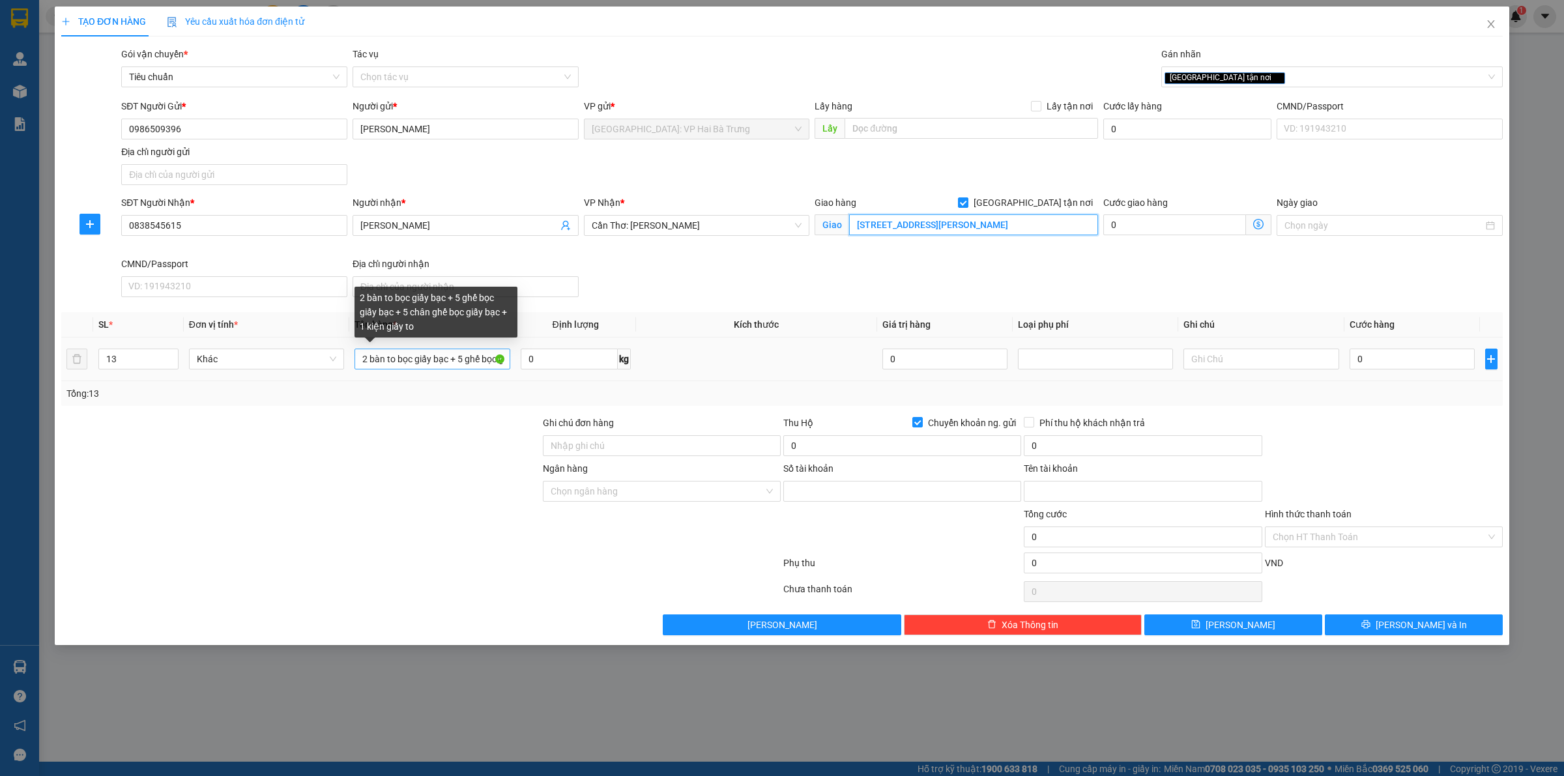
type input "157 Nguyễn công trứ, phường 8, tp cà mau"
click at [472, 365] on input "2 bàn to bọc giấy bạc + 5 ghế bọc giấy bạc + 5 chân ghế bọc giấy bạc + 1 kiện g…" at bounding box center [432, 359] width 155 height 21
click at [999, 450] on input "0" at bounding box center [902, 445] width 238 height 21
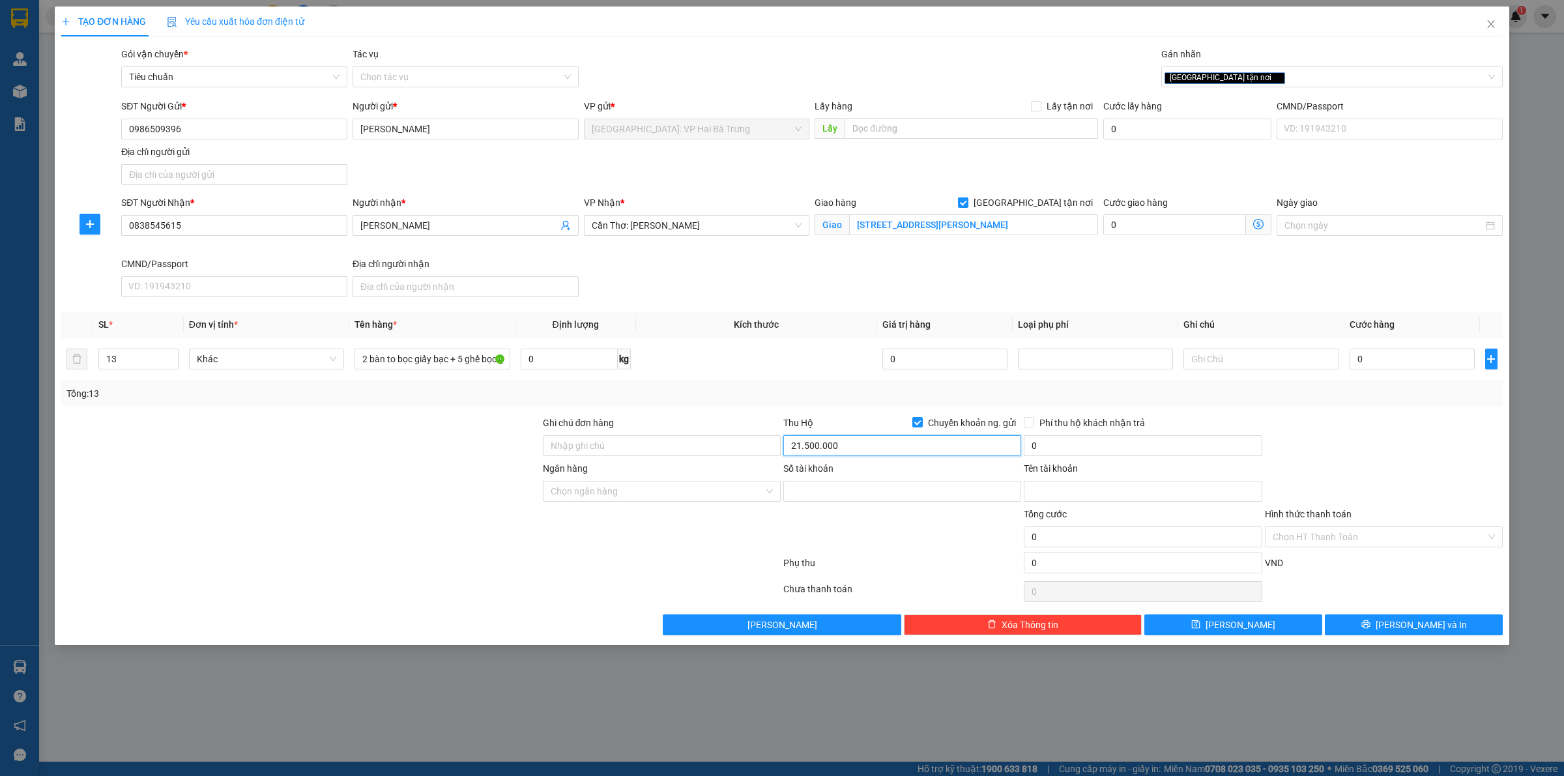
type input "21.500.000"
click at [1103, 443] on input "0" at bounding box center [1143, 445] width 238 height 21
type input "50.000"
click at [708, 497] on input "Ngân hàng" at bounding box center [657, 492] width 213 height 20
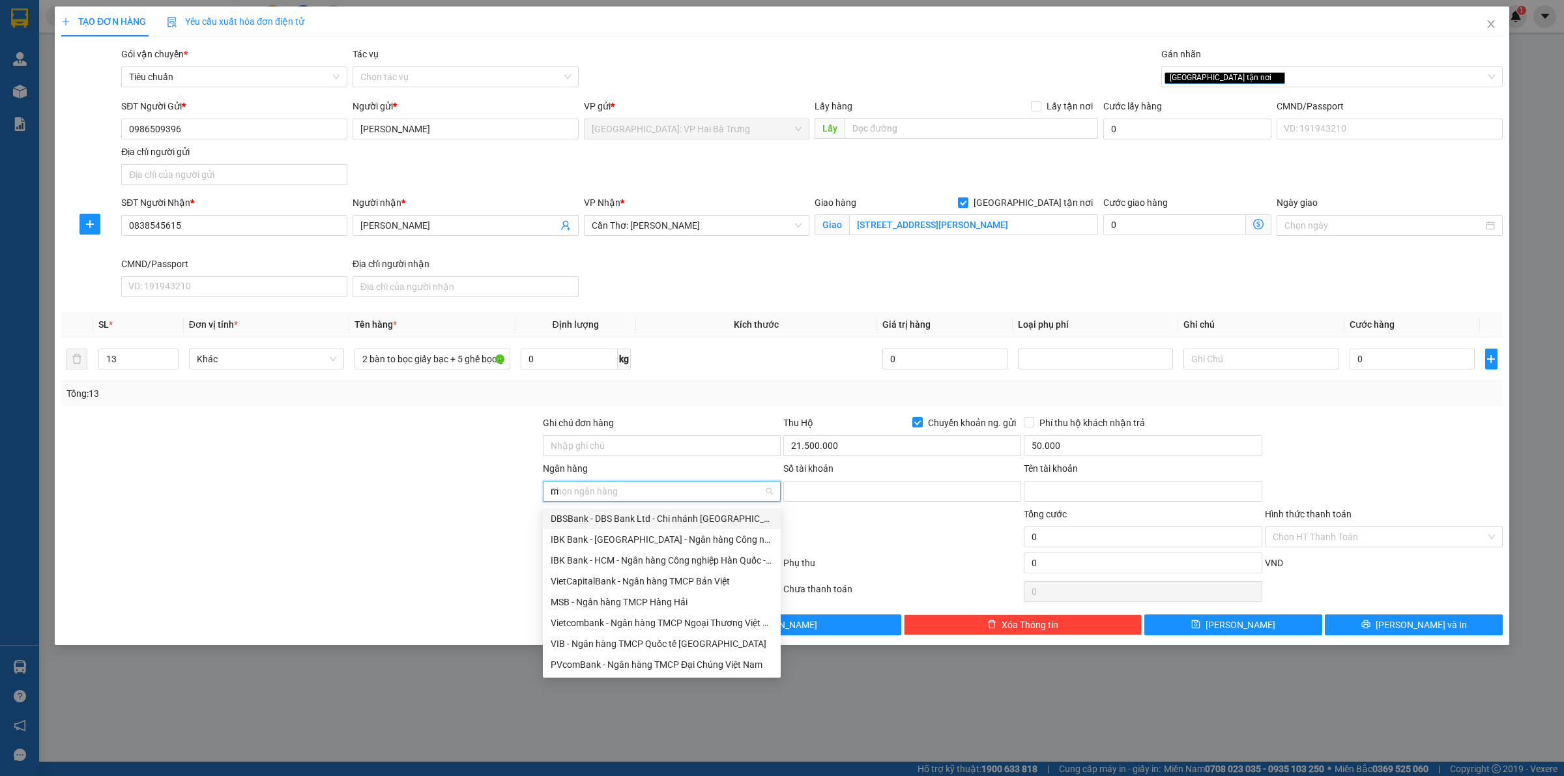
type input "mb"
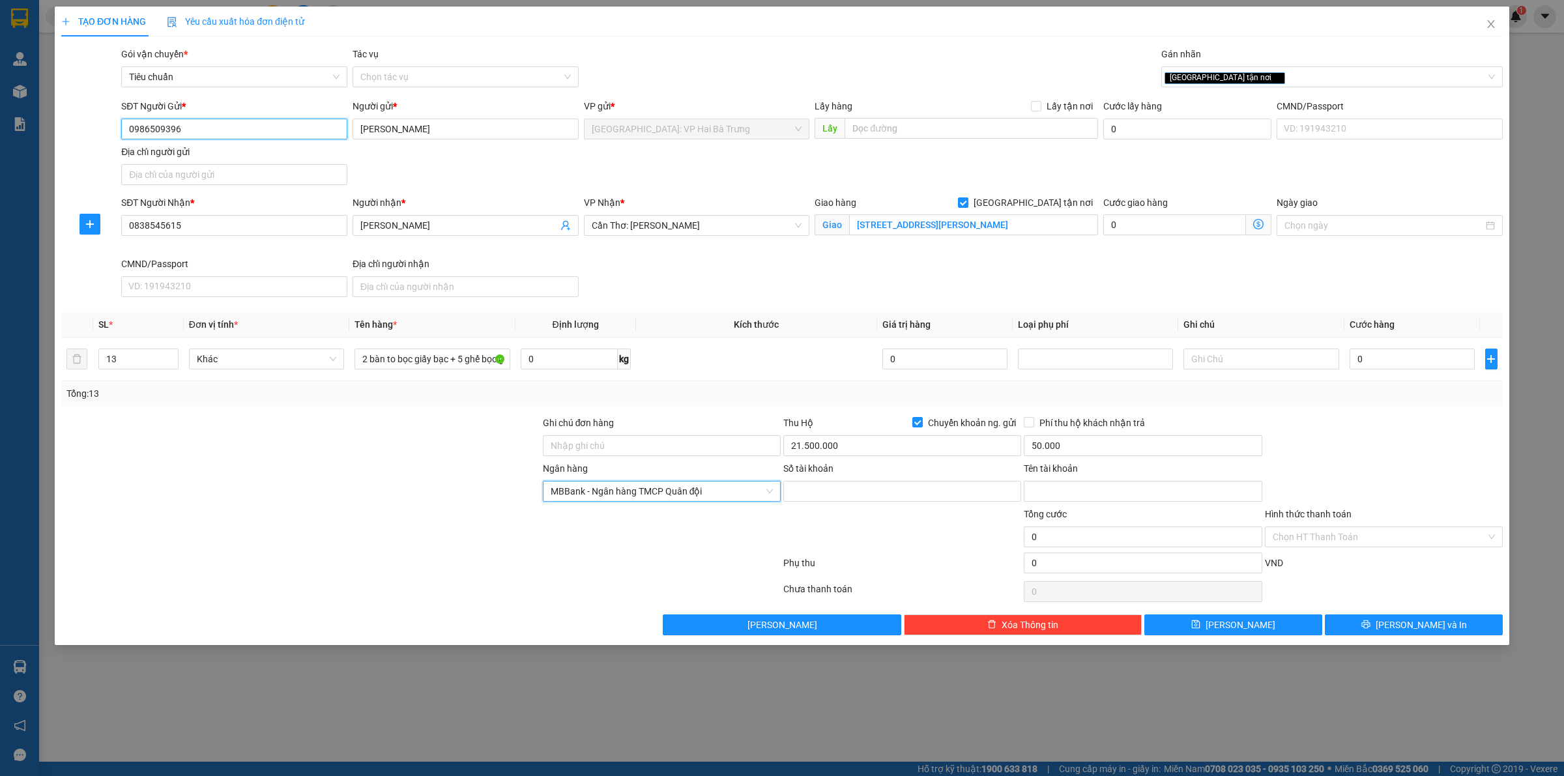
click at [201, 132] on input "0986509396" at bounding box center [234, 129] width 226 height 21
click at [820, 487] on input "Số tài khoản" at bounding box center [902, 491] width 238 height 21
paste input "0986509396"
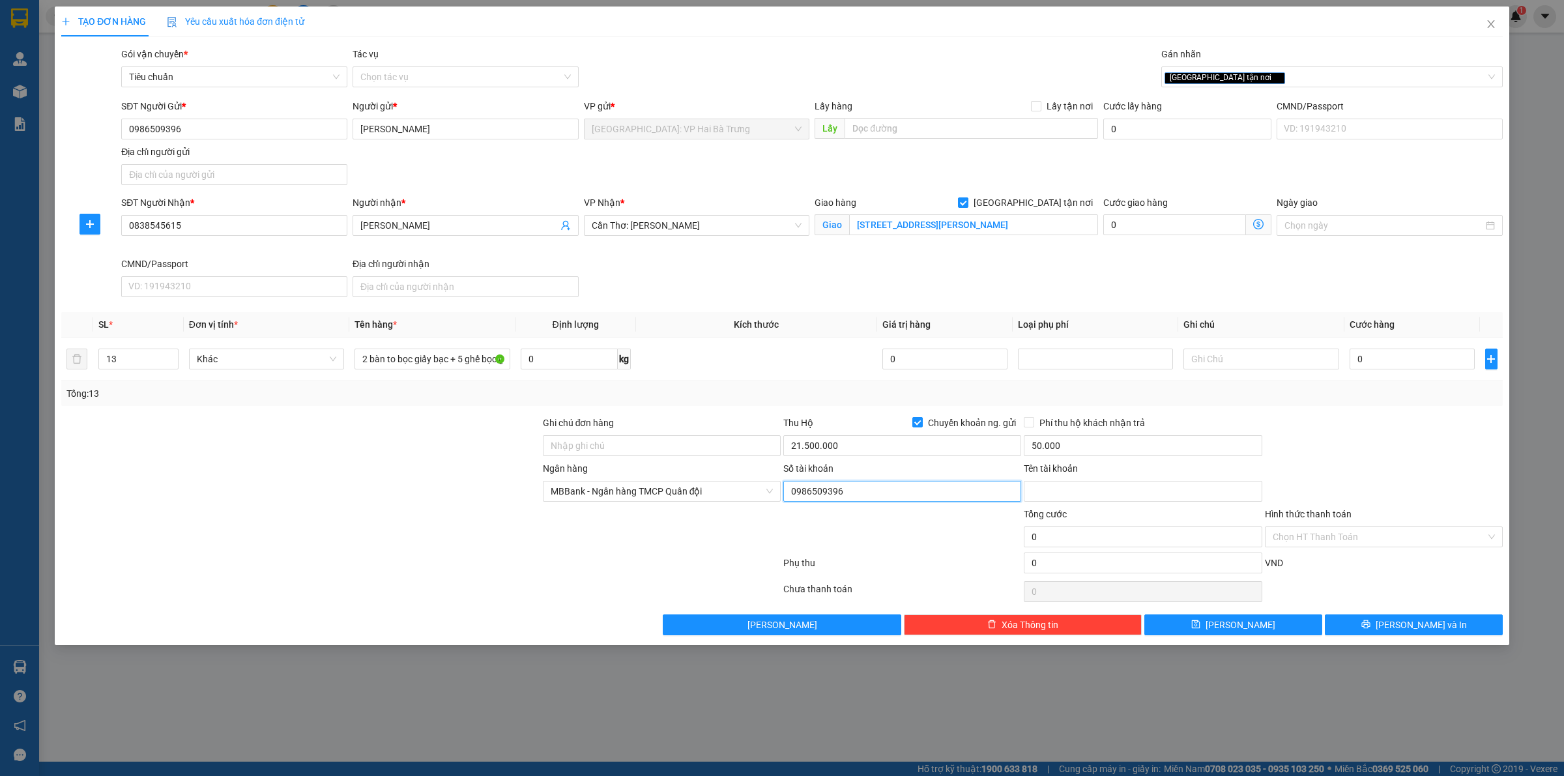
drag, startPoint x: 888, startPoint y: 497, endPoint x: 894, endPoint y: 486, distance: 12.0
click at [890, 496] on input "0986509396" at bounding box center [902, 491] width 238 height 21
type input "0986509396666"
type input "PHAM VAN DUC"
click at [1071, 445] on input "50.000" at bounding box center [1143, 445] width 238 height 21
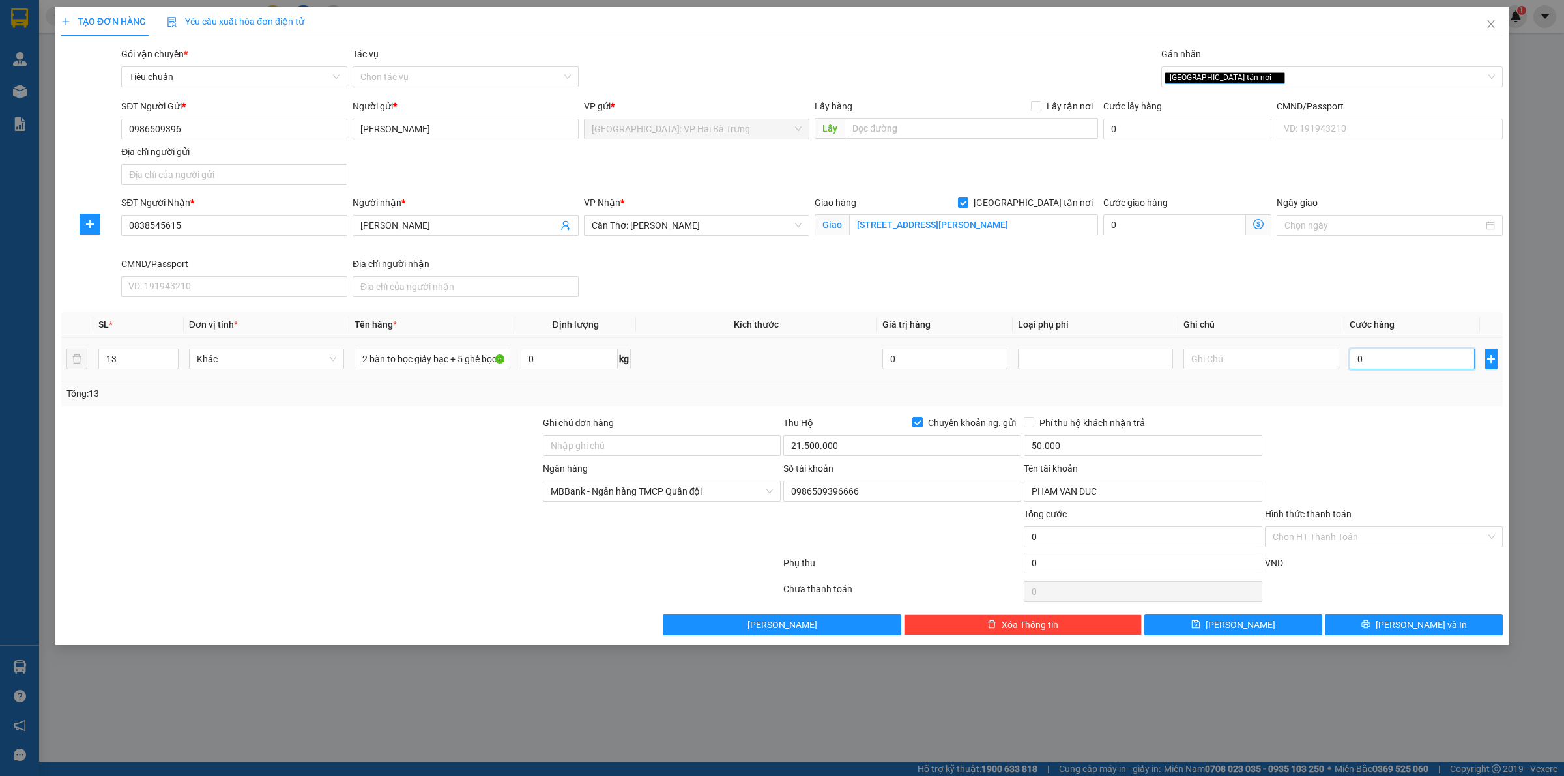
click at [1393, 356] on input "0" at bounding box center [1412, 359] width 125 height 21
click at [1414, 362] on input "0" at bounding box center [1412, 359] width 125 height 21
click at [1403, 358] on input "0" at bounding box center [1412, 359] width 125 height 21
click at [432, 229] on input "Thanh Tân" at bounding box center [458, 225] width 197 height 14
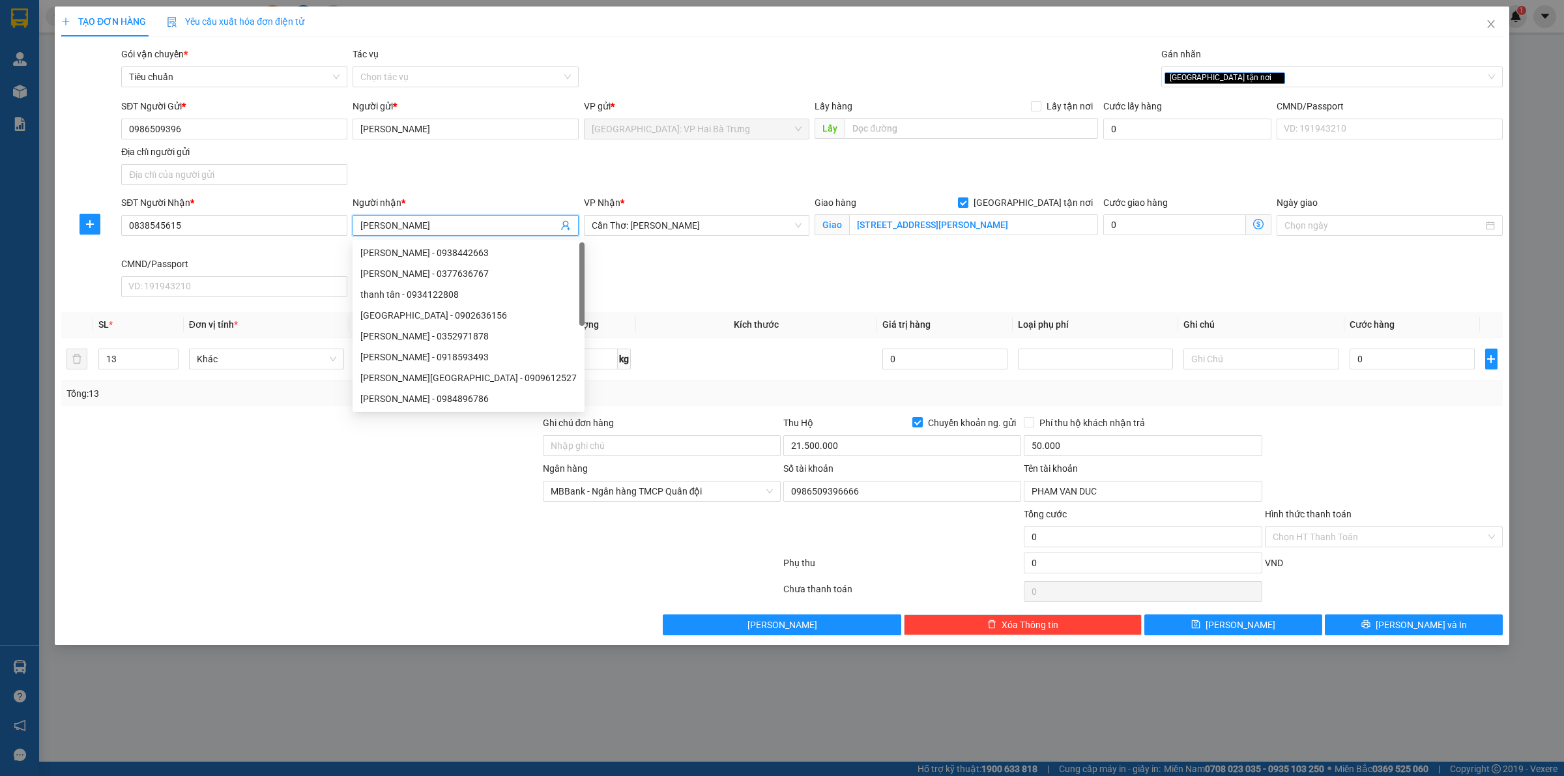
click at [433, 229] on input "Thanh Tân" at bounding box center [458, 225] width 197 height 14
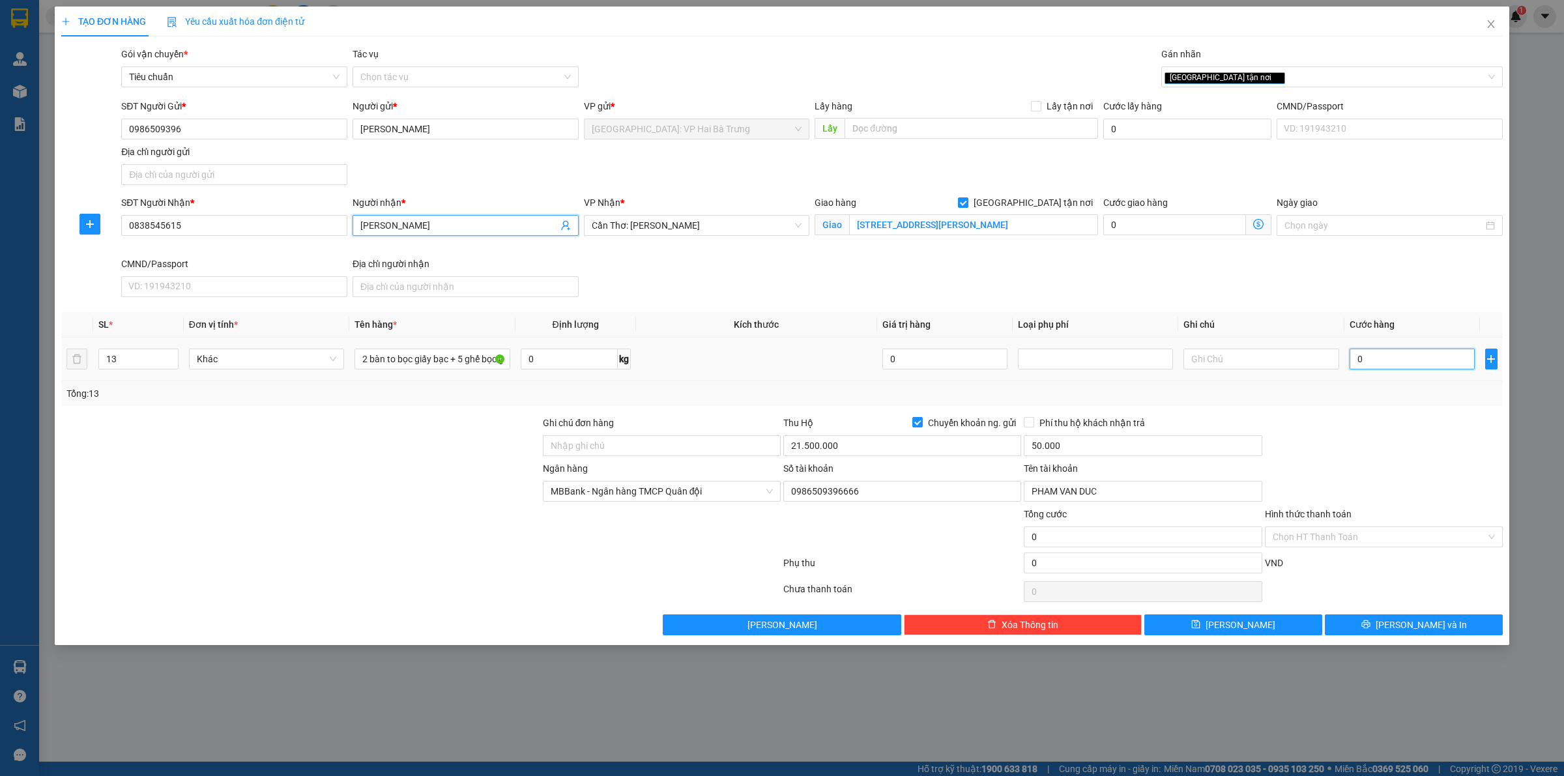
click at [1383, 366] on input "0" at bounding box center [1412, 359] width 125 height 21
drag, startPoint x: 1493, startPoint y: 20, endPoint x: 1387, endPoint y: 0, distance: 108.0
click at [1490, 20] on icon "close" at bounding box center [1491, 24] width 10 height 10
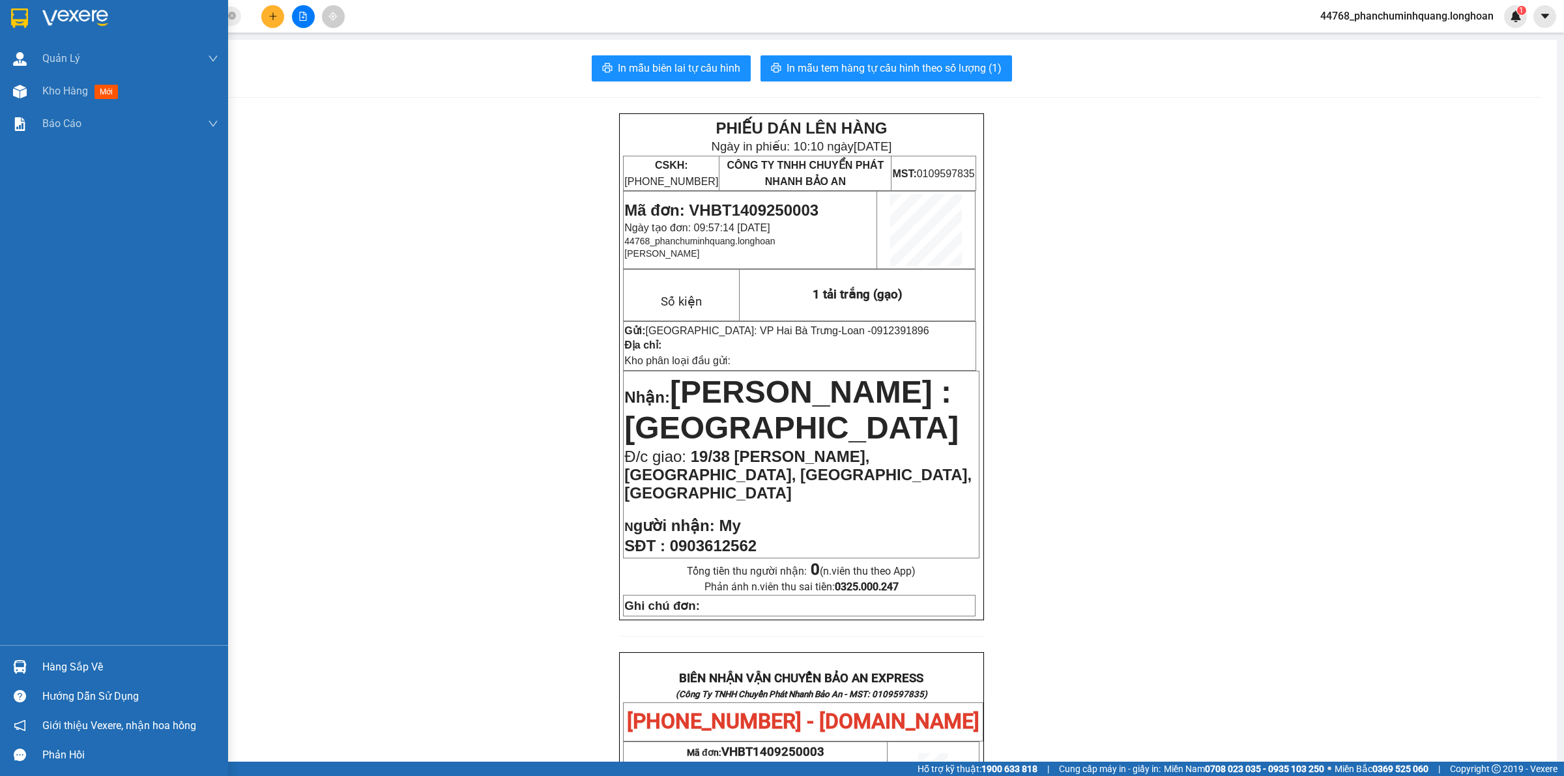
click at [15, 20] on img at bounding box center [19, 18] width 17 height 20
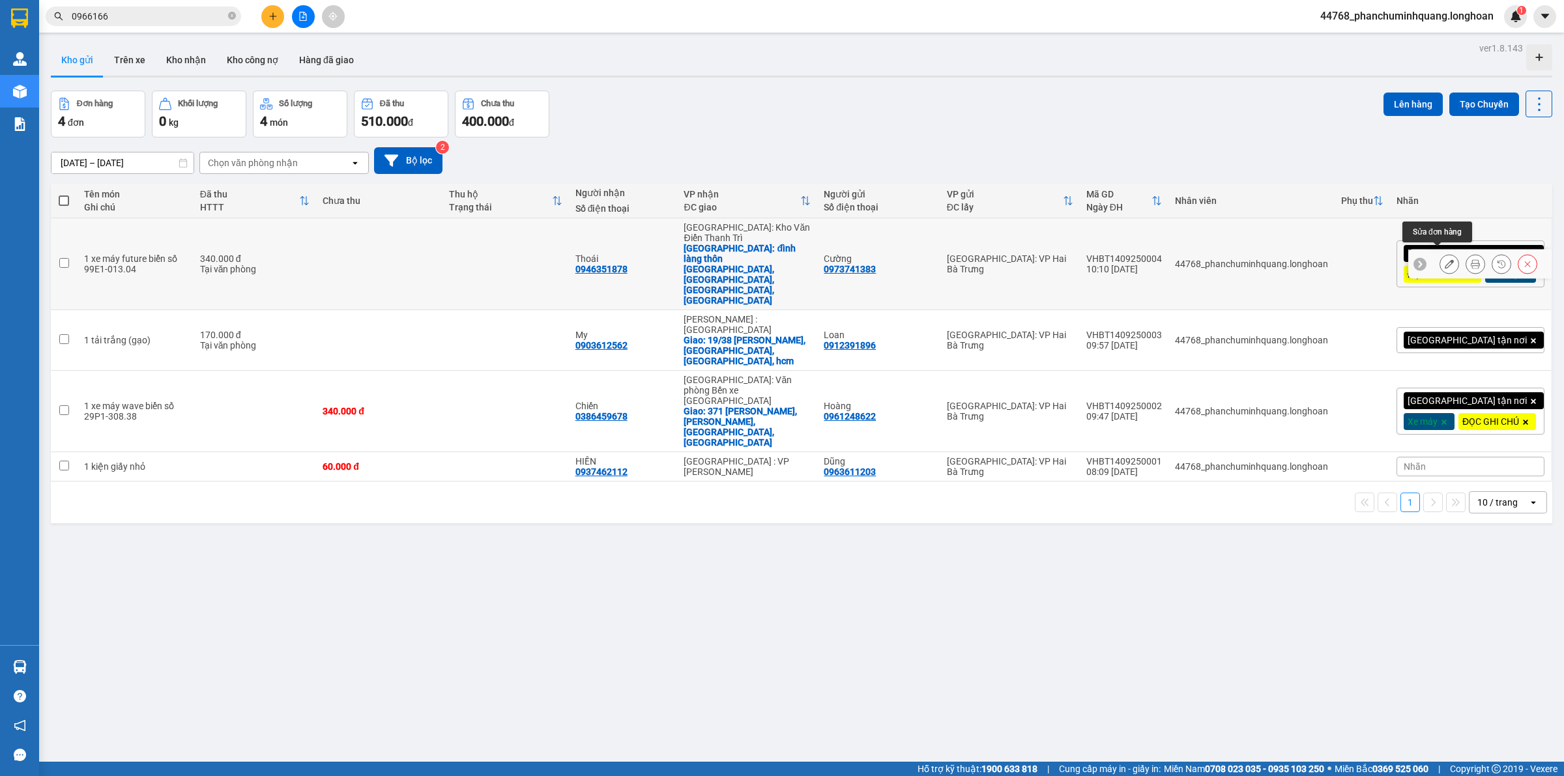
click at [1445, 259] on icon at bounding box center [1449, 263] width 9 height 9
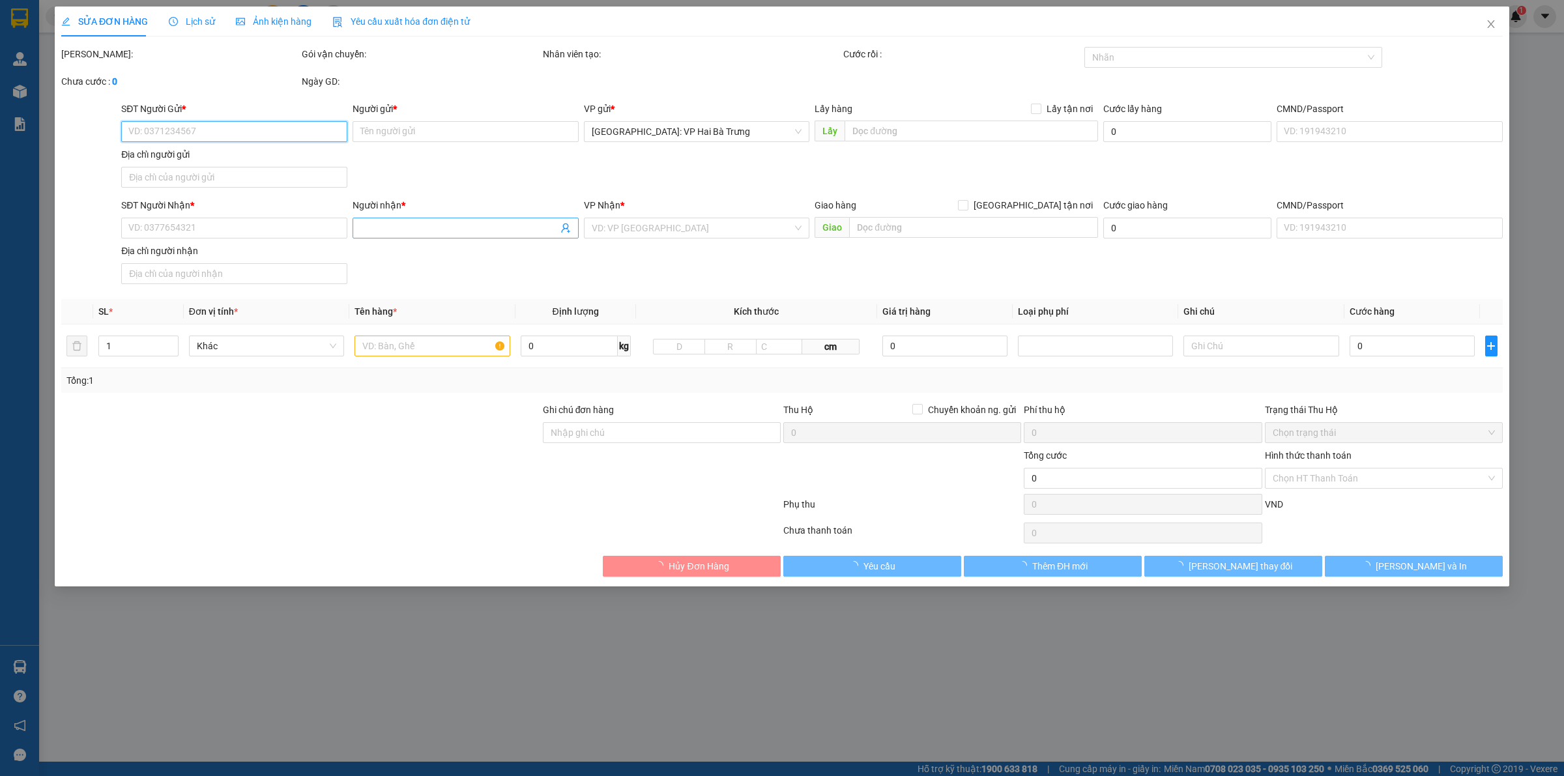
type input "0973741383"
type input "Cường"
type input "0946351878"
type input "Thoái"
checkbox input "true"
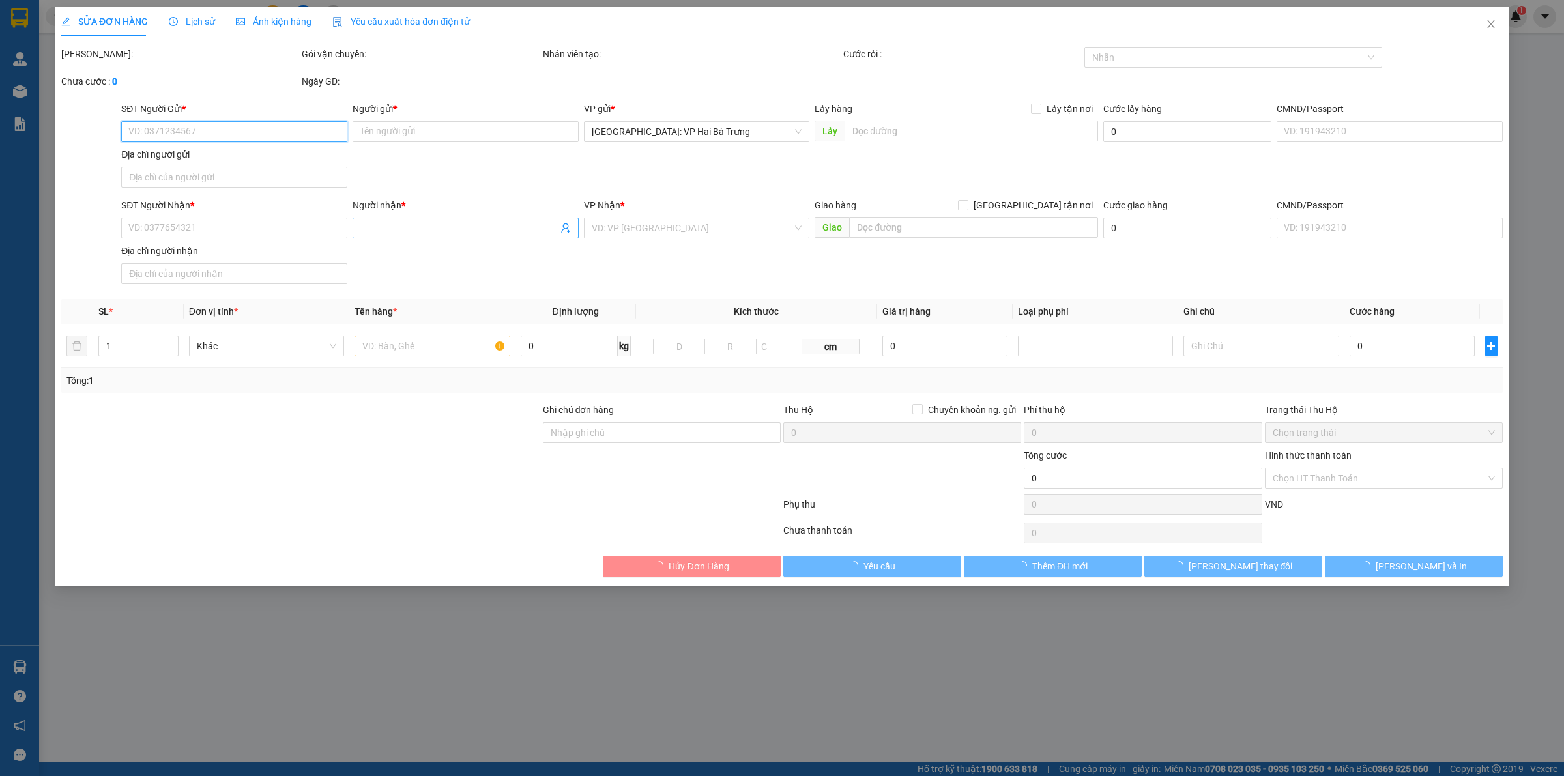
type input "đình làng thôn [GEOGRAPHIC_DATA], [GEOGRAPHIC_DATA], [GEOGRAPHIC_DATA], [GEOGRA…"
type input "có 1 chìa khoá, giấy tờ xe, 1 gương"
type input "340.000"
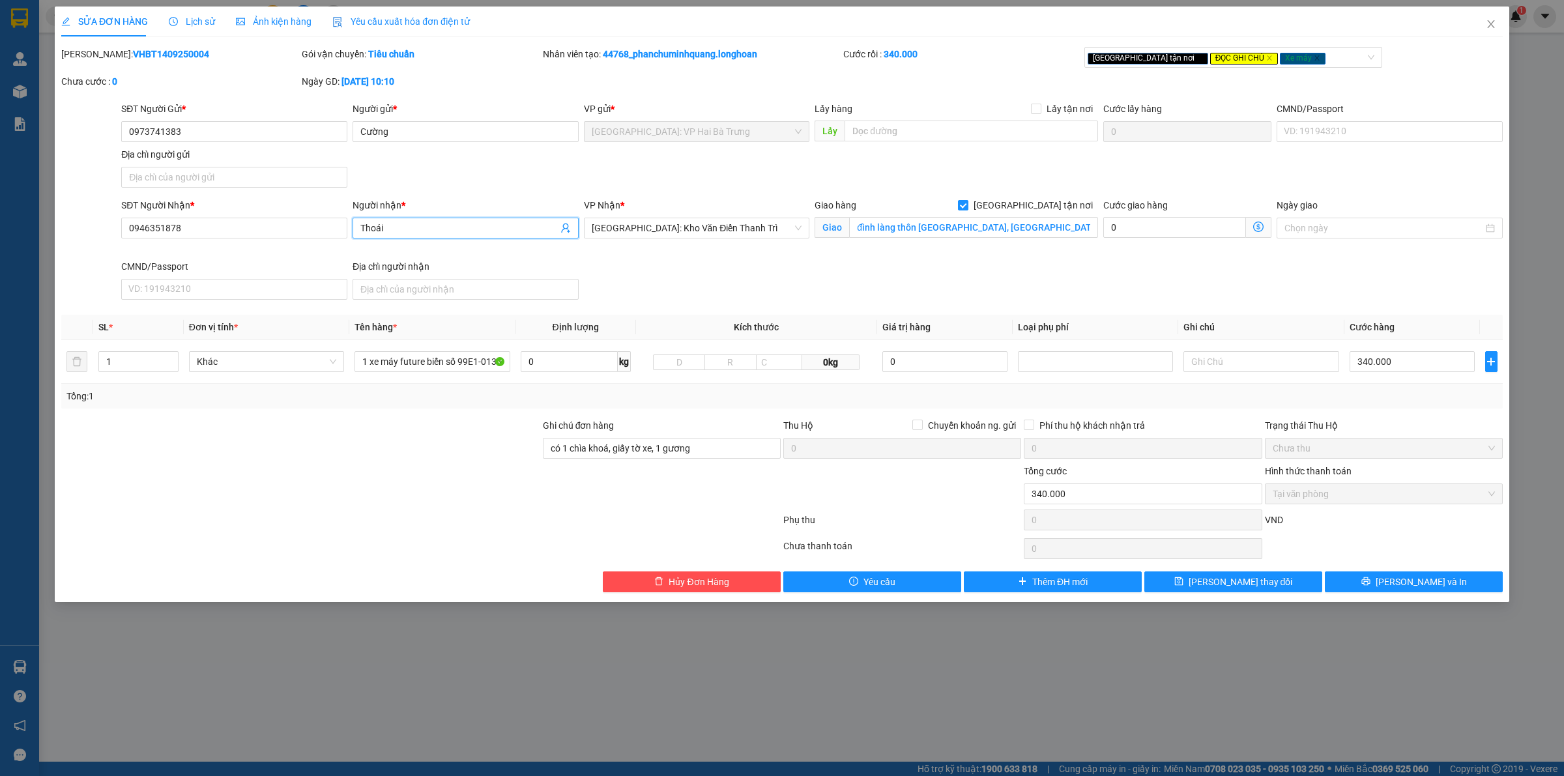
click at [365, 229] on input "Thoái" at bounding box center [458, 228] width 197 height 14
click at [1391, 577] on button "[PERSON_NAME] và In" at bounding box center [1414, 582] width 178 height 21
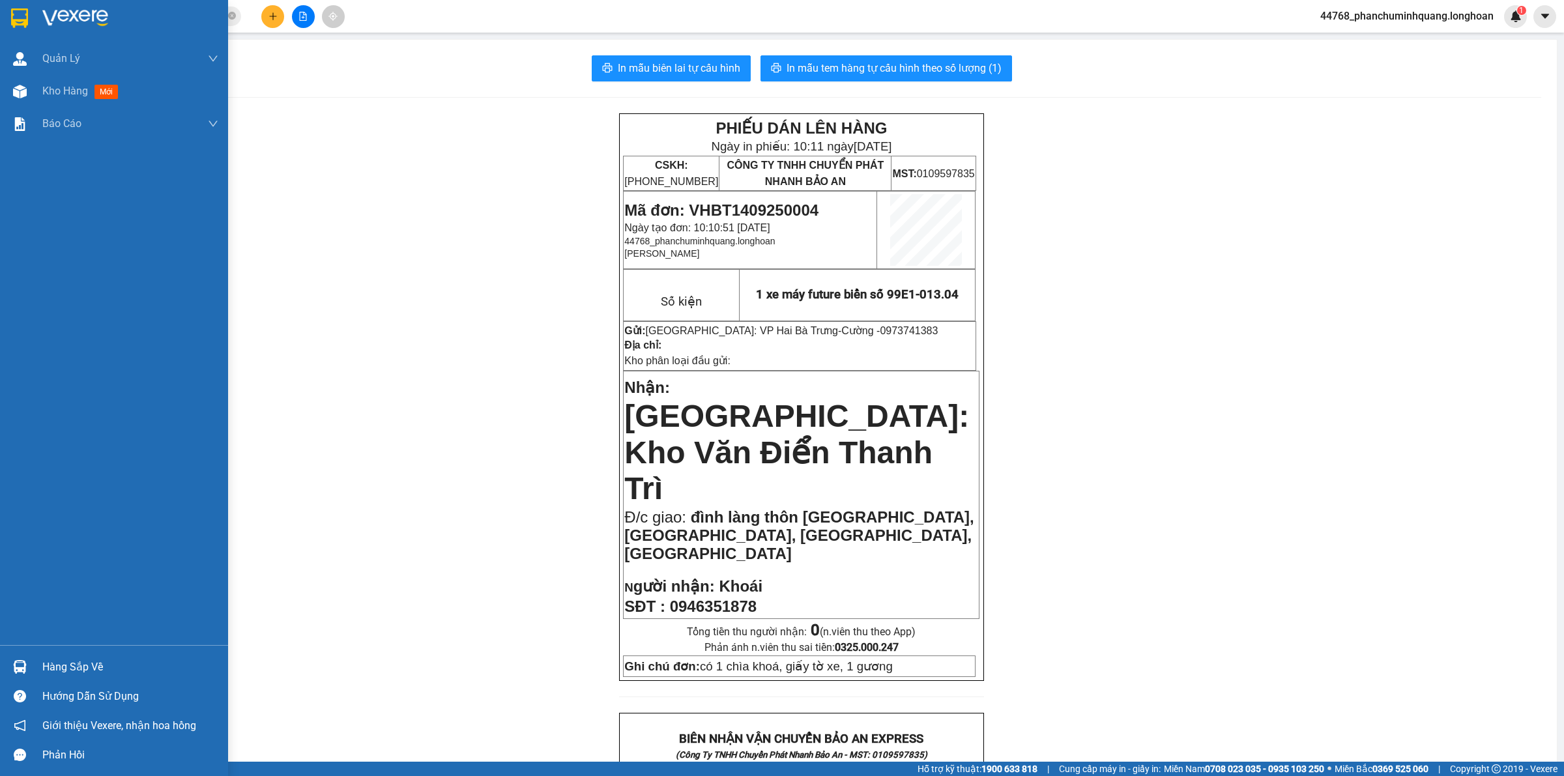
click at [15, 14] on img at bounding box center [19, 18] width 17 height 20
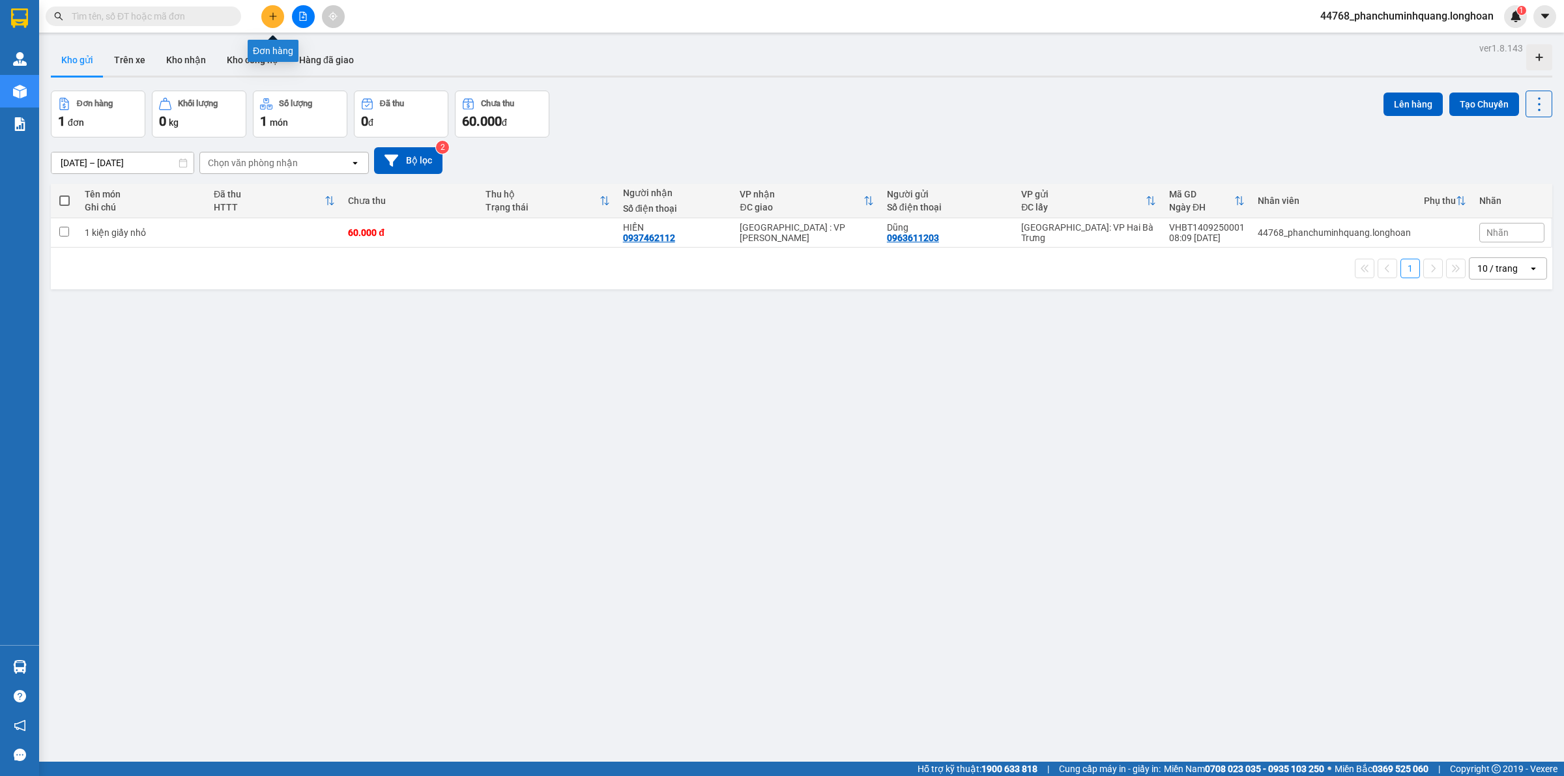
click at [268, 13] on icon "plus" at bounding box center [272, 16] width 9 height 9
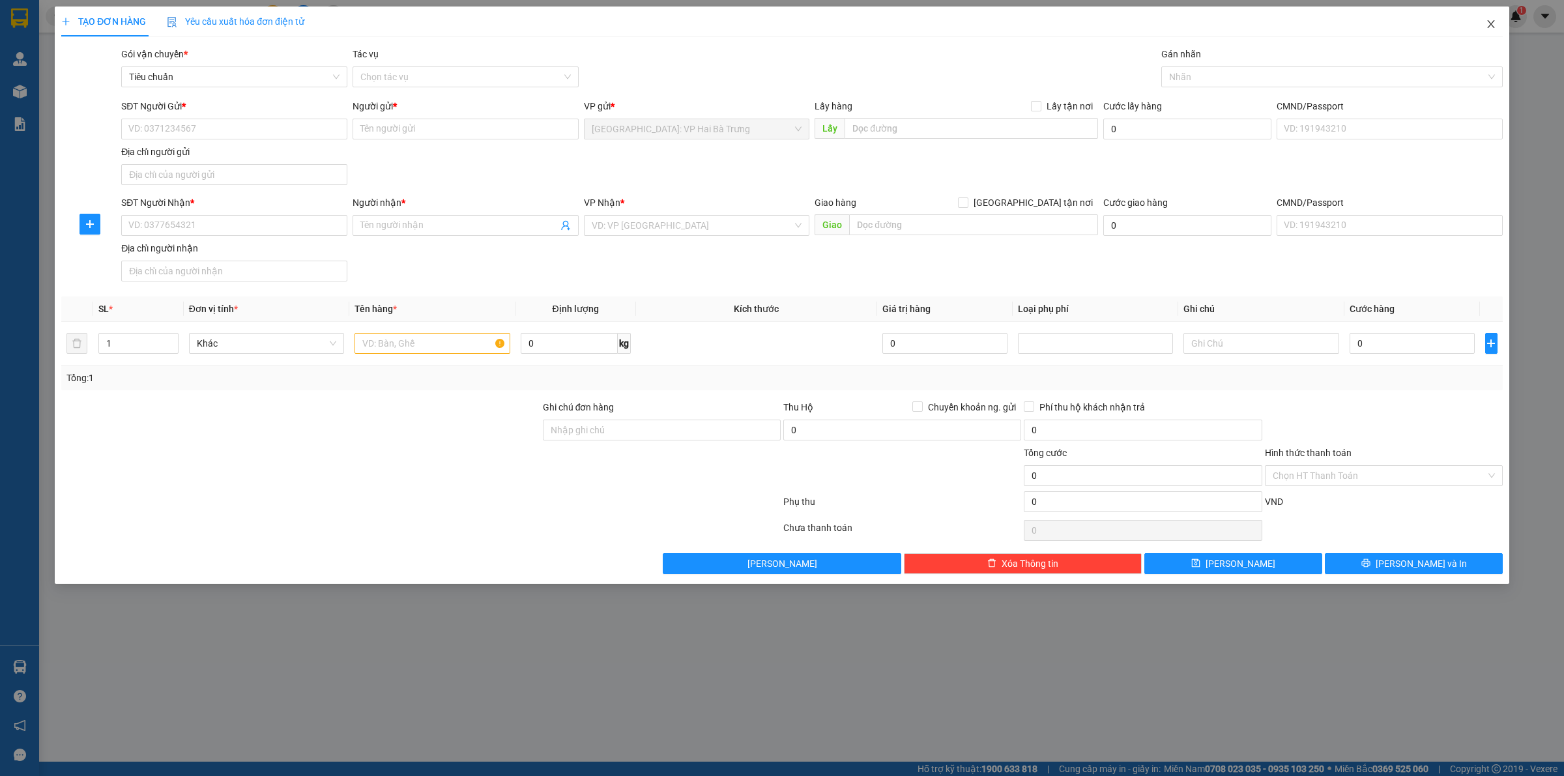
click at [1496, 23] on icon "close" at bounding box center [1491, 24] width 10 height 10
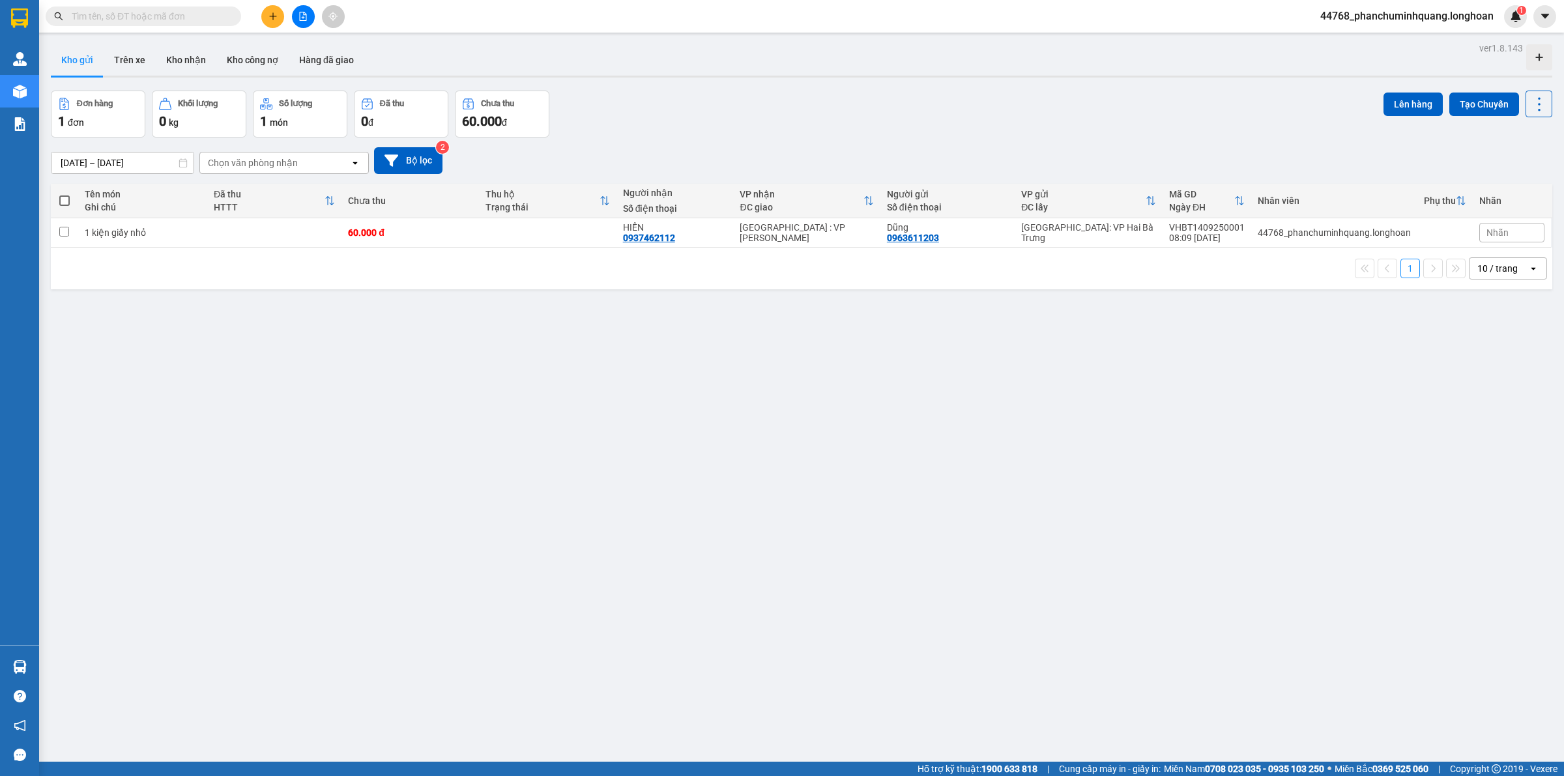
click at [104, 192] on div "Tên món" at bounding box center [143, 194] width 116 height 10
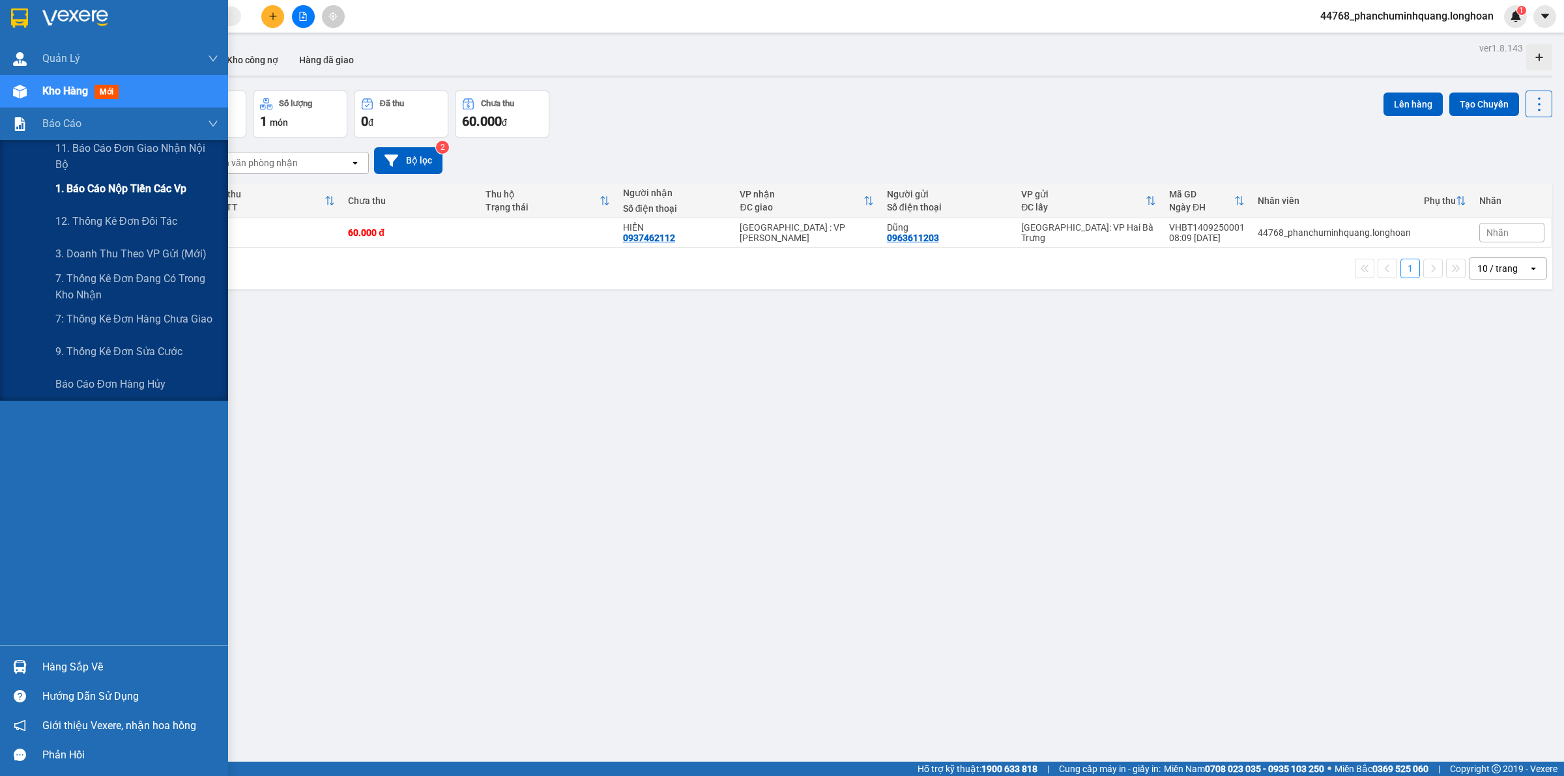
click at [128, 181] on span "1. Báo cáo nộp tiền các vp" at bounding box center [120, 189] width 131 height 16
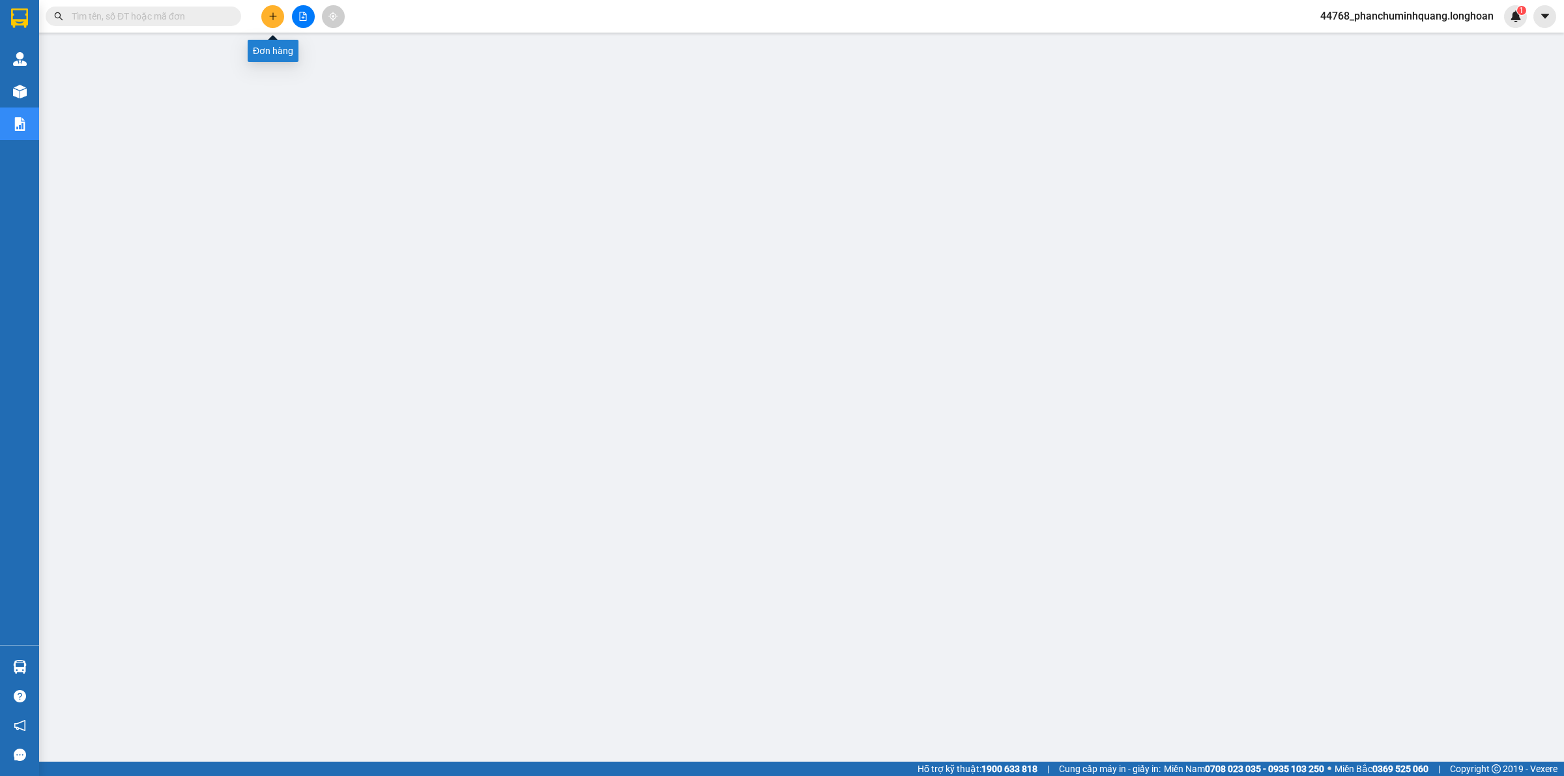
click at [270, 16] on icon "plus" at bounding box center [272, 16] width 7 height 1
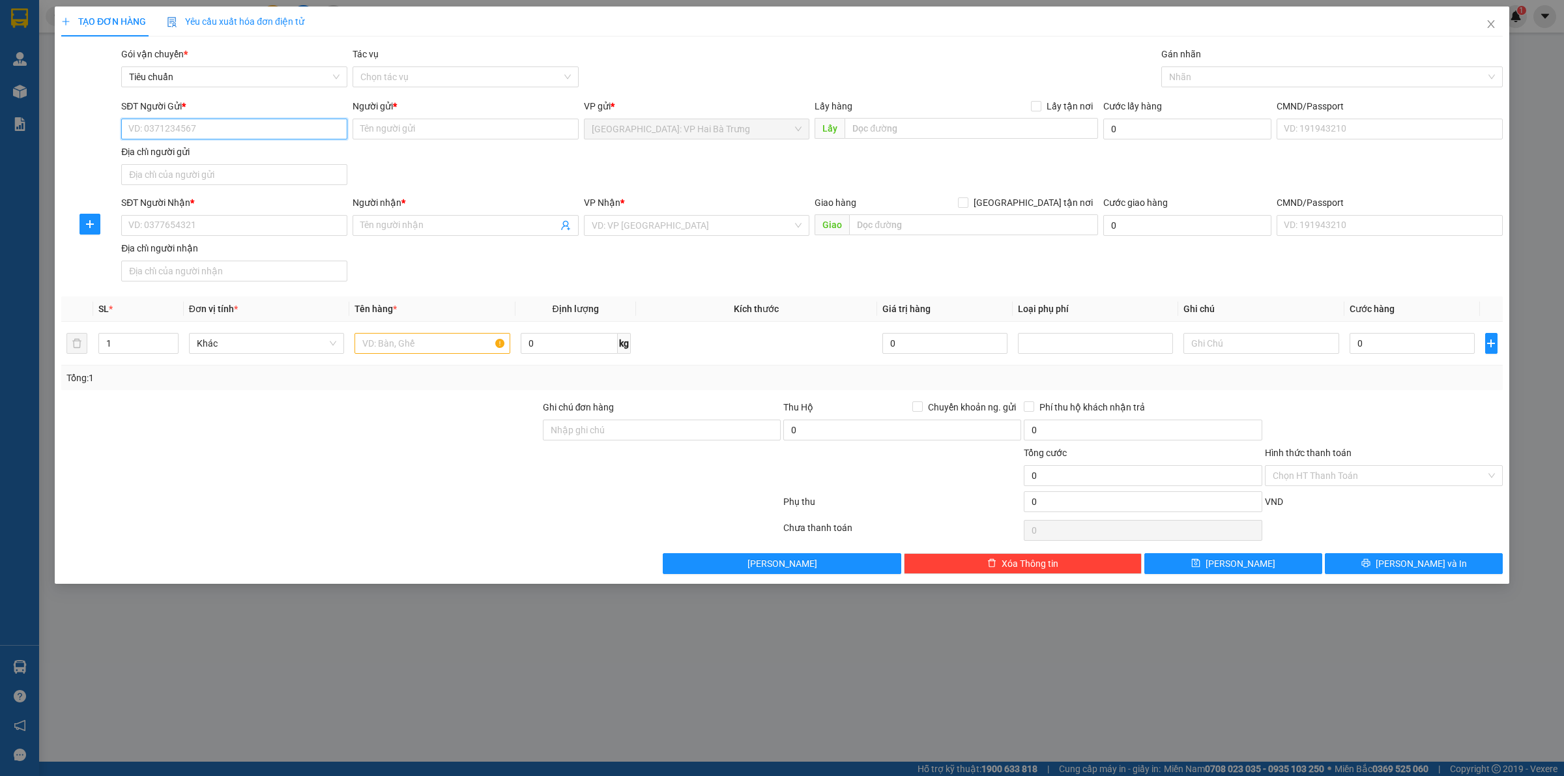
click at [212, 131] on input "SĐT Người Gửi *" at bounding box center [234, 129] width 226 height 21
type input "0973741383"
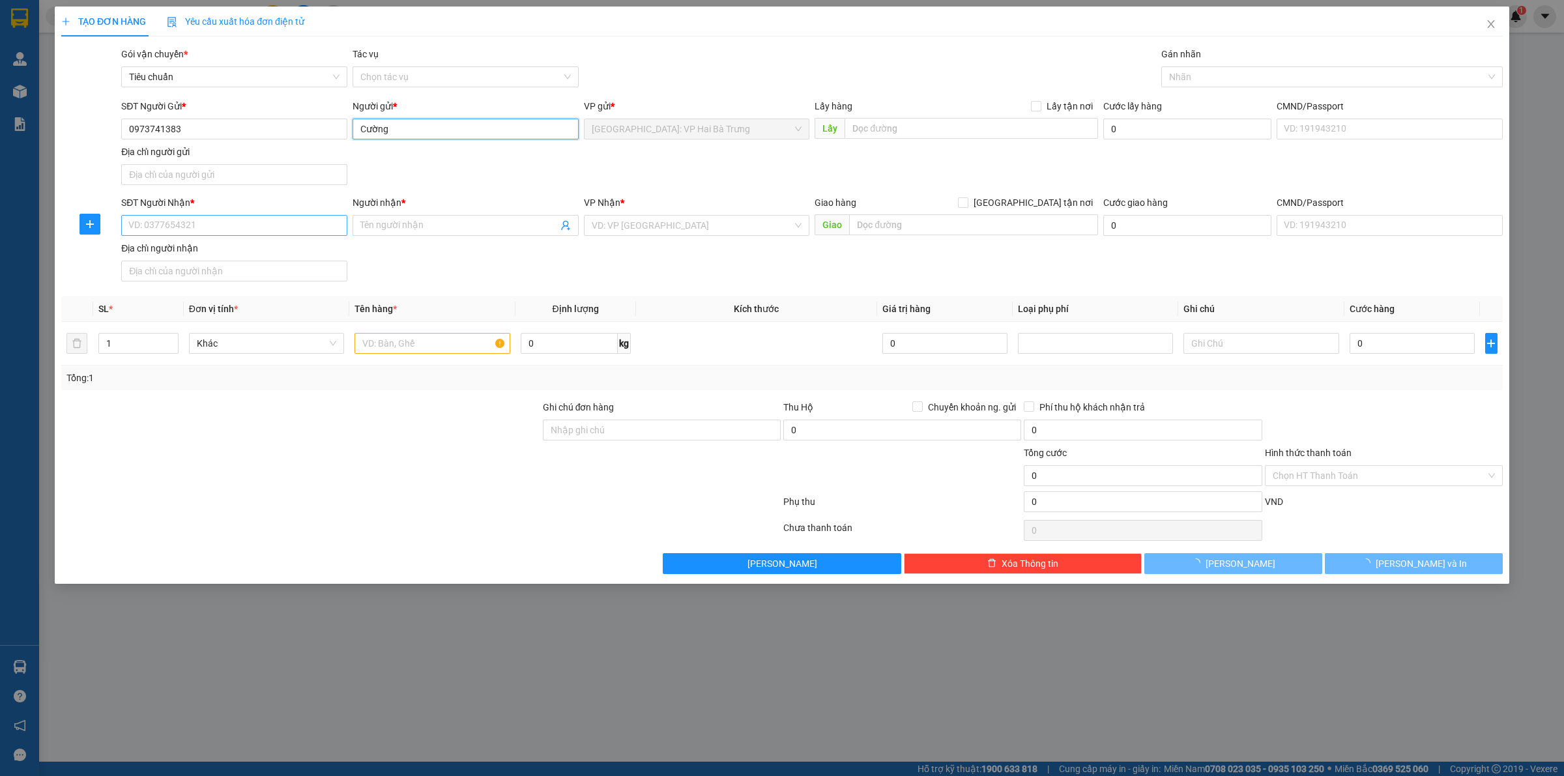
type input "Cường"
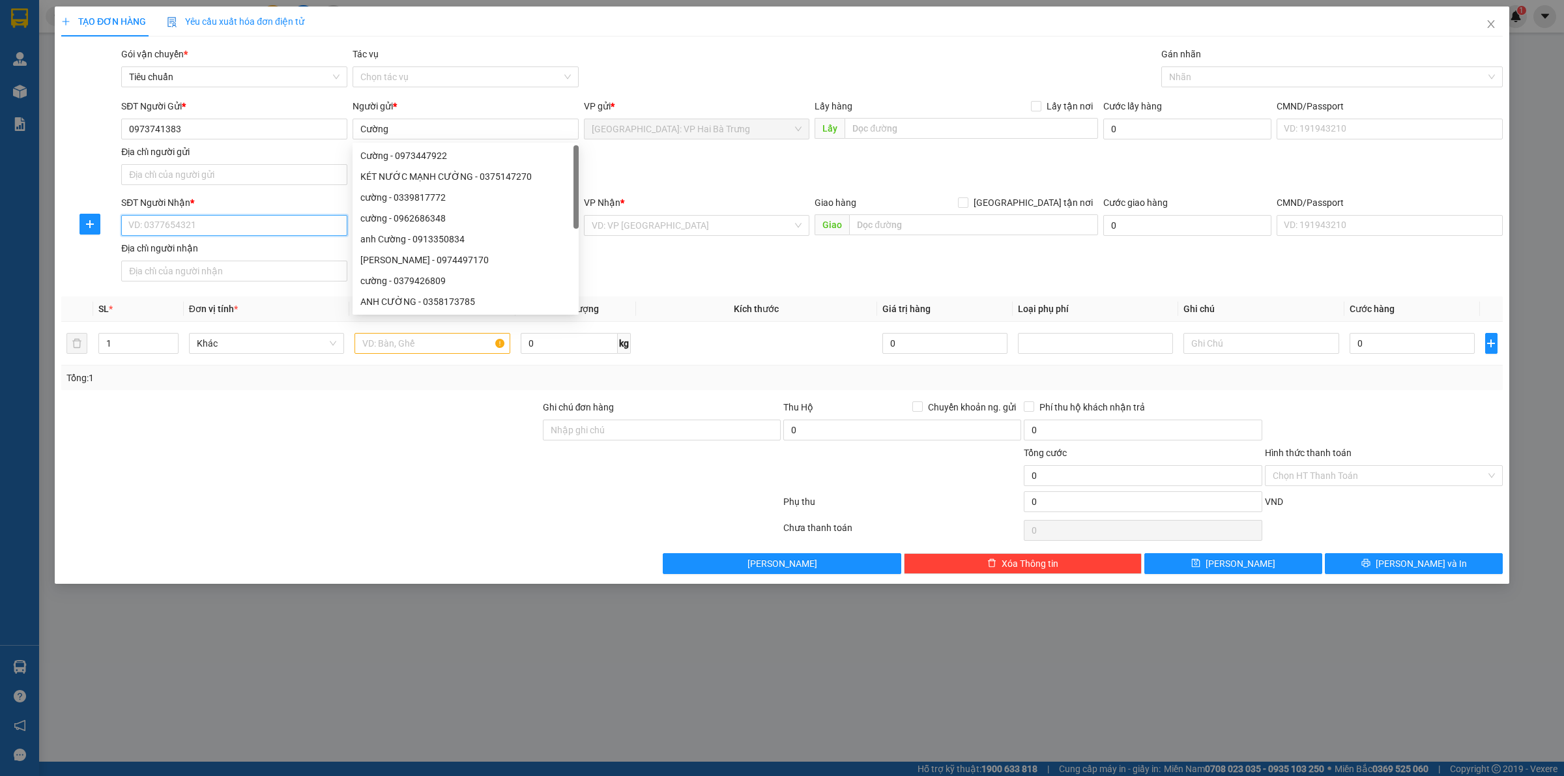
click at [292, 220] on input "SĐT Người Nhận *" at bounding box center [234, 225] width 226 height 21
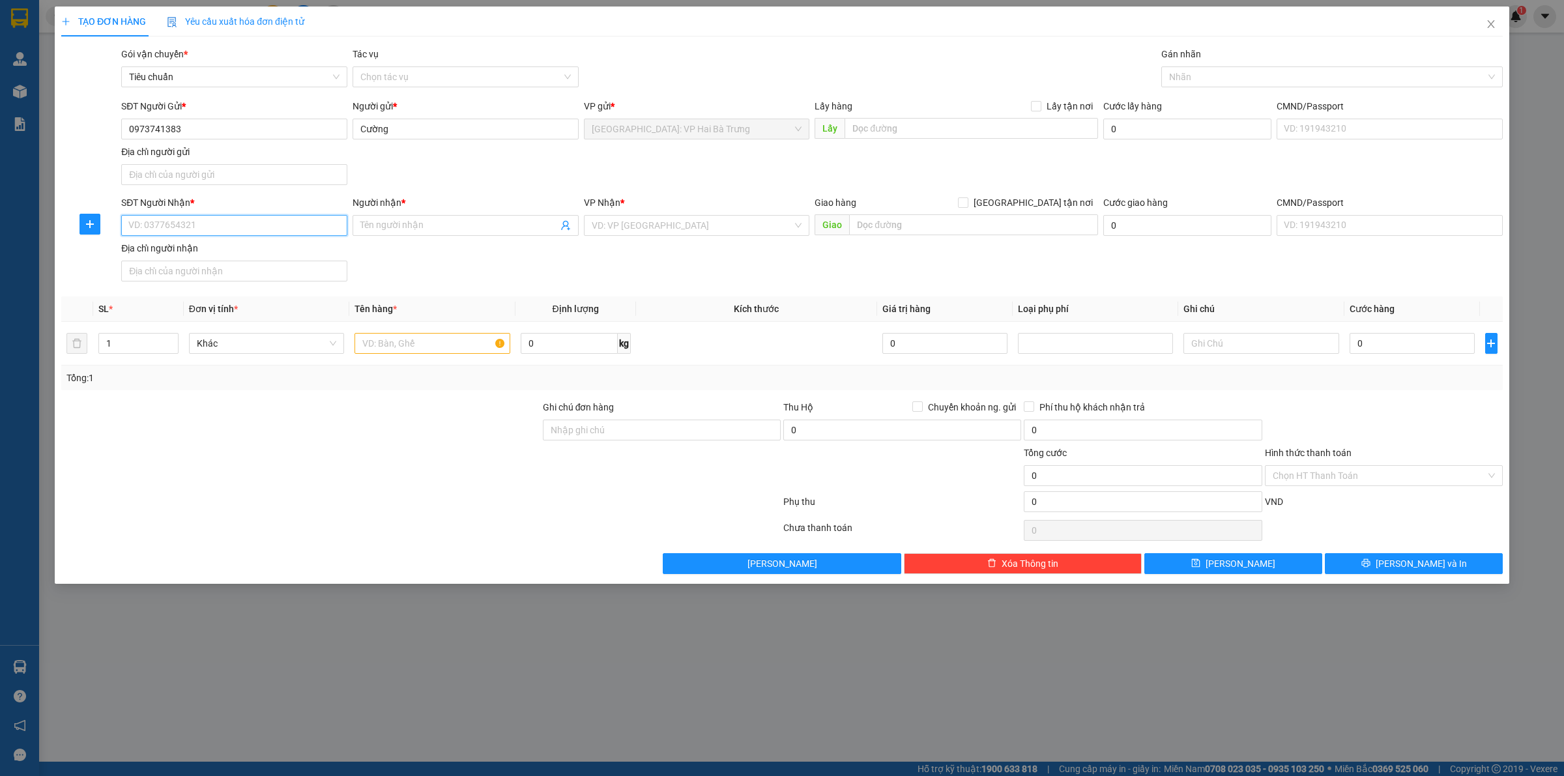
click at [265, 232] on input "SĐT Người Nhận *" at bounding box center [234, 225] width 226 height 21
type input "0946351878"
type input "Thoái"
click at [1056, 201] on span "[GEOGRAPHIC_DATA] tận nơi" at bounding box center [1033, 202] width 130 height 14
click at [967, 201] on input "[GEOGRAPHIC_DATA] tận nơi" at bounding box center [962, 201] width 9 height 9
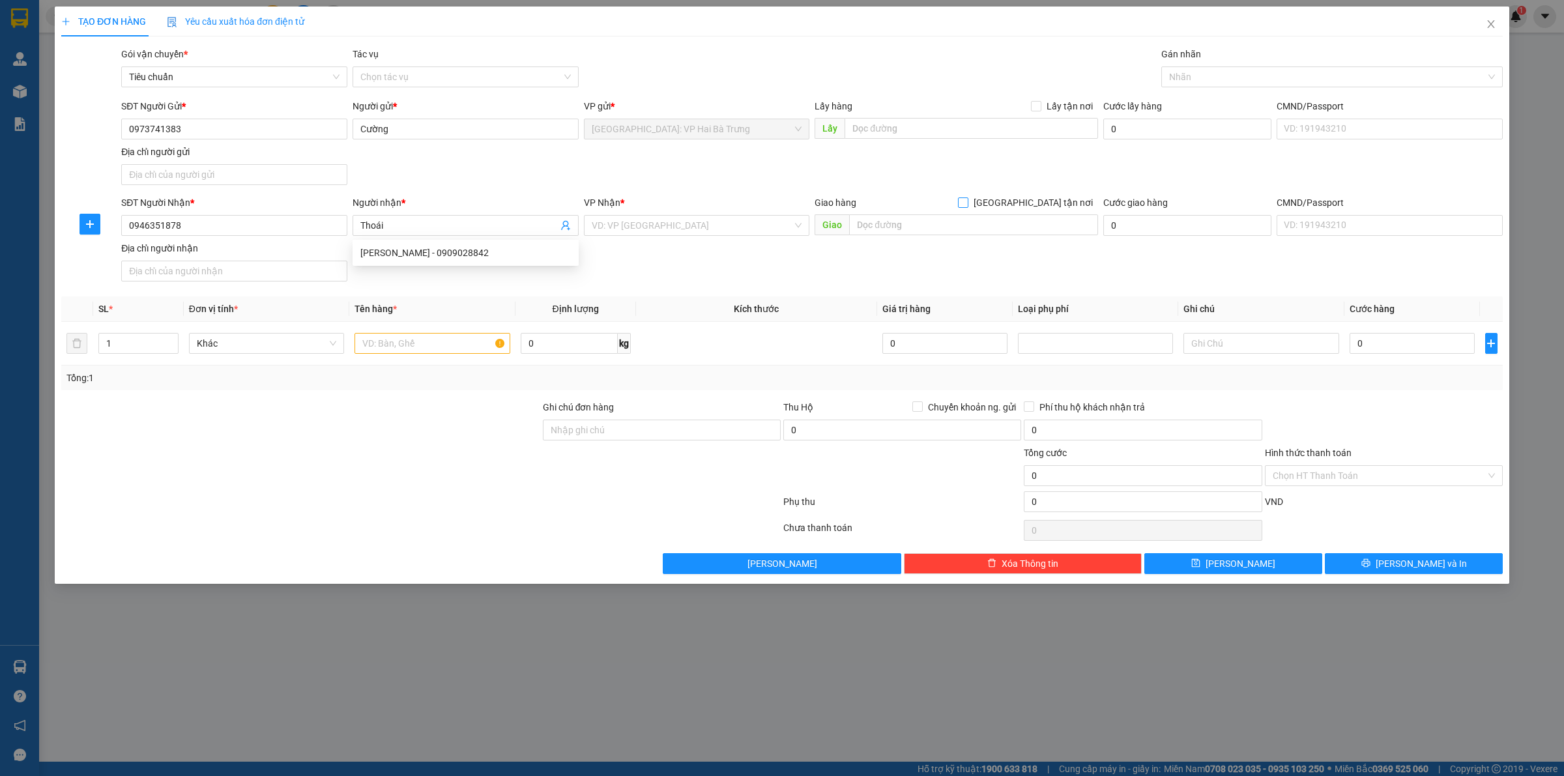
checkbox input "true"
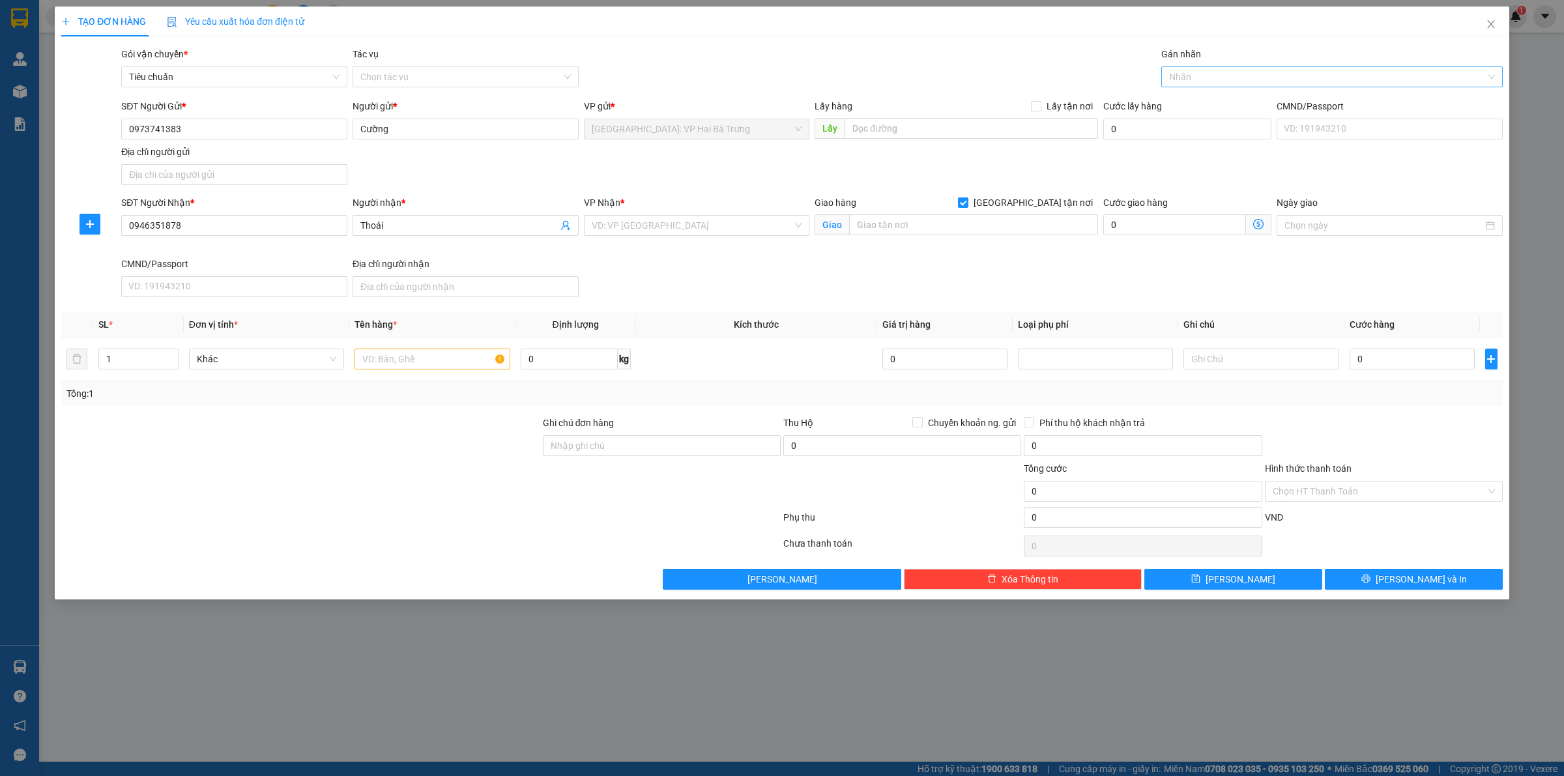
click at [1189, 78] on div at bounding box center [1326, 77] width 322 height 16
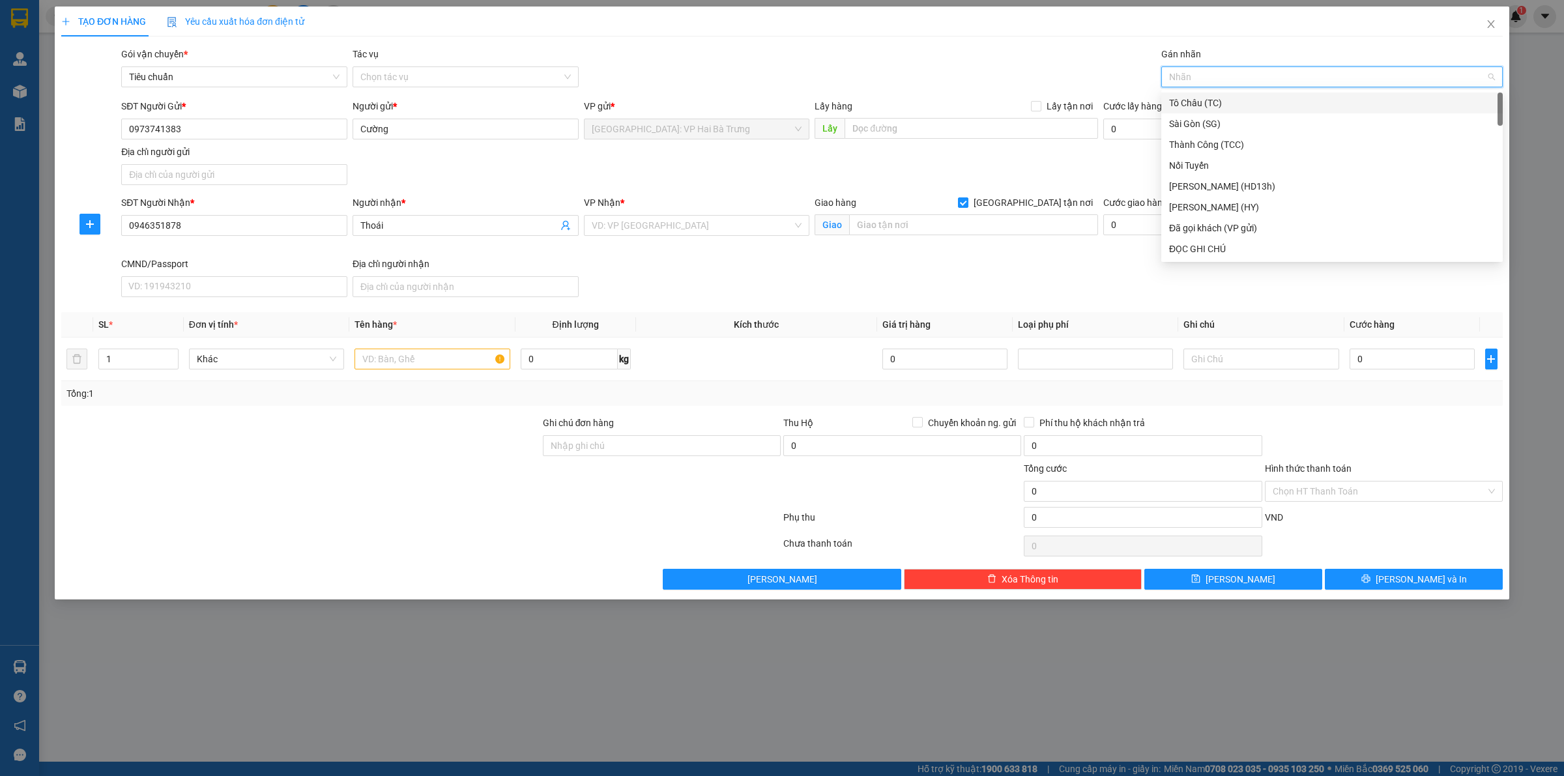
type input "G"
click at [1230, 255] on div "[GEOGRAPHIC_DATA] tận nơi" at bounding box center [1332, 249] width 326 height 14
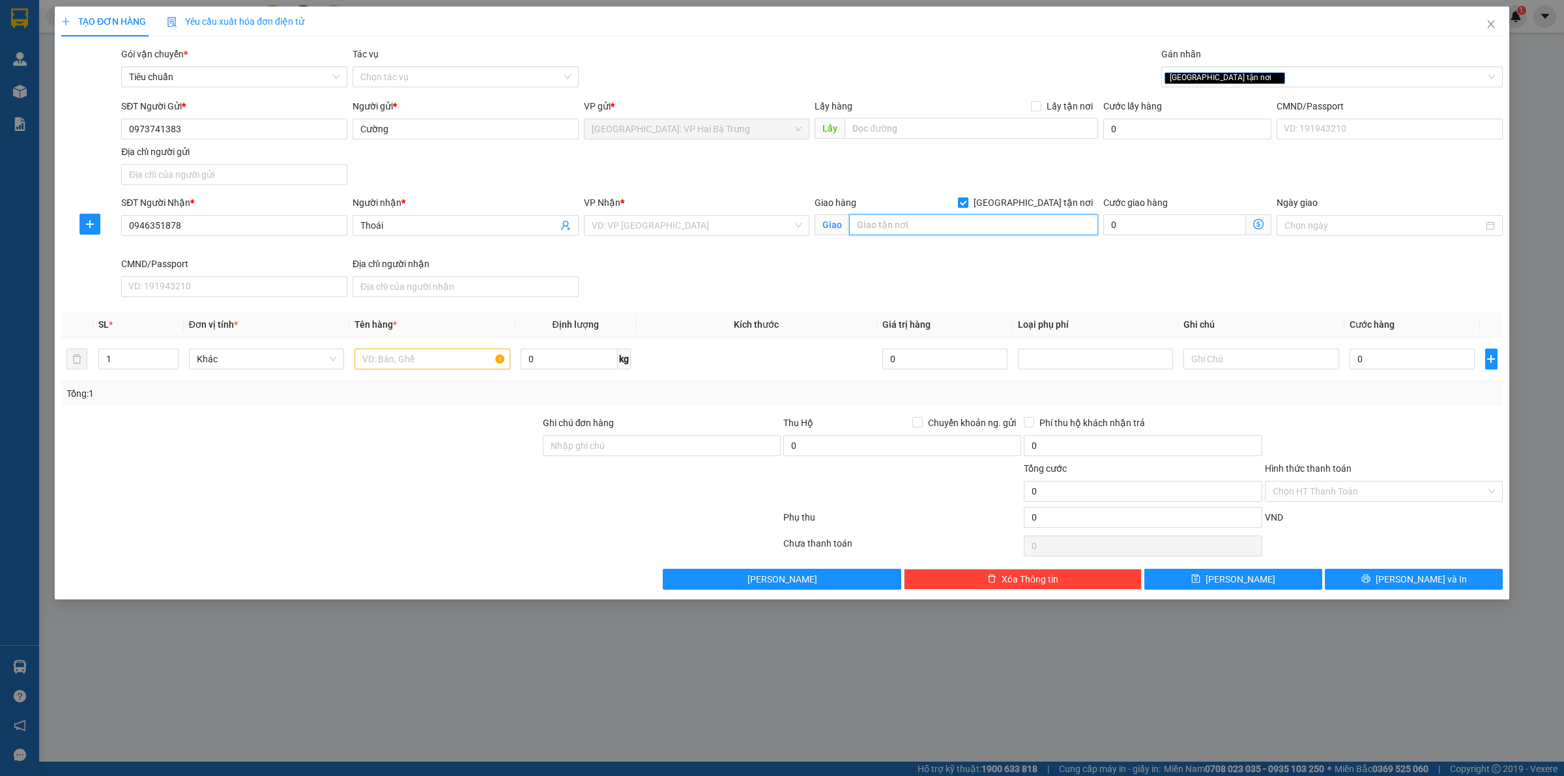
click at [957, 220] on input "text" at bounding box center [973, 224] width 249 height 21
type input "y"
type input "t"
type input "d"
type input "đình làng thôn [GEOGRAPHIC_DATA], [GEOGRAPHIC_DATA], [GEOGRAPHIC_DATA], [GEOGRA…"
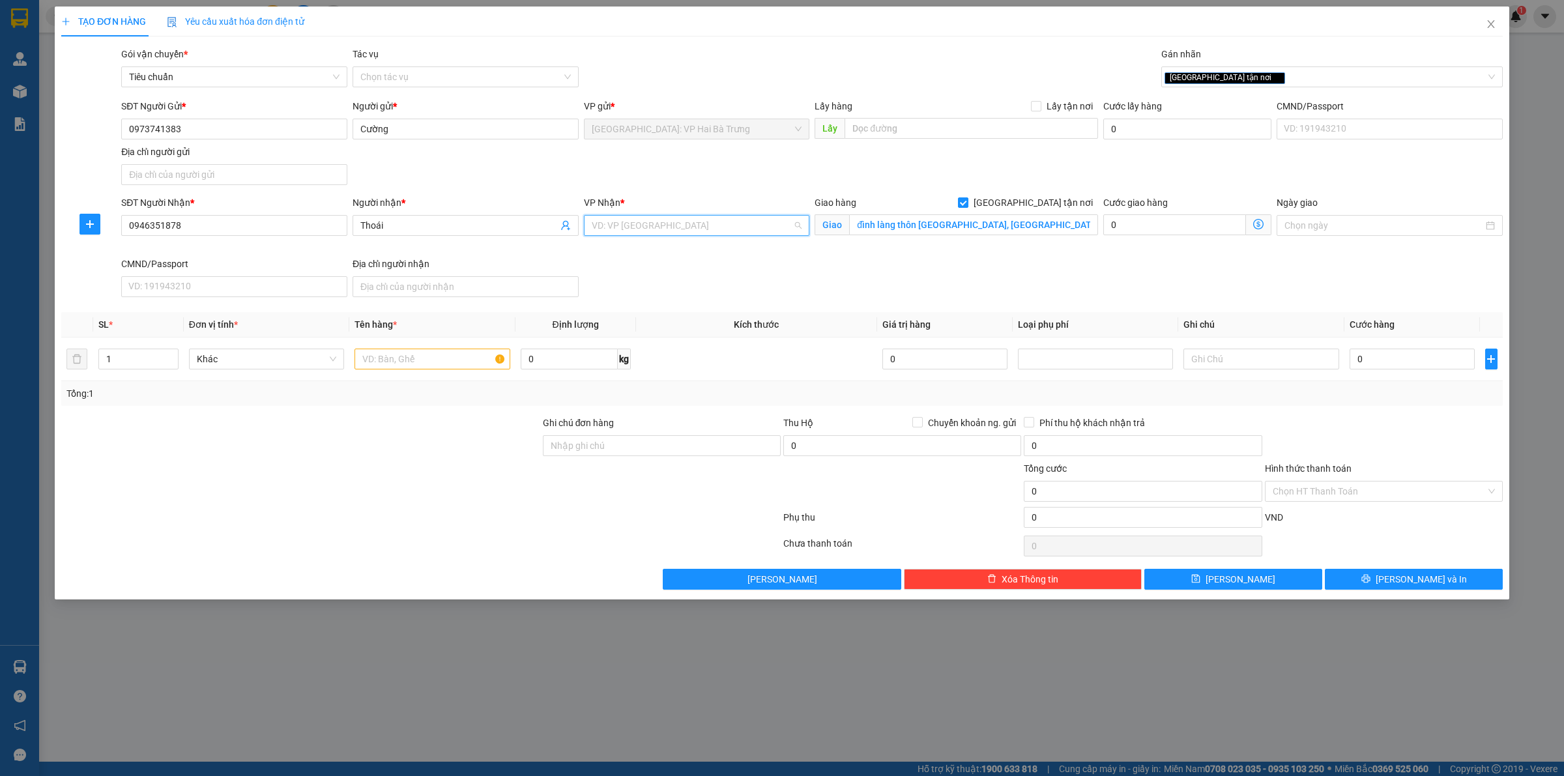
click at [753, 233] on input "search" at bounding box center [692, 226] width 201 height 20
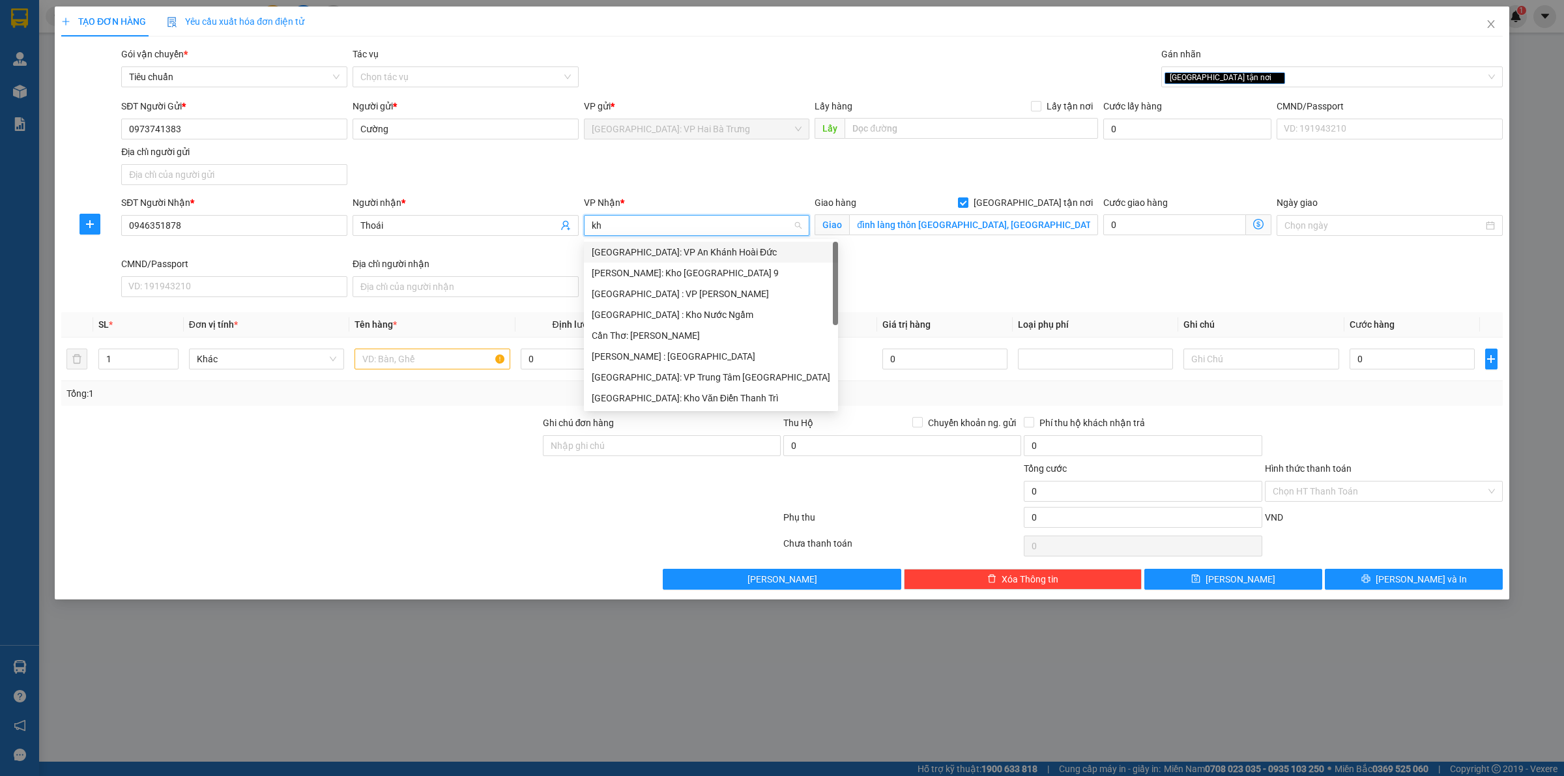
type input "kho"
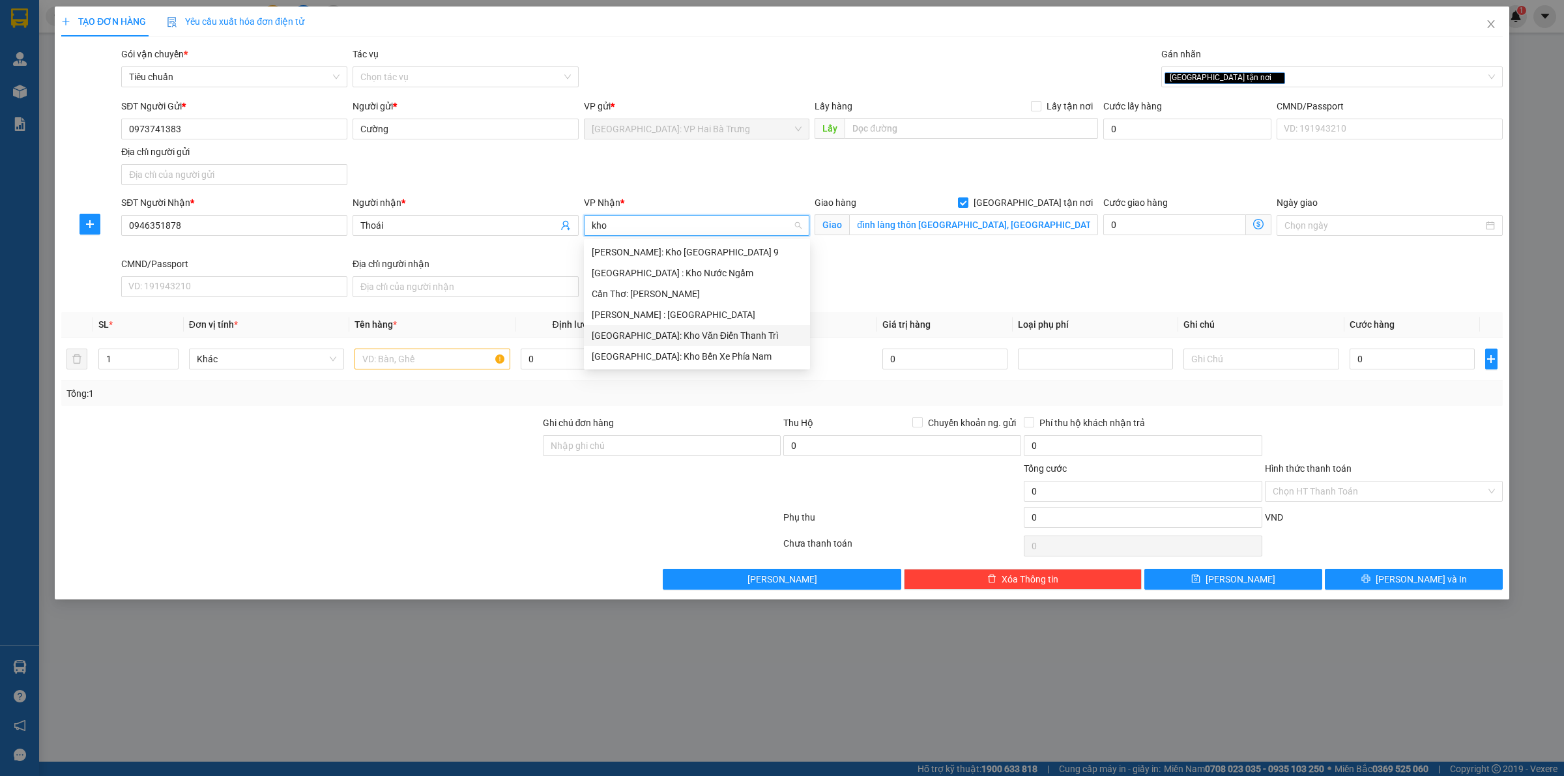
drag, startPoint x: 679, startPoint y: 329, endPoint x: 736, endPoint y: 303, distance: 63.0
click at [680, 329] on div "[GEOGRAPHIC_DATA]: Kho Văn Điển Thanh Trì" at bounding box center [697, 335] width 210 height 14
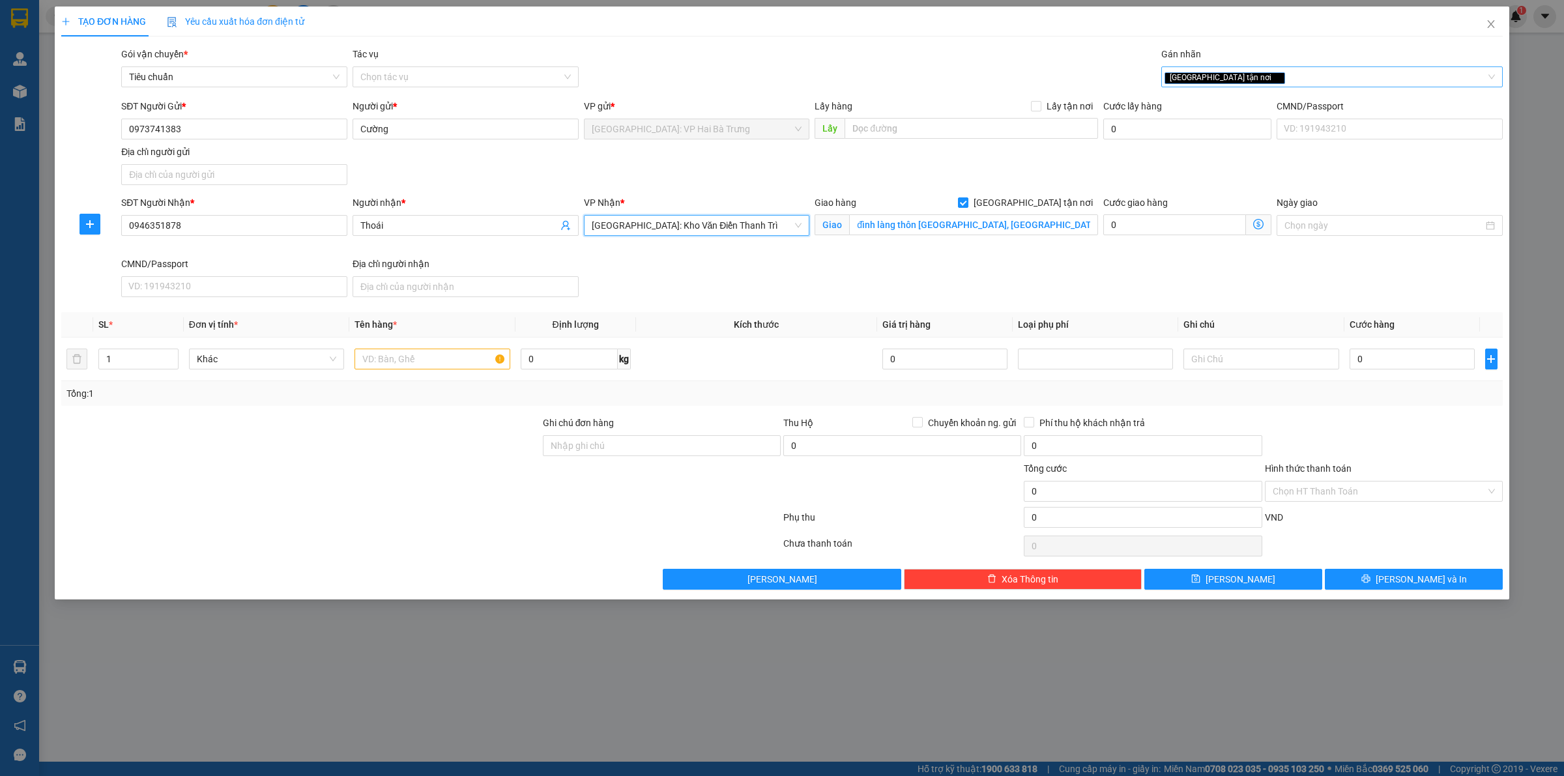
drag, startPoint x: 1255, startPoint y: 80, endPoint x: 1237, endPoint y: 80, distance: 18.2
click at [1254, 80] on div "[GEOGRAPHIC_DATA] tận nơi" at bounding box center [1326, 77] width 322 height 16
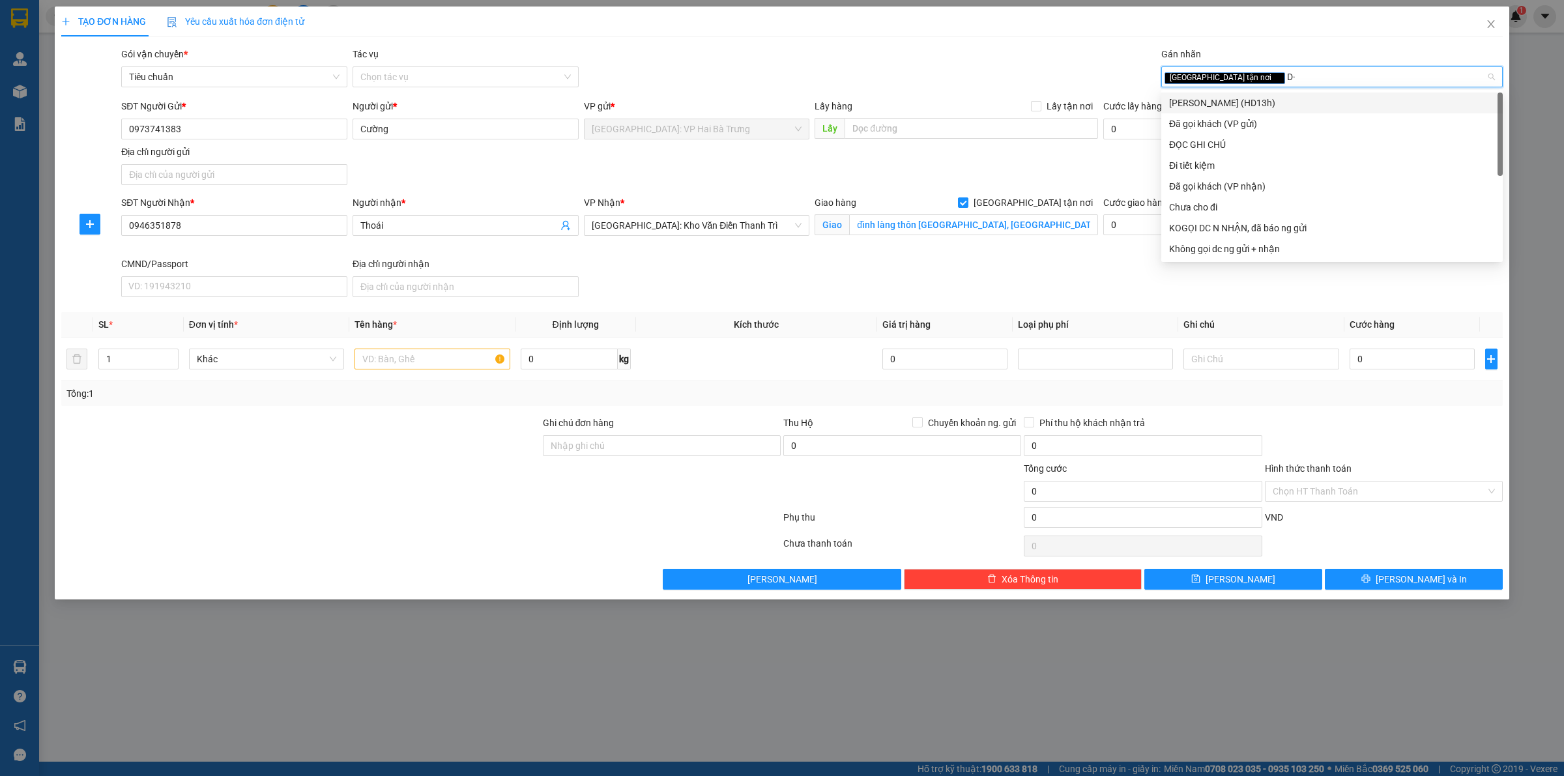
type input "D"
type input "Đ"
click at [1219, 144] on div "ĐỌC GHI CHÚ" at bounding box center [1332, 145] width 326 height 14
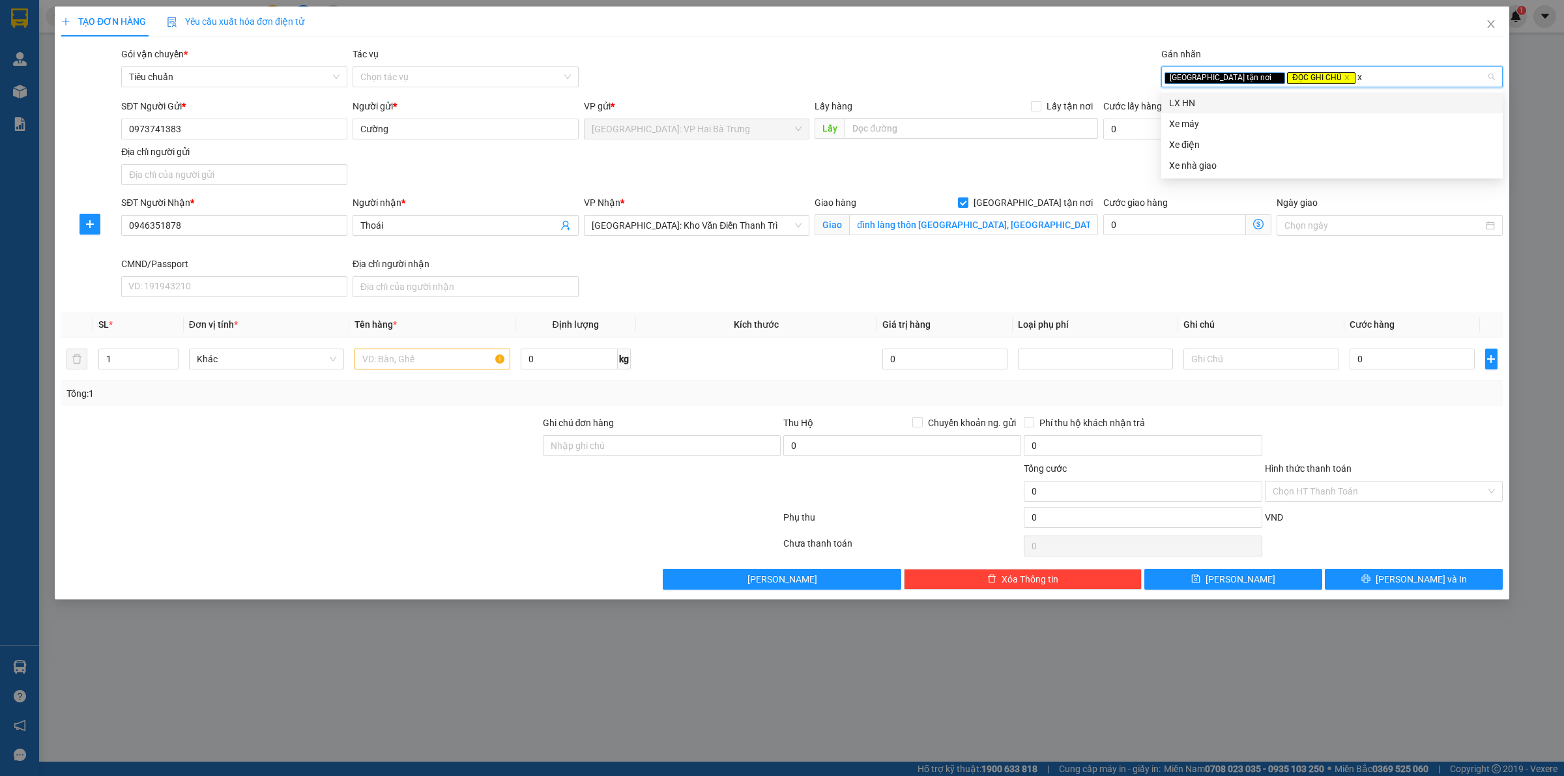
type input "xe"
click at [1236, 96] on div "Xe máy" at bounding box center [1332, 103] width 326 height 14
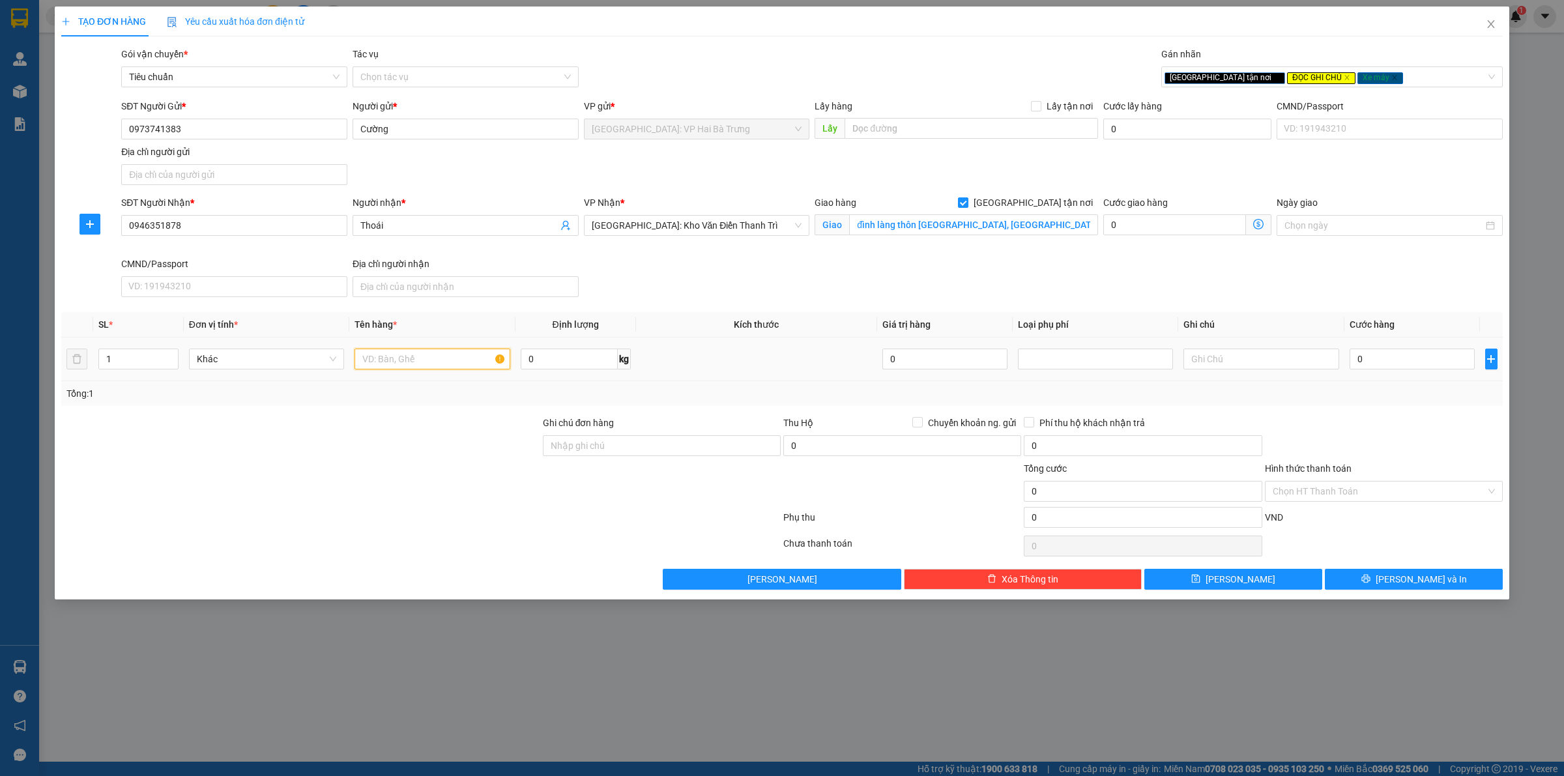
click at [419, 356] on input "text" at bounding box center [432, 359] width 155 height 21
type input "1 xe máy future biển số 99E1-013.04"
drag, startPoint x: 670, startPoint y: 451, endPoint x: 671, endPoint y: 443, distance: 7.9
click at [670, 451] on input "Ghi chú đơn hàng" at bounding box center [662, 445] width 238 height 21
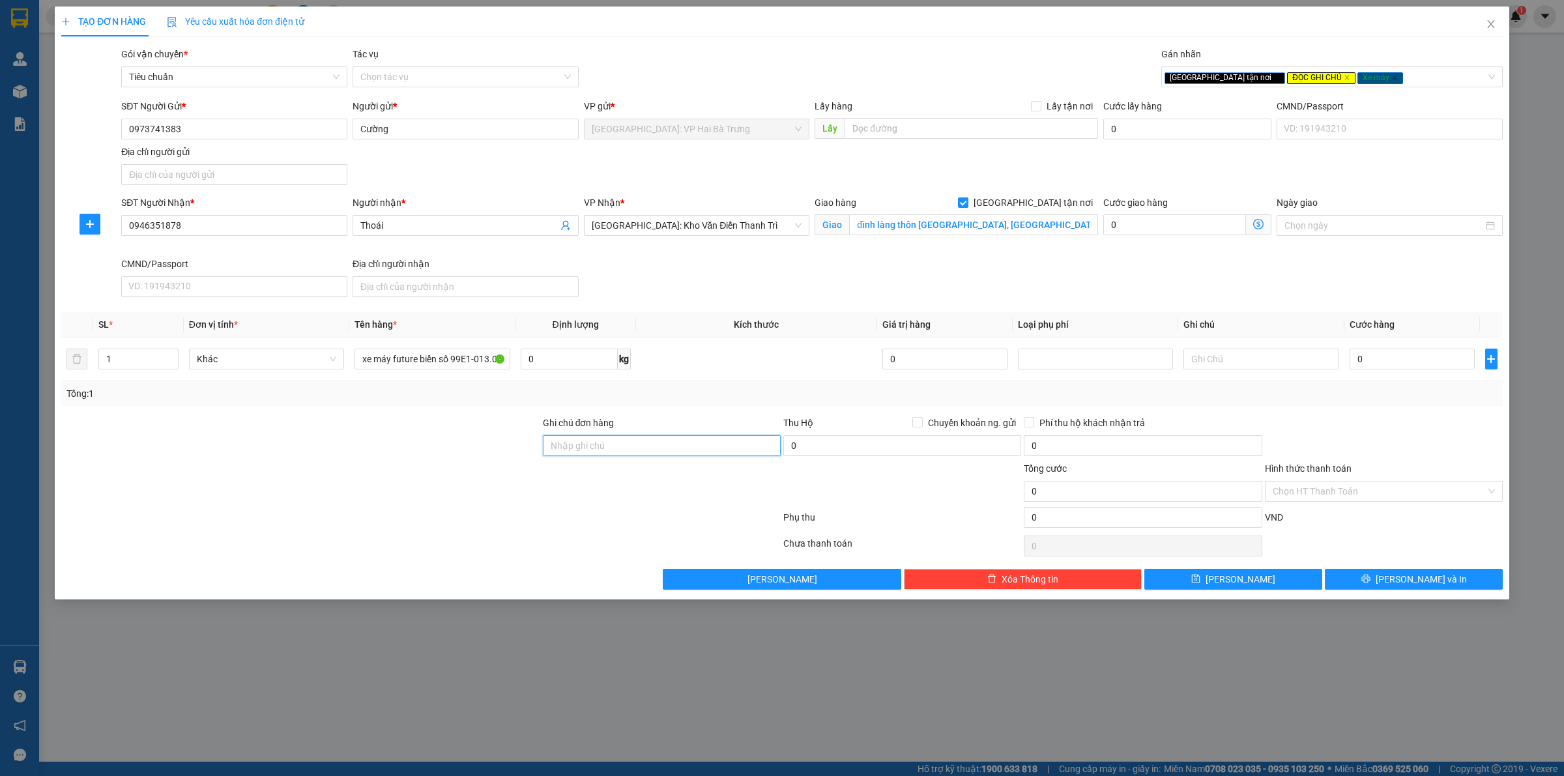
scroll to position [0, 0]
type input "có 1 chìa khoá, giấy tờ xe, 1 gương"
click at [1421, 369] on input "0" at bounding box center [1412, 359] width 125 height 21
type input "3"
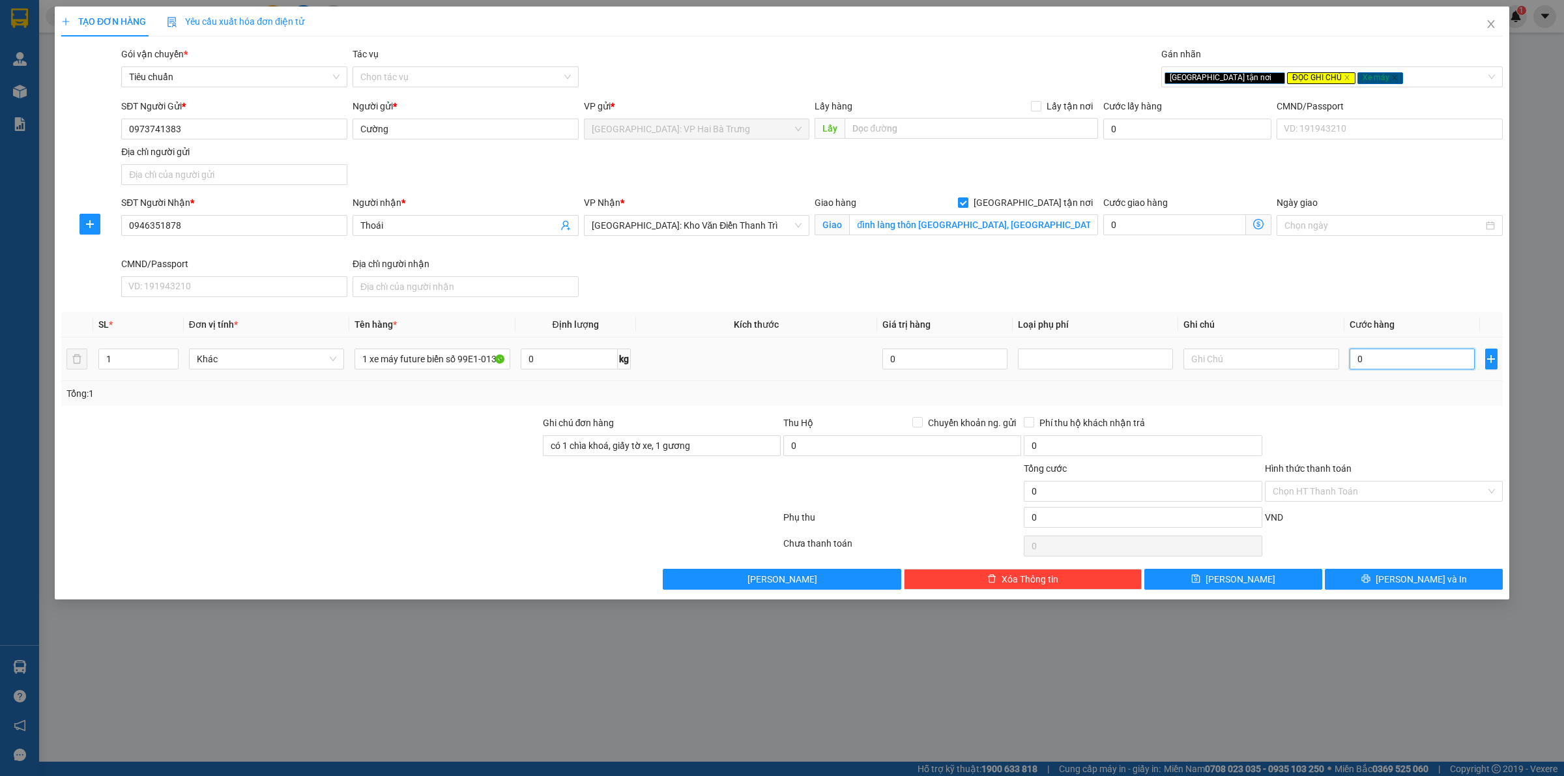
type input "3"
type input "34"
type input "340"
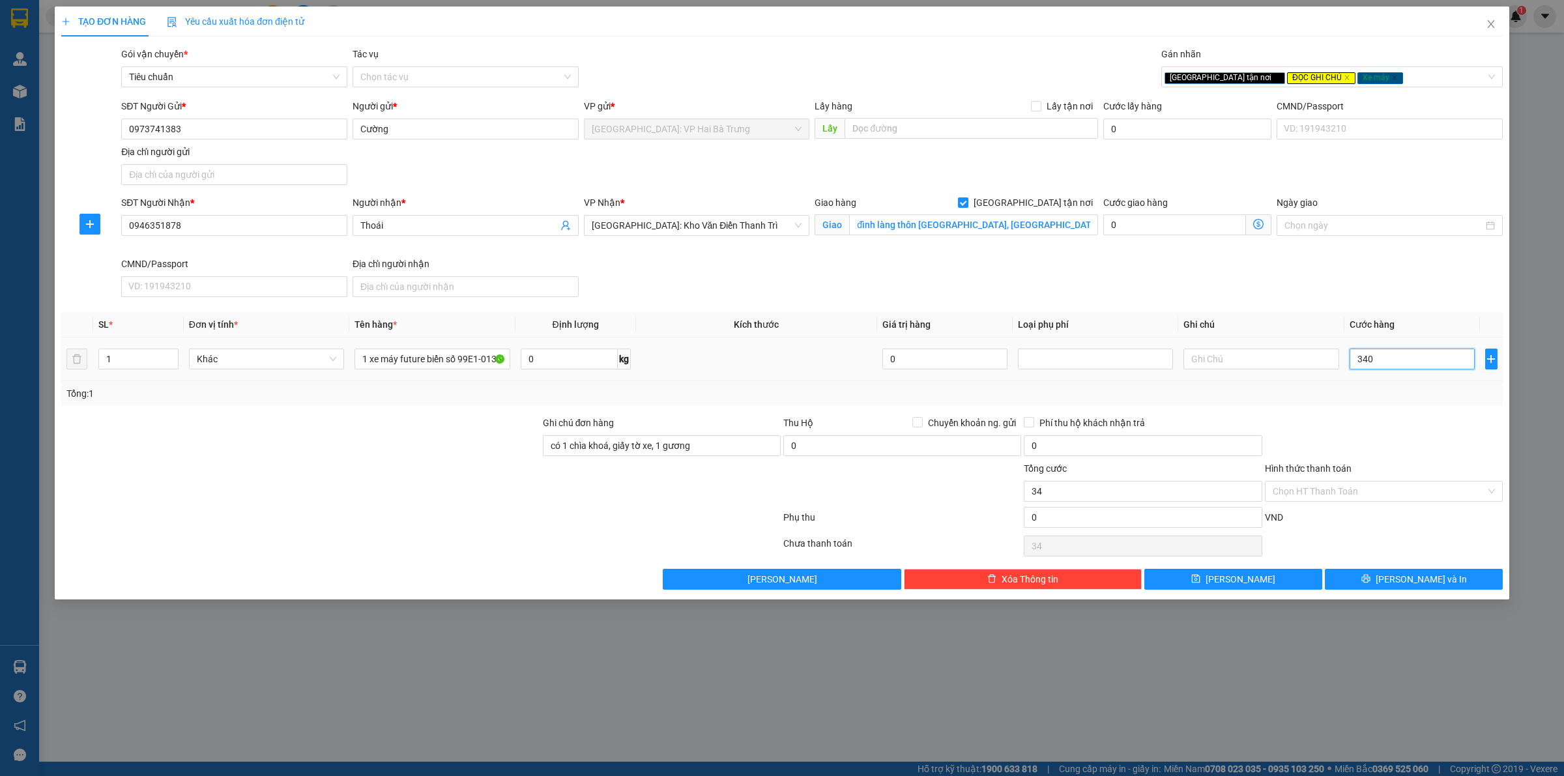
type input "340"
type input "3.400"
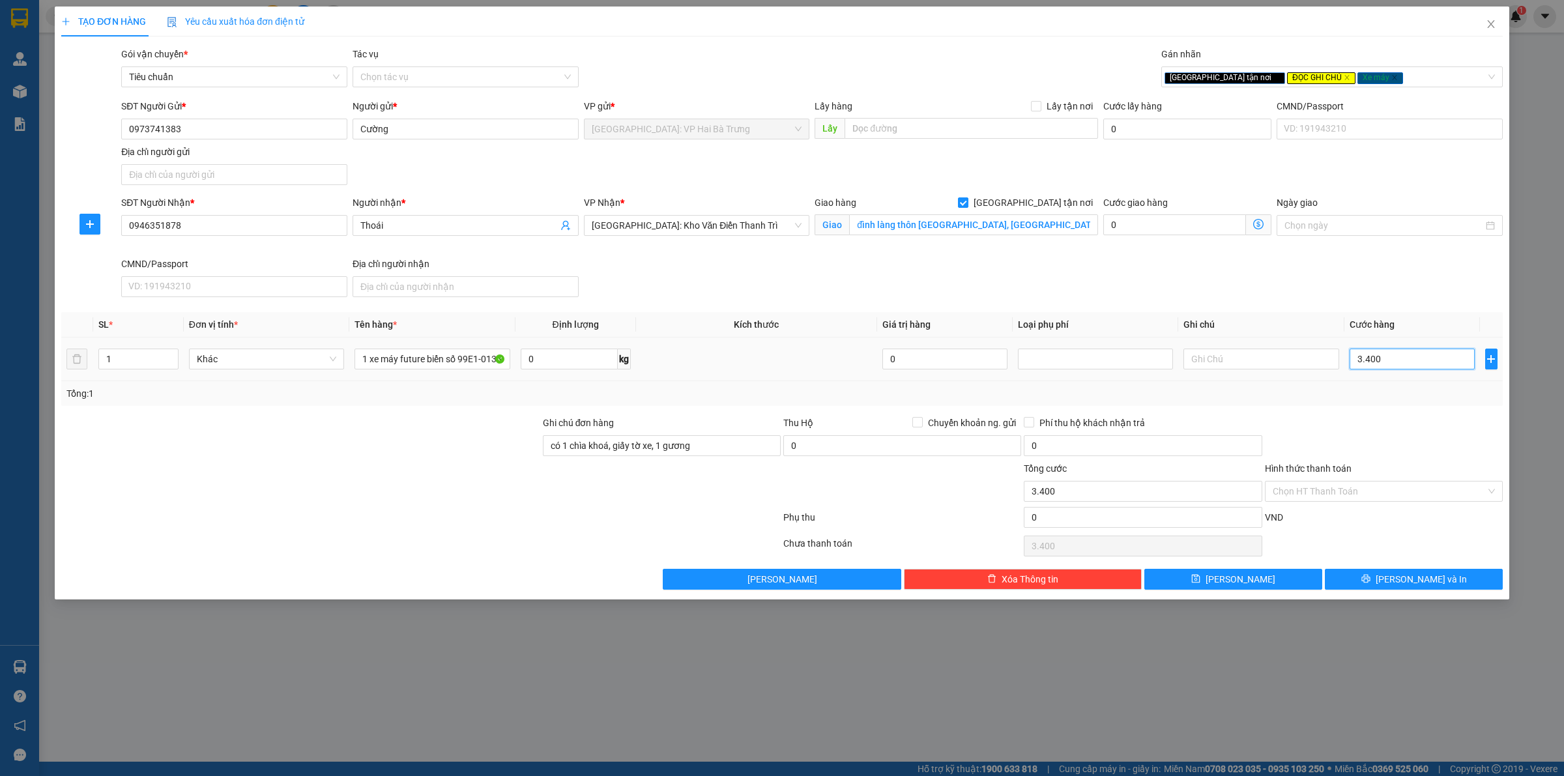
type input "34.000"
type input "340.000"
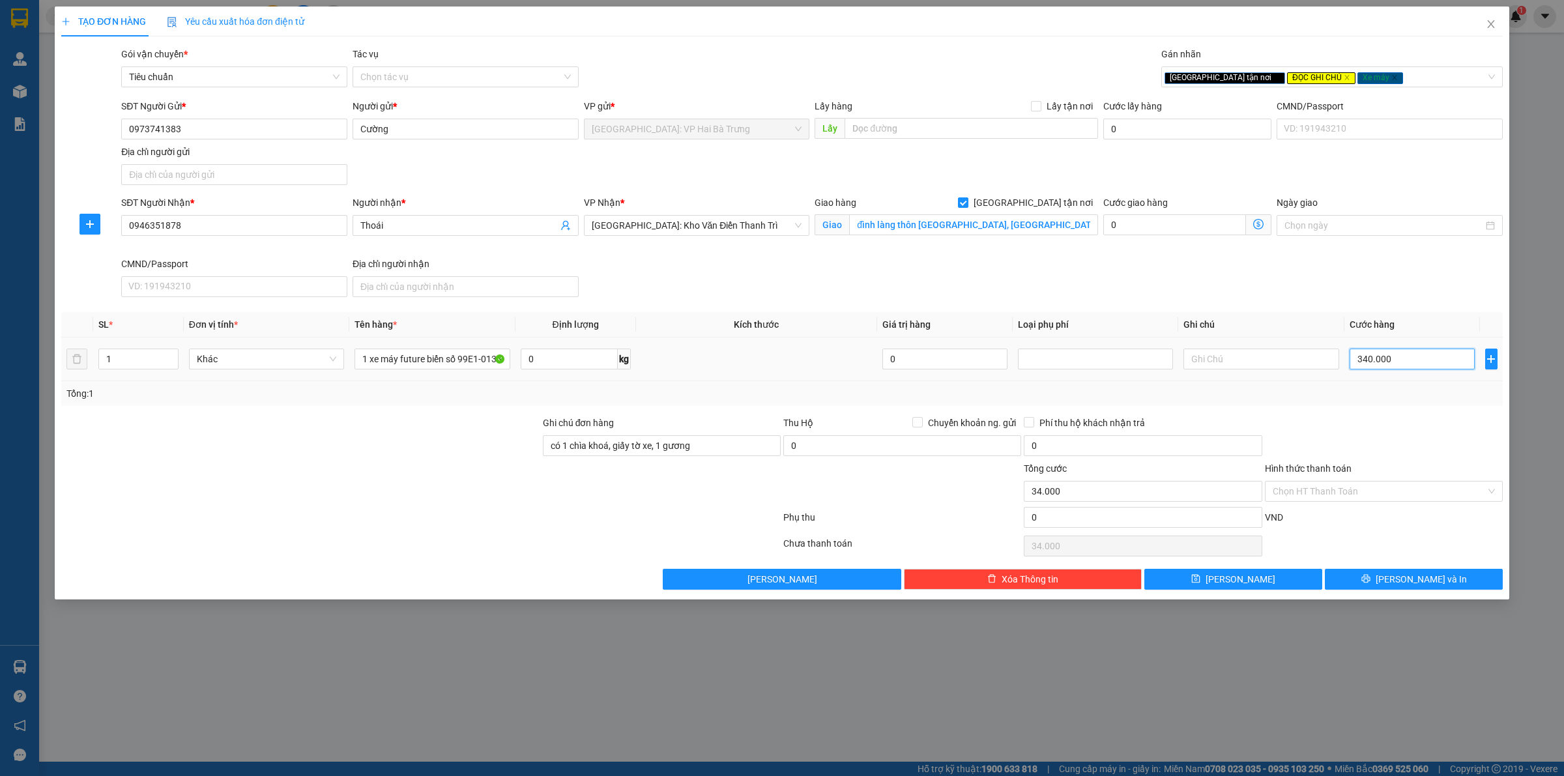
type input "340.000"
click at [1377, 497] on input "Hình thức thanh toán" at bounding box center [1379, 492] width 213 height 20
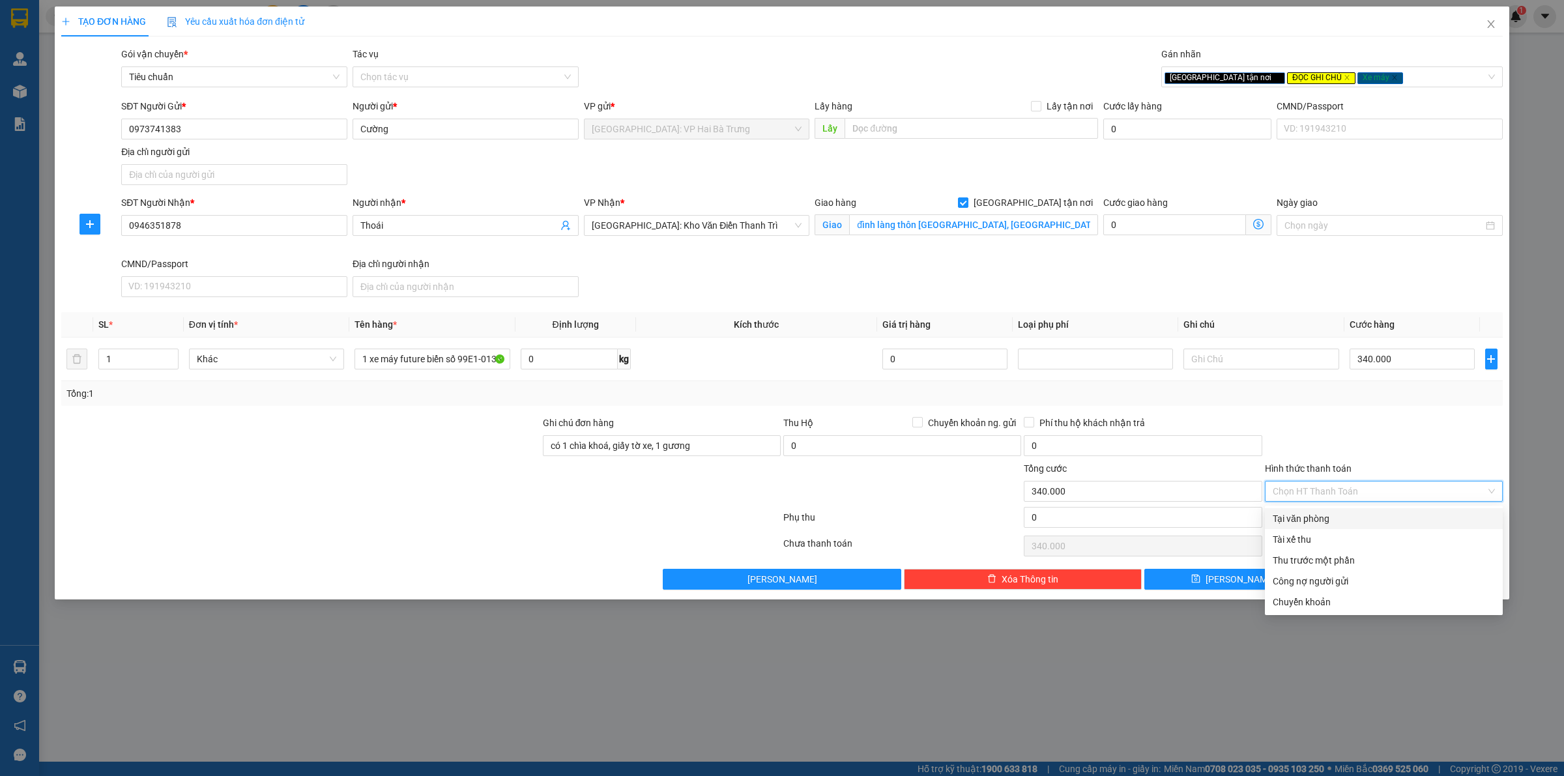
click at [1344, 515] on div "Tại văn phòng" at bounding box center [1384, 519] width 222 height 14
type input "0"
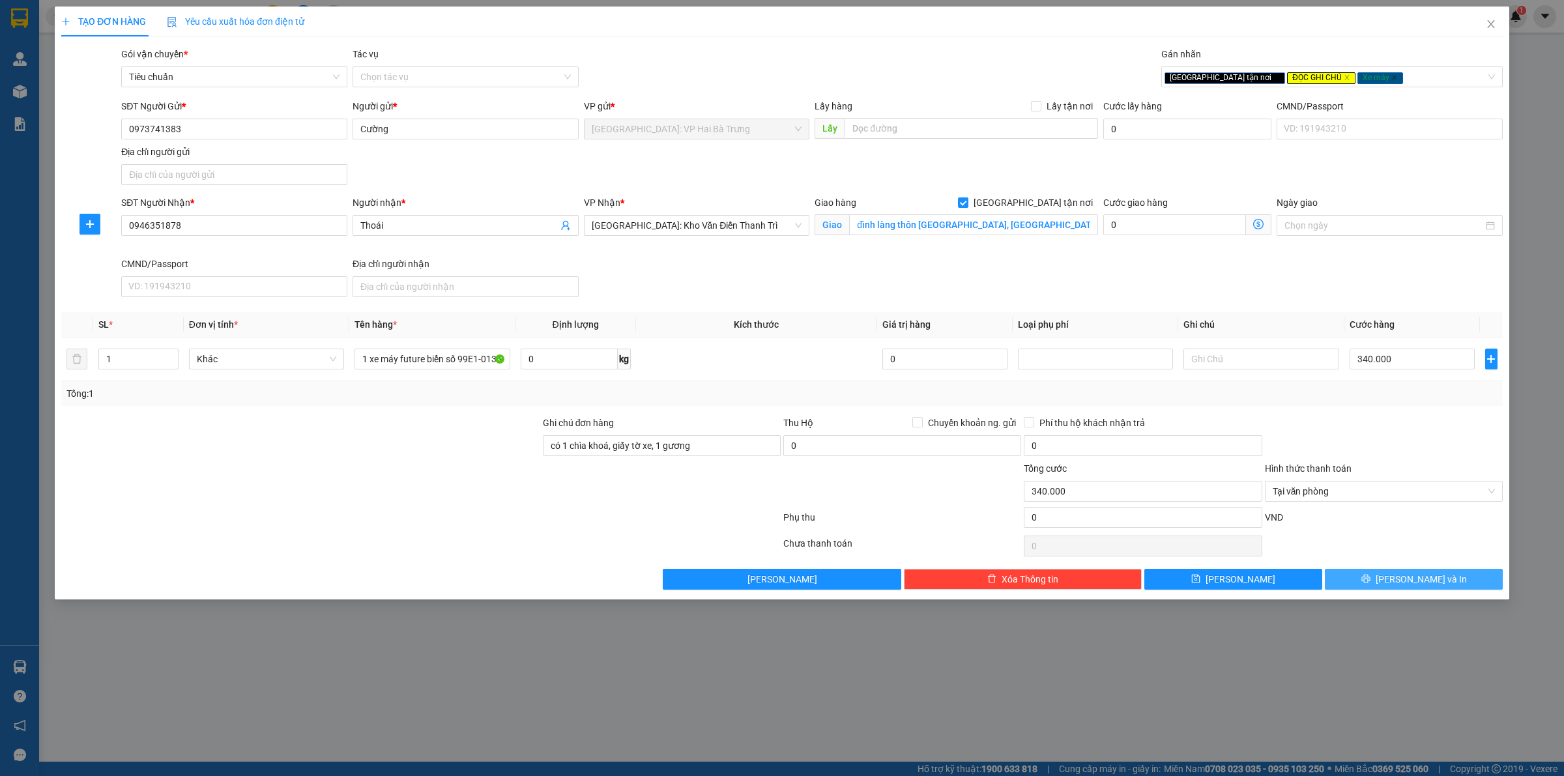
click at [1440, 583] on button "[PERSON_NAME] và In" at bounding box center [1414, 579] width 178 height 21
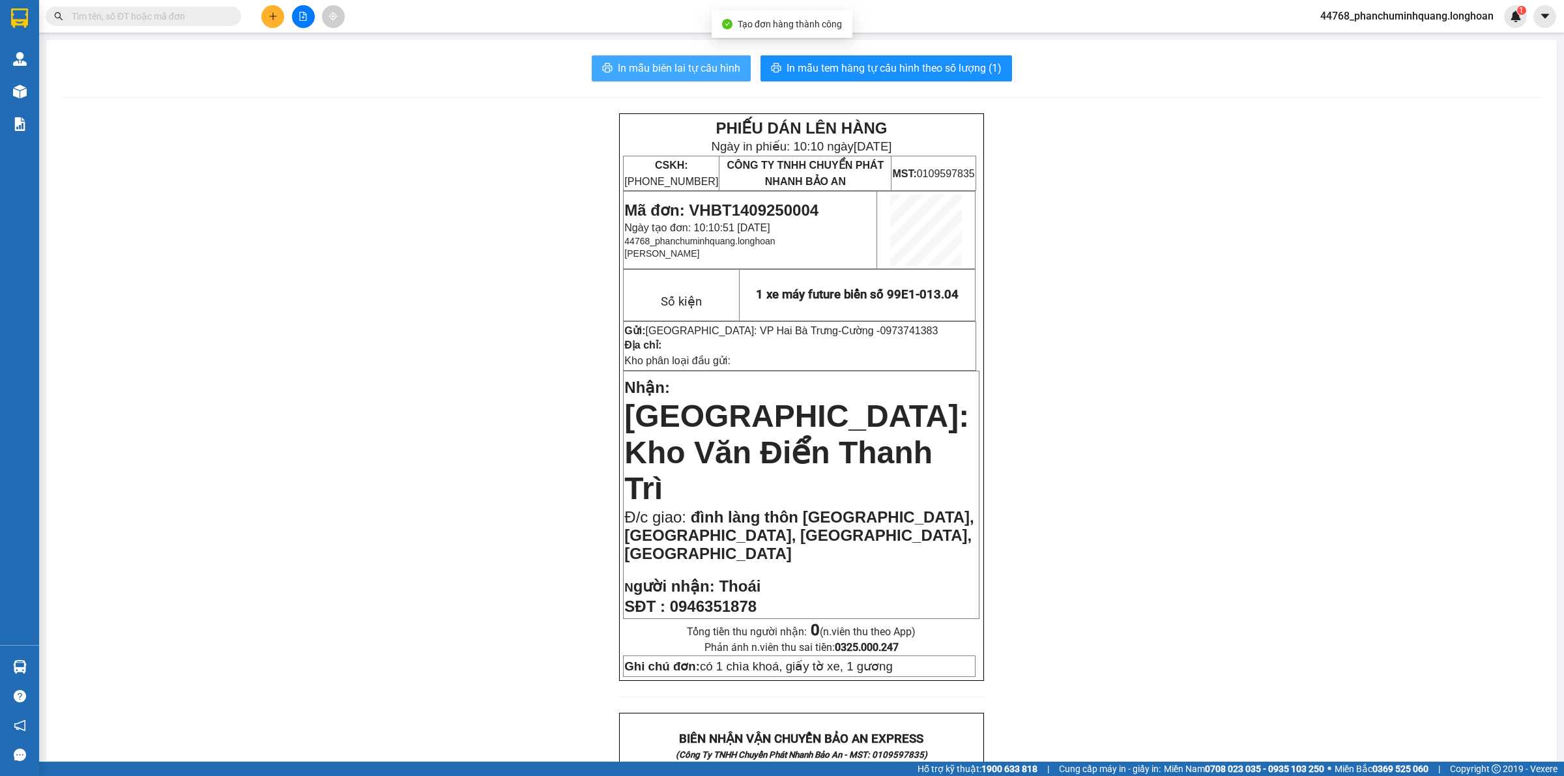
click at [659, 60] on span "In mẫu biên lai tự cấu hình" at bounding box center [679, 68] width 123 height 16
click at [823, 61] on span "In mẫu tem hàng tự cấu hình theo số lượng (1)" at bounding box center [894, 68] width 215 height 16
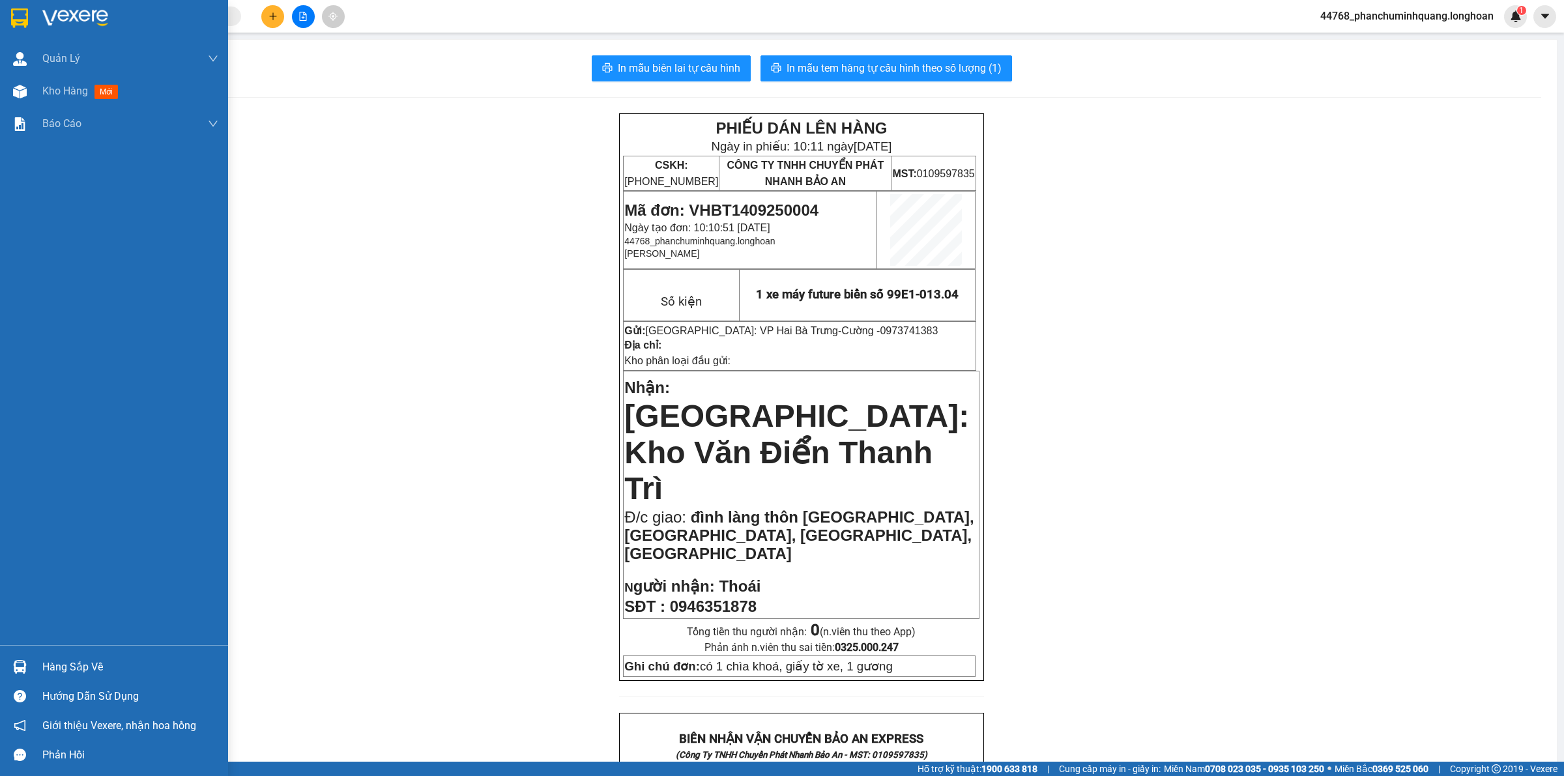
click at [17, 25] on img at bounding box center [19, 18] width 17 height 20
